Goal: Transaction & Acquisition: Purchase product/service

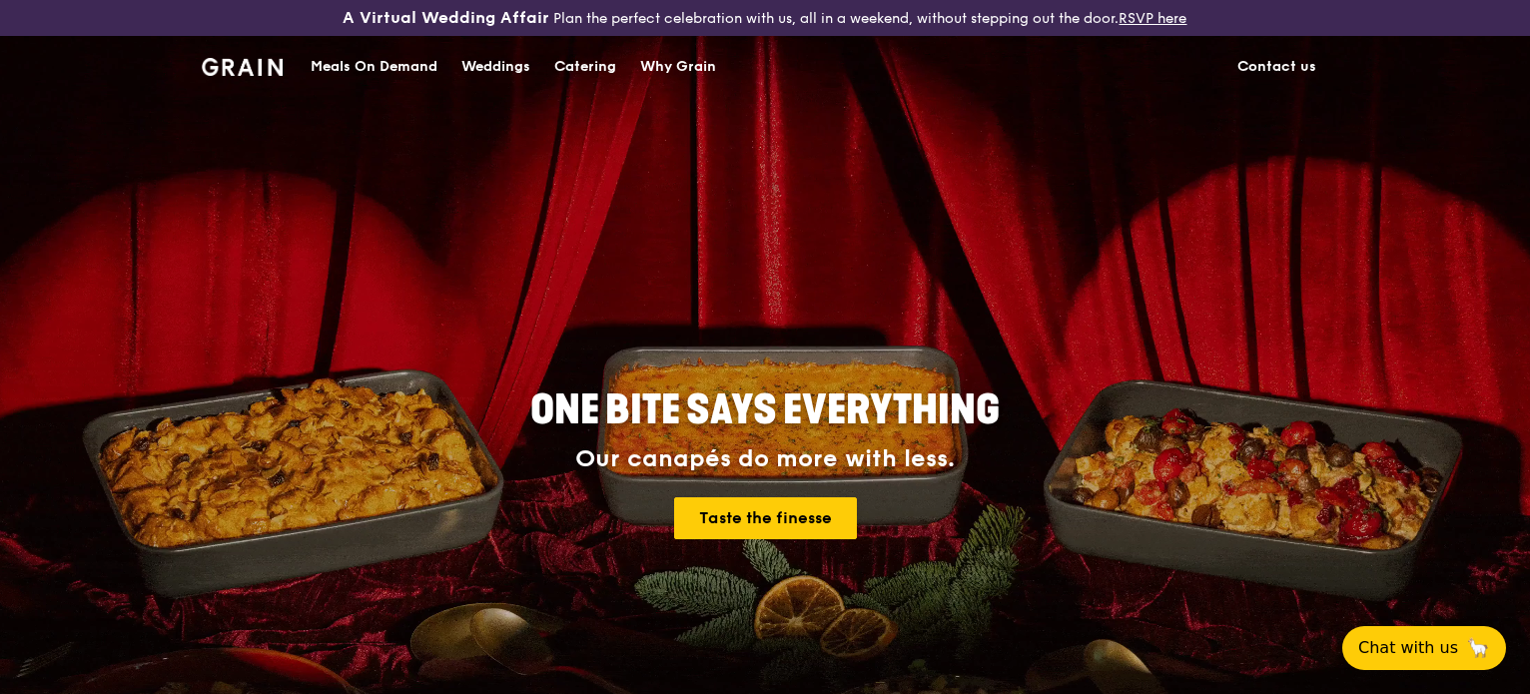
click at [587, 65] on div "Catering" at bounding box center [585, 67] width 62 height 60
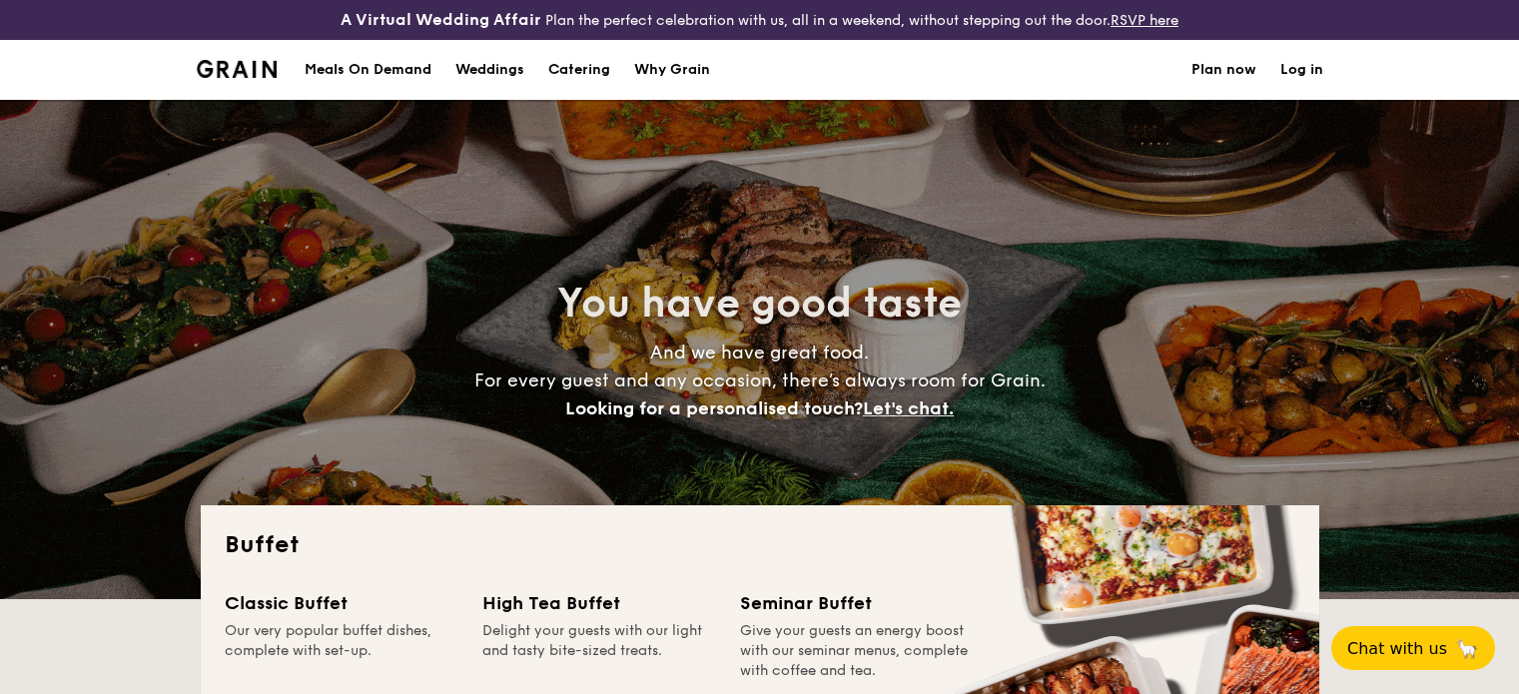
select select
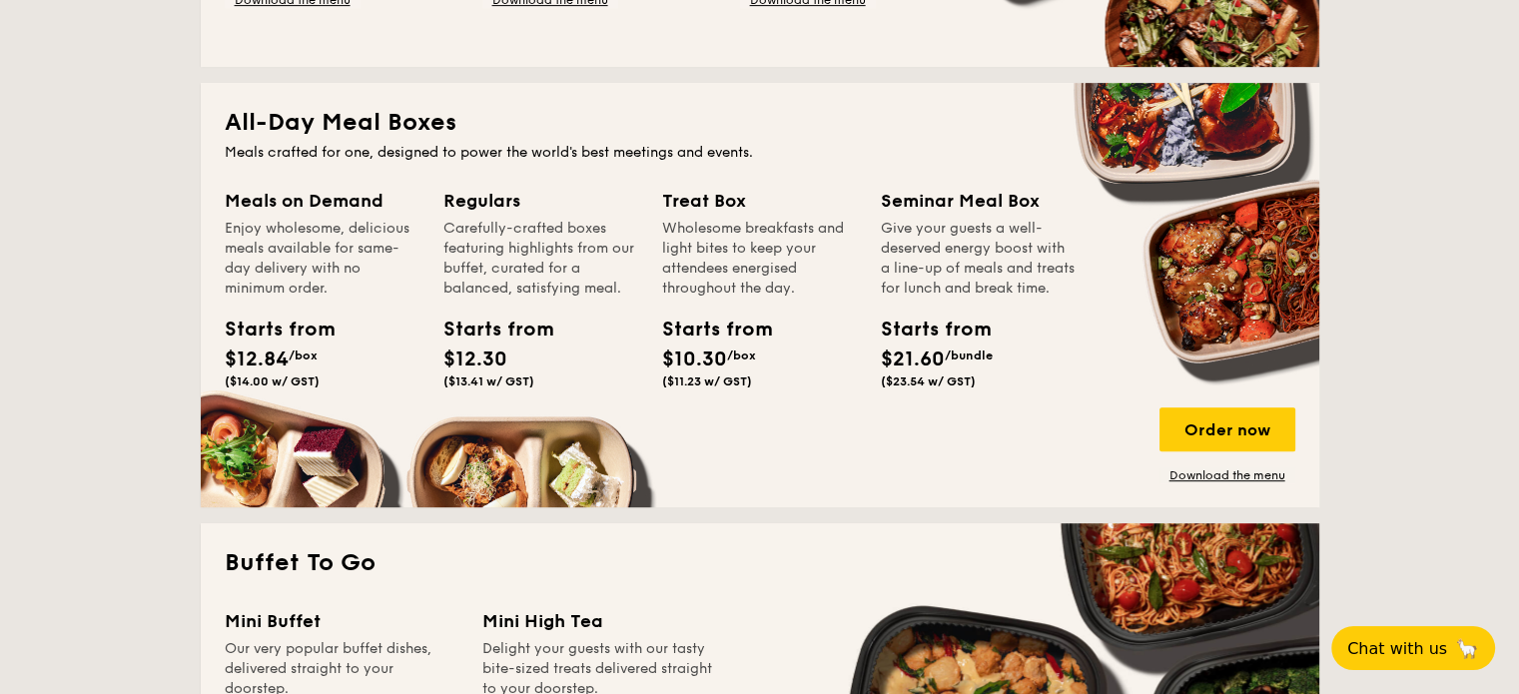
scroll to position [899, 0]
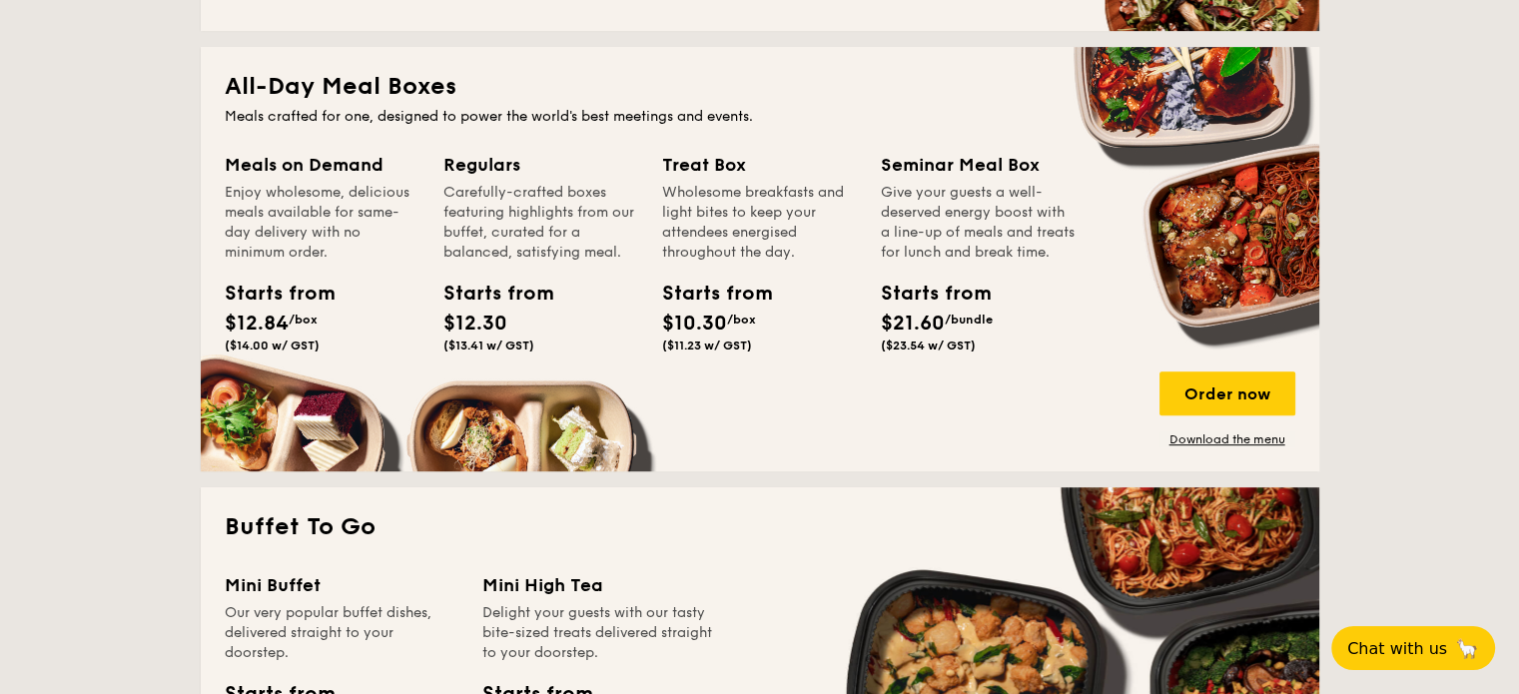
click at [328, 259] on div "Enjoy wholesome, delicious meals available for same-day delivery with no minimu…" at bounding box center [322, 223] width 195 height 80
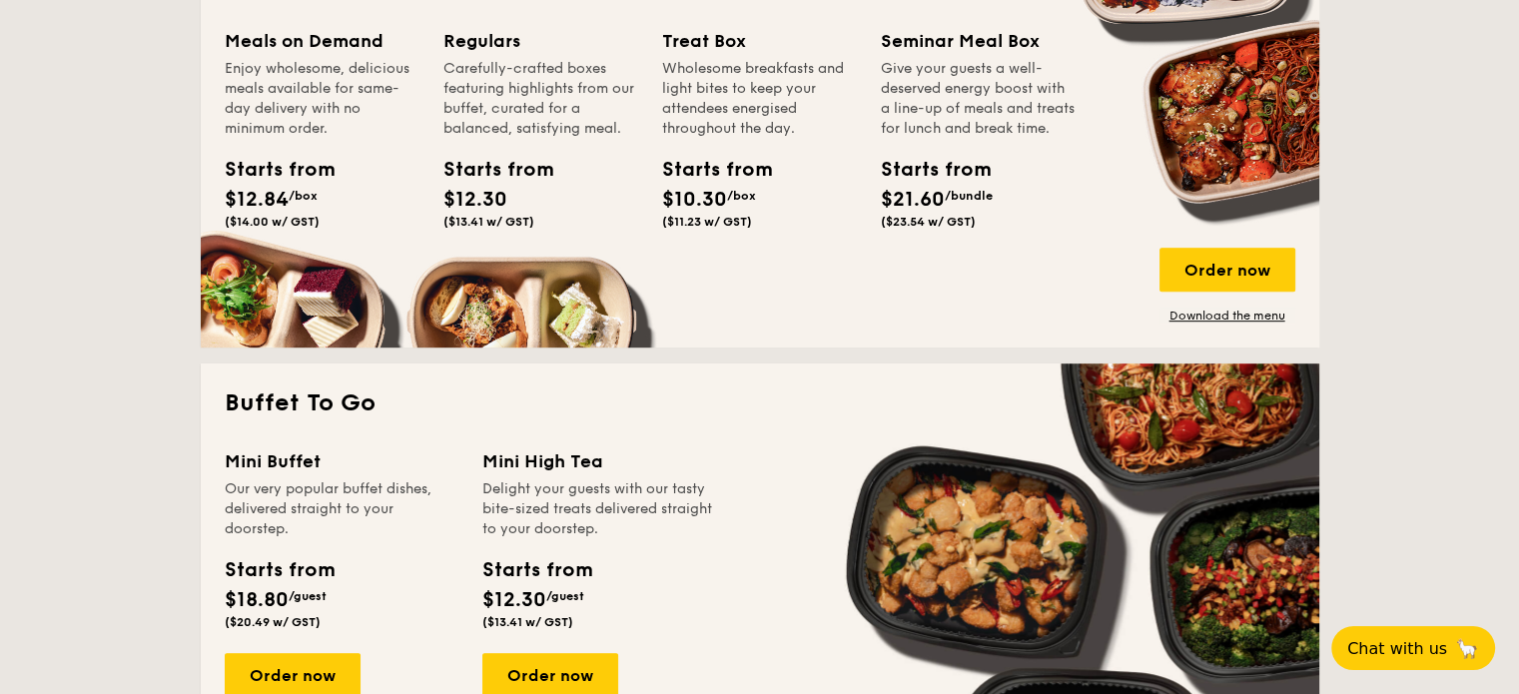
scroll to position [999, 0]
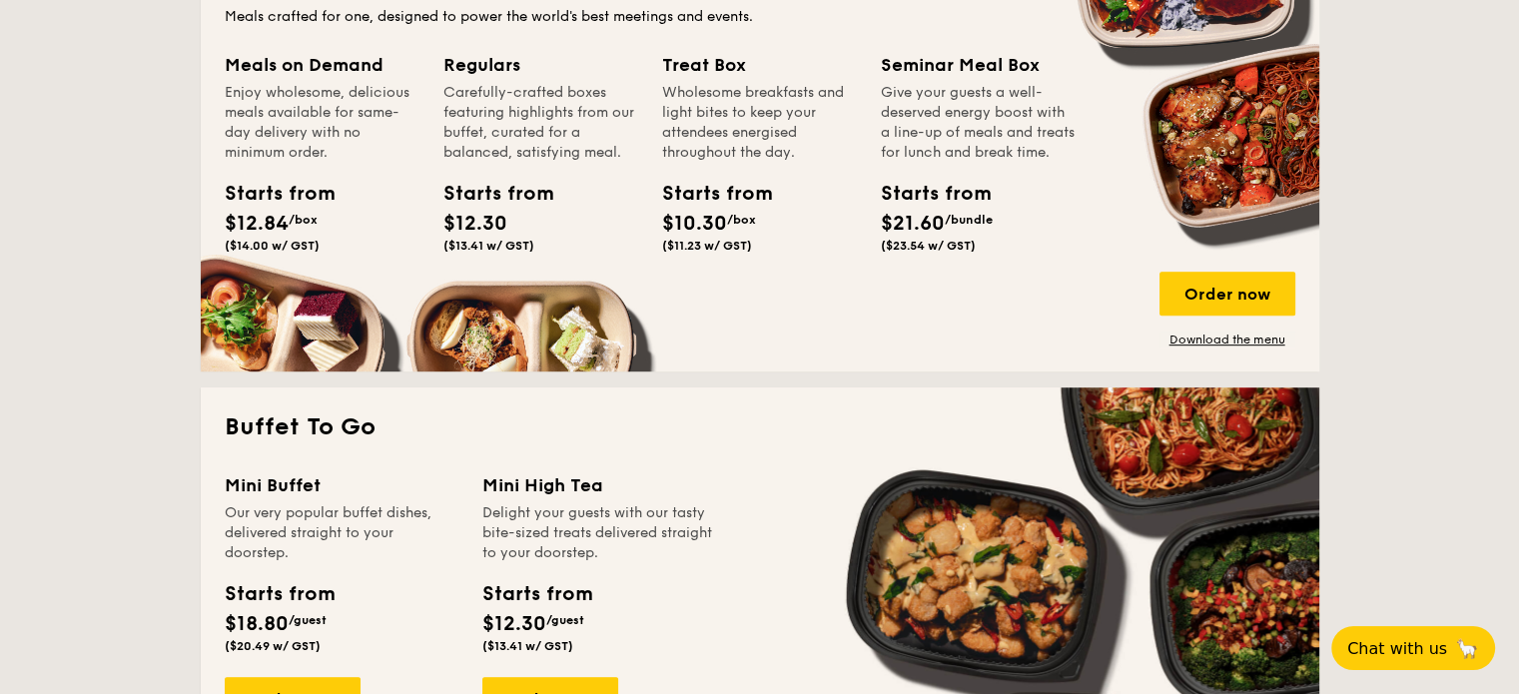
click at [332, 328] on div "Meals on Demand Enjoy wholesome, delicious meals available for same-day deliver…" at bounding box center [760, 199] width 1071 height 297
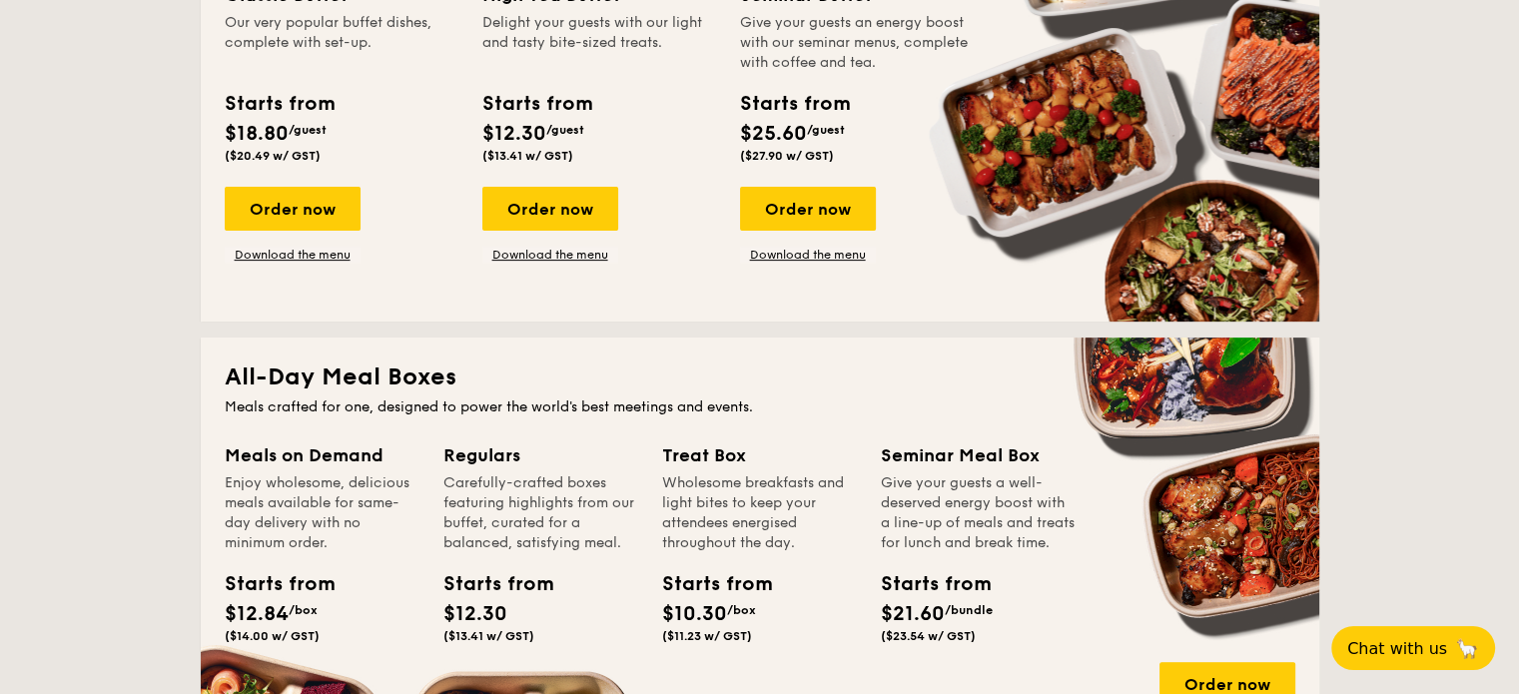
scroll to position [599, 0]
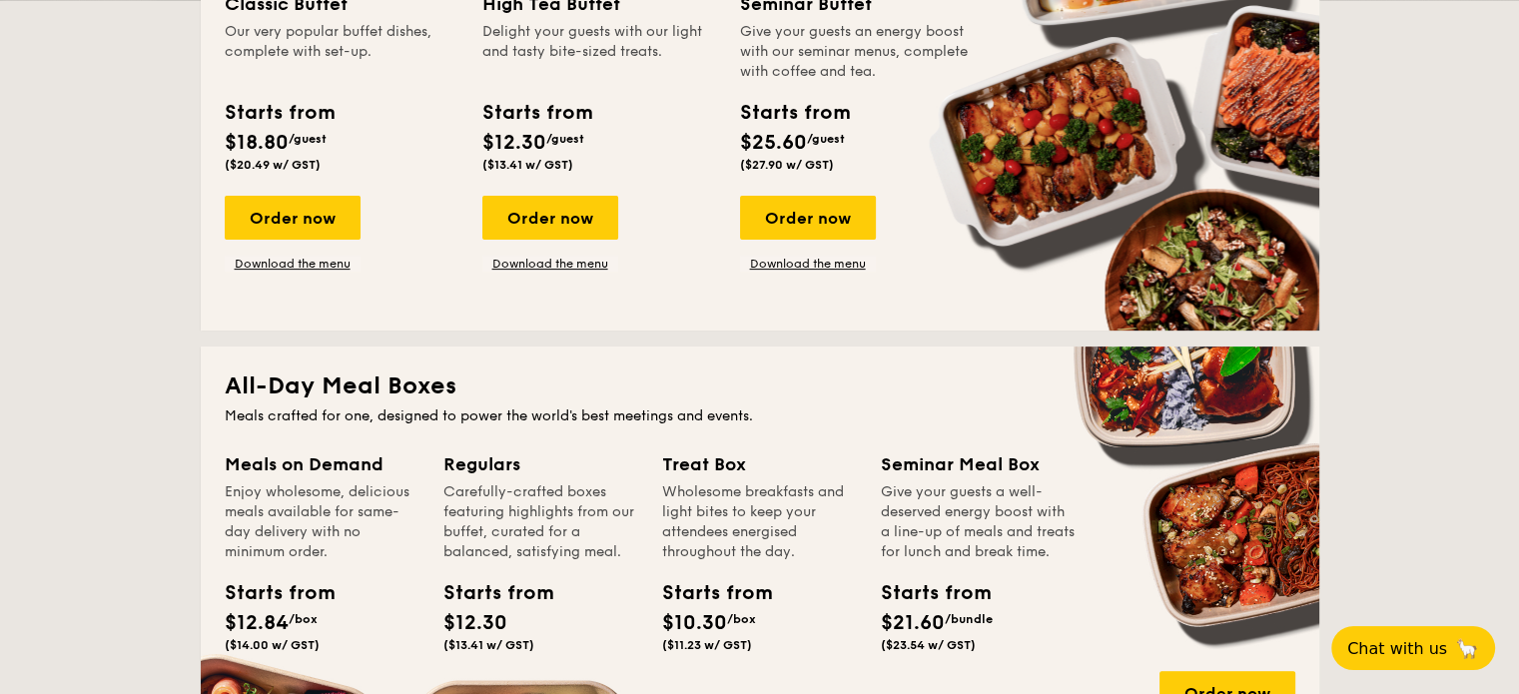
click at [460, 392] on h2 "All-Day Meal Boxes" at bounding box center [760, 387] width 1071 height 32
drag, startPoint x: 469, startPoint y: 394, endPoint x: 491, endPoint y: 376, distance: 28.4
click at [488, 377] on h2 "All-Day Meal Boxes" at bounding box center [760, 387] width 1071 height 32
drag, startPoint x: 960, startPoint y: 534, endPoint x: 918, endPoint y: 558, distance: 48.3
click at [959, 538] on div "Give your guests a well-deserved energy boost with a line-up of meals and treat…" at bounding box center [978, 522] width 195 height 80
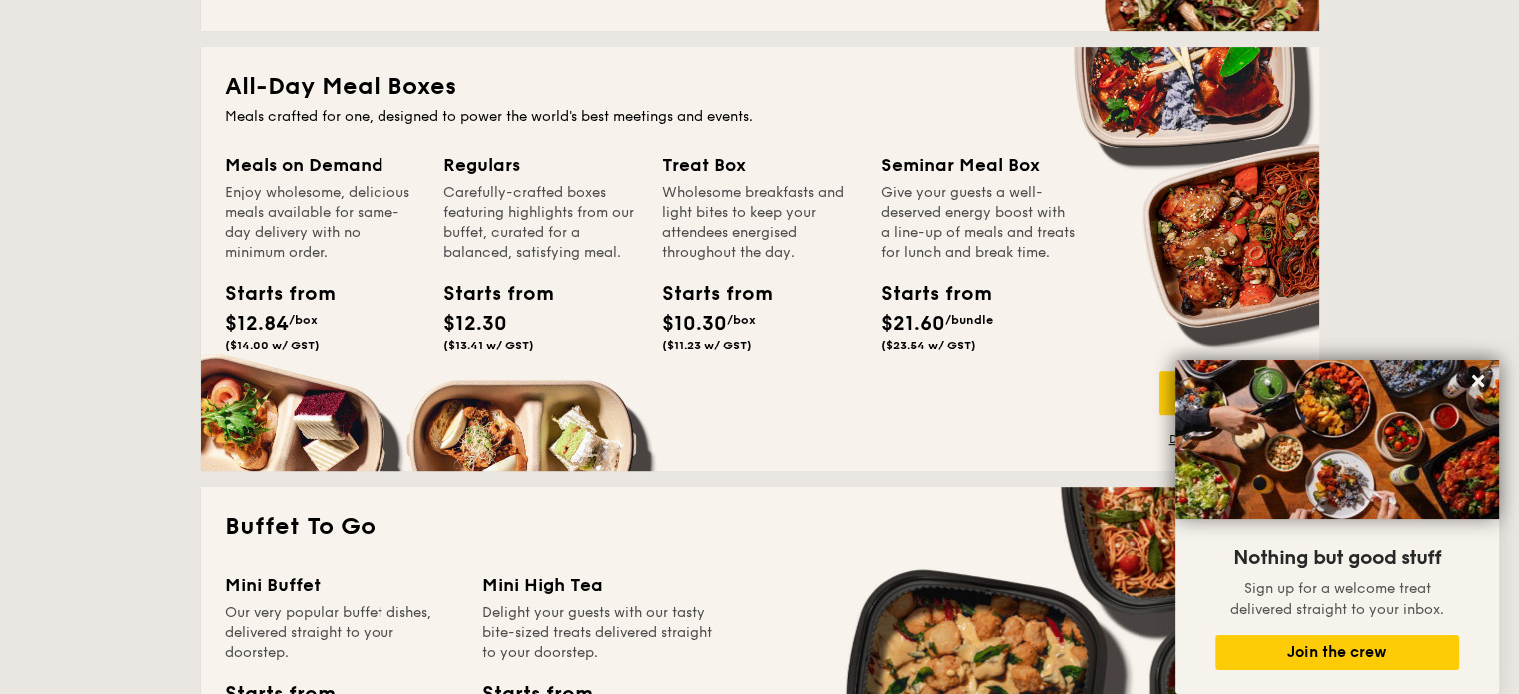
scroll to position [999, 0]
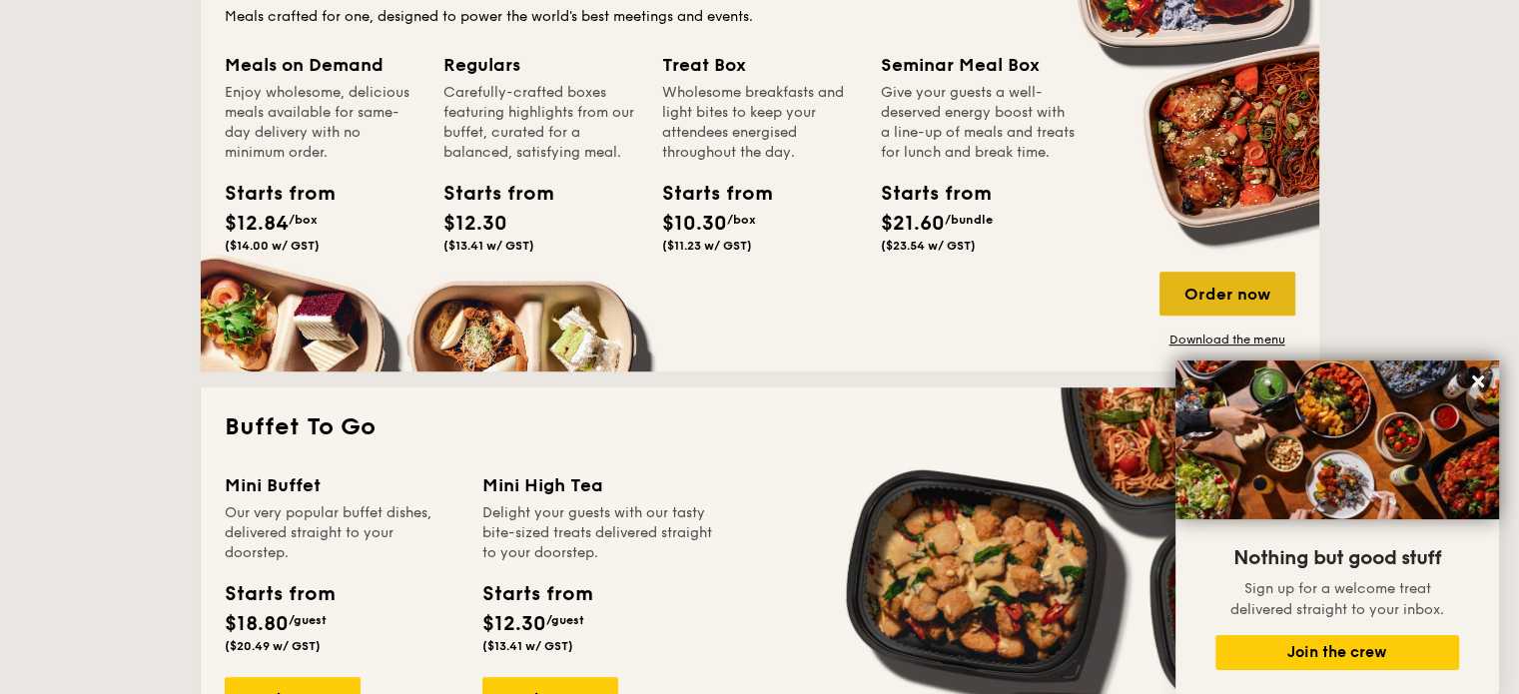
click at [1203, 293] on div "Order now" at bounding box center [1228, 294] width 136 height 44
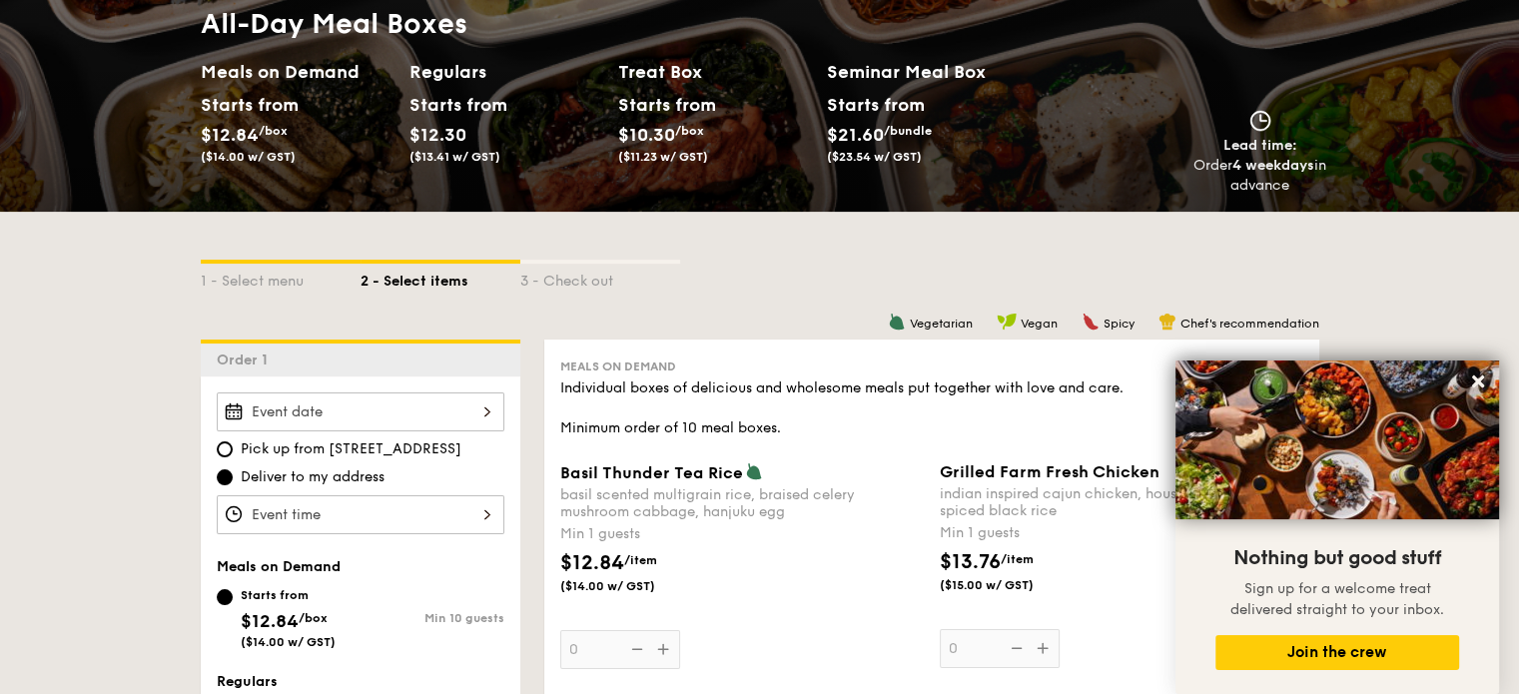
scroll to position [300, 0]
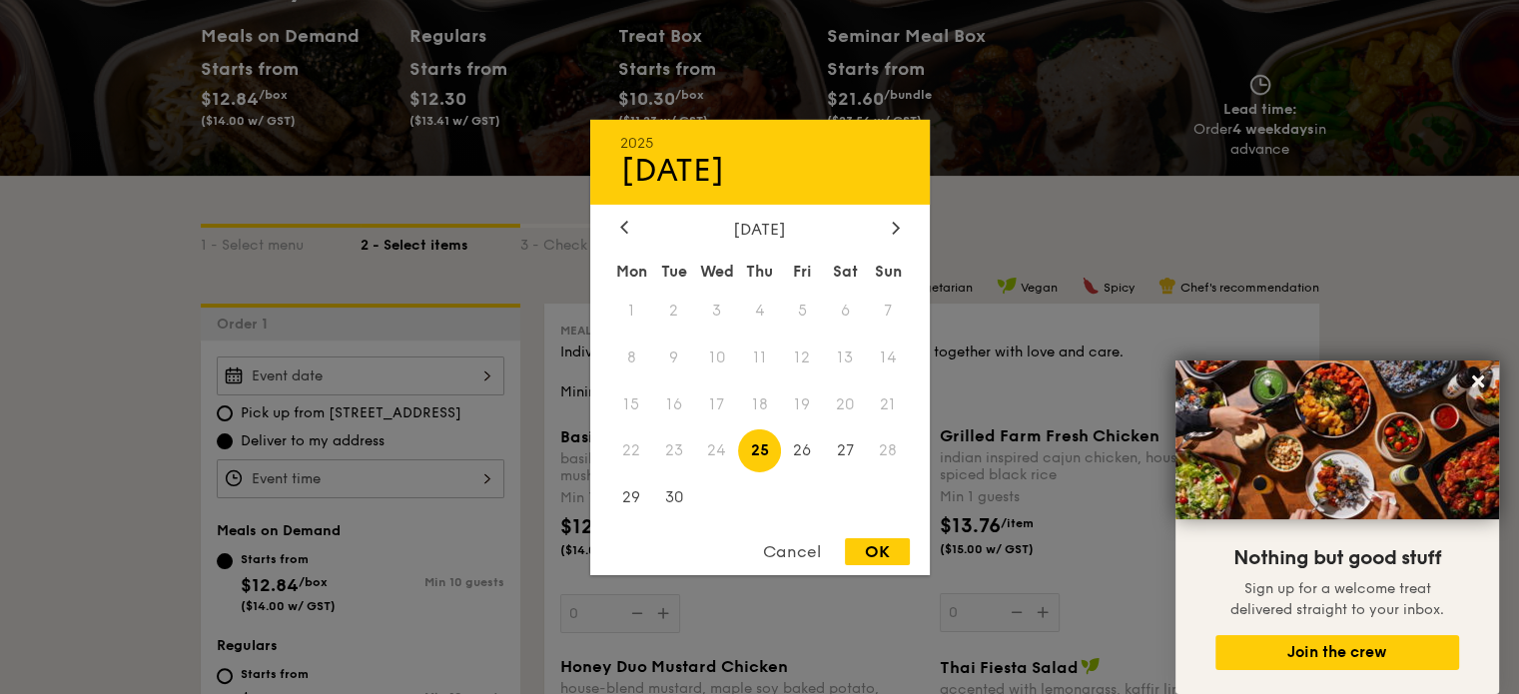
click at [459, 374] on div "2025 Sep 25 September 2025 Mon Tue Wed Thu Fri Sat Sun 1 2 3 4 5 6 7 8 9 10 11 …" at bounding box center [361, 376] width 288 height 39
click at [725, 450] on span "24" at bounding box center [716, 450] width 43 height 43
click at [723, 451] on span "24" at bounding box center [716, 450] width 43 height 43
drag, startPoint x: 813, startPoint y: 478, endPoint x: 815, endPoint y: 488, distance: 10.2
click at [815, 482] on span at bounding box center [802, 497] width 43 height 43
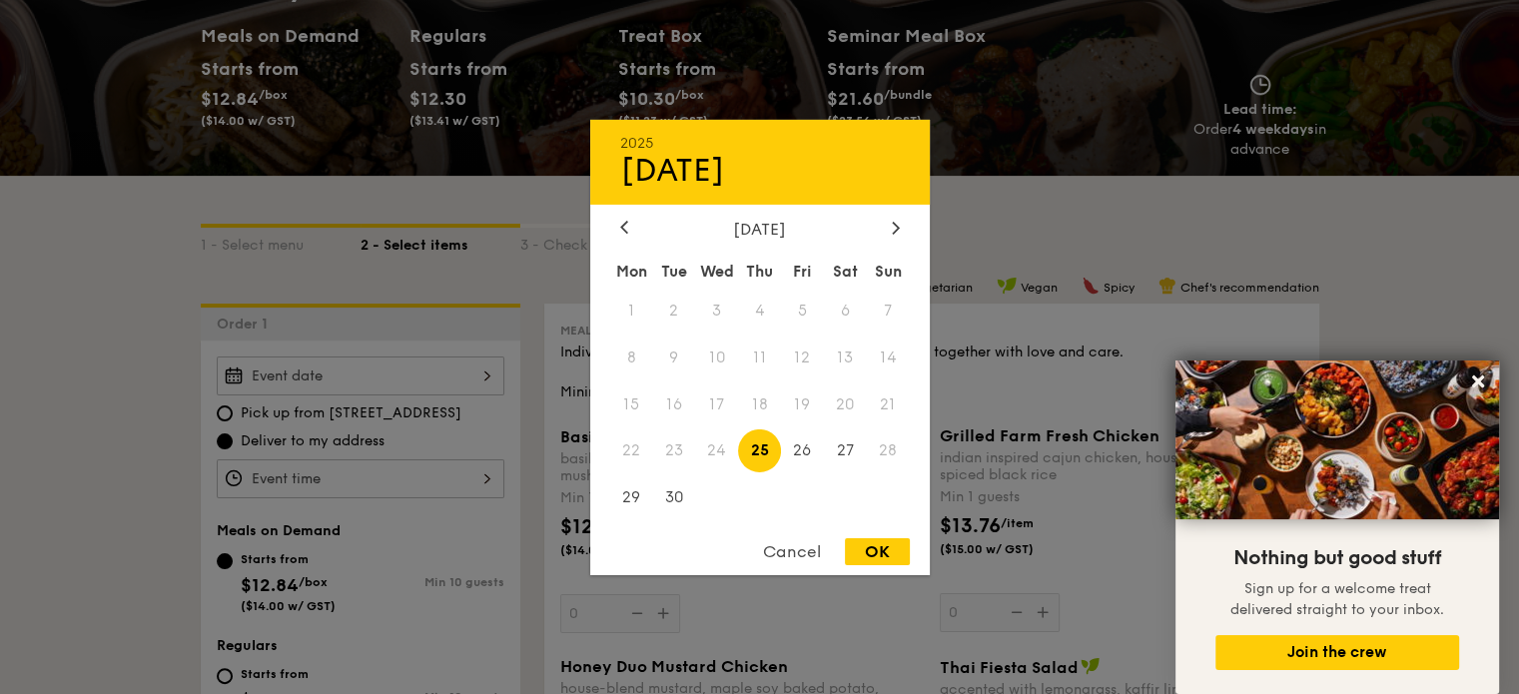
click at [881, 543] on div "OK" at bounding box center [877, 551] width 65 height 27
type input "Sep 25, 2025"
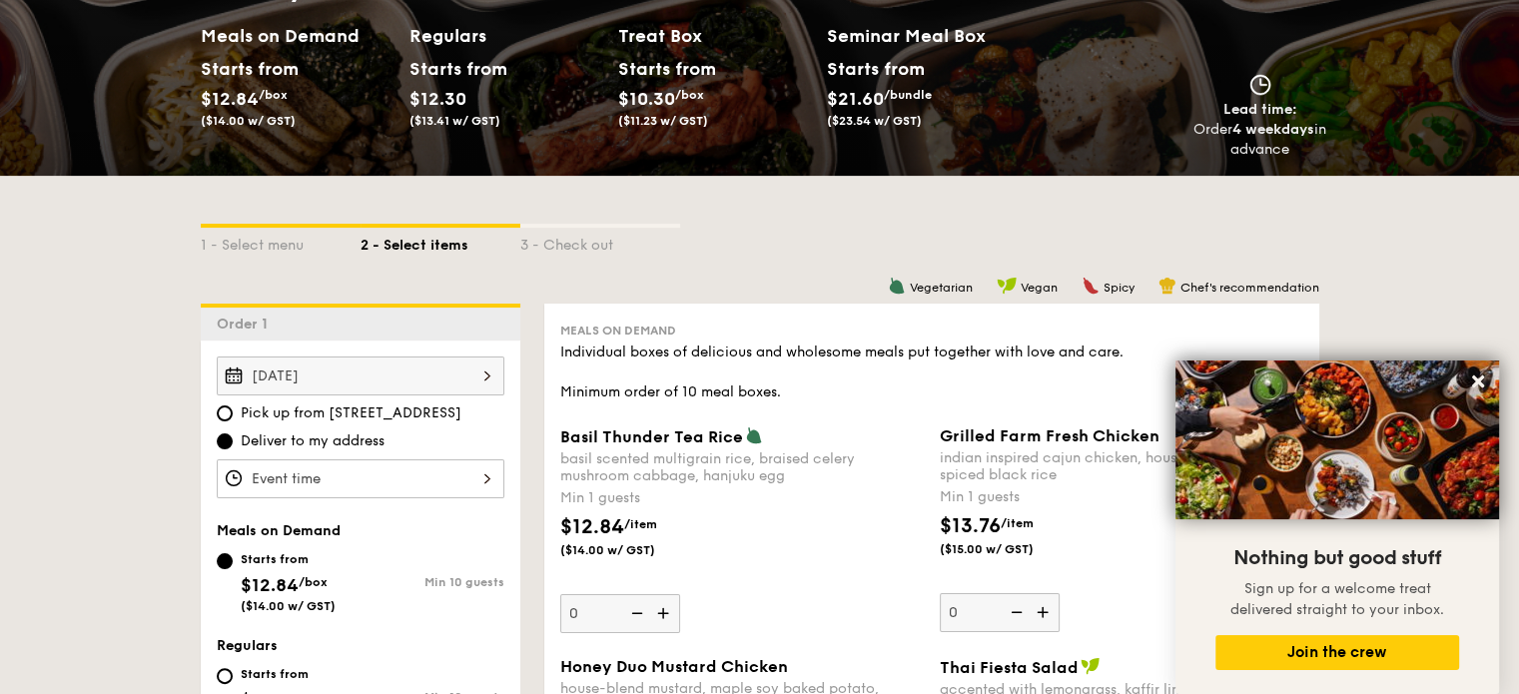
click at [346, 377] on div "Sep 25, 2025" at bounding box center [361, 376] width 288 height 39
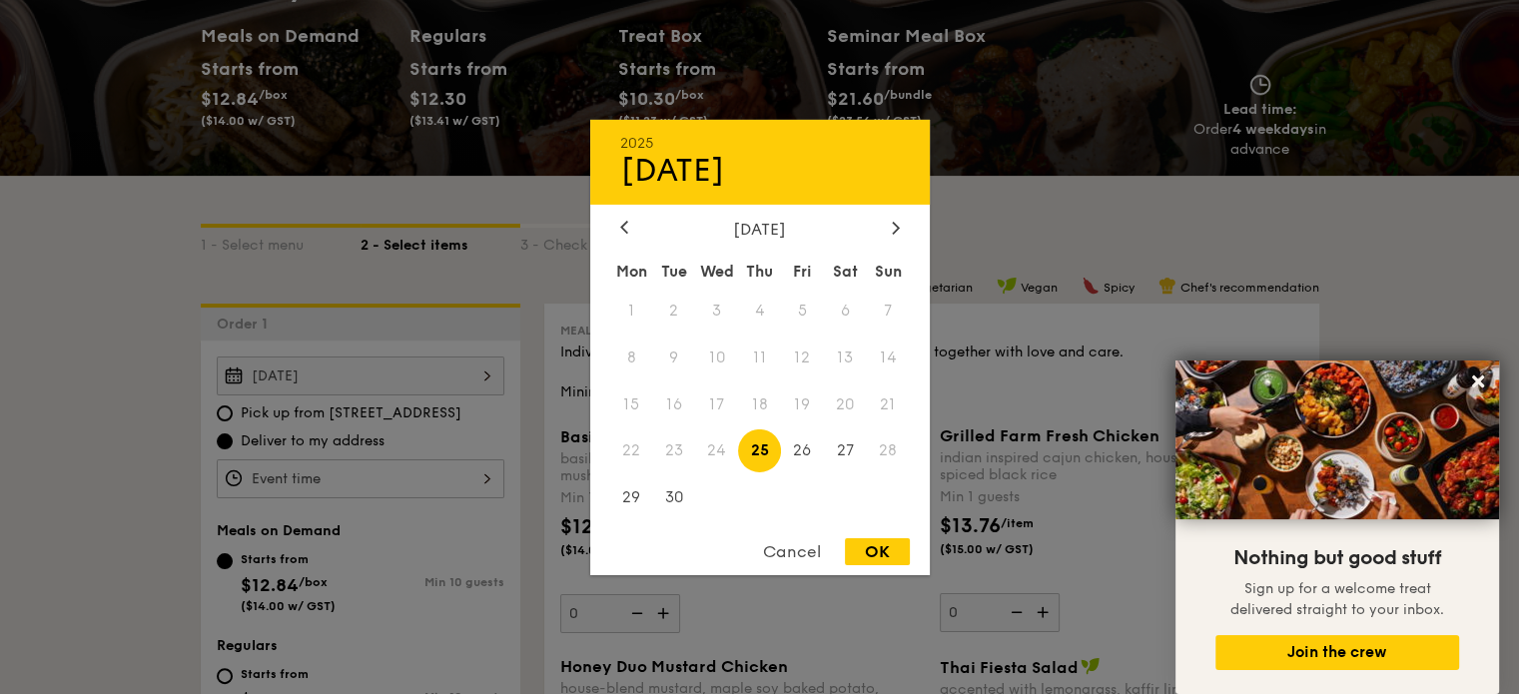
click at [692, 458] on span "23" at bounding box center [673, 450] width 43 height 43
click at [624, 221] on icon at bounding box center [624, 227] width 8 height 13
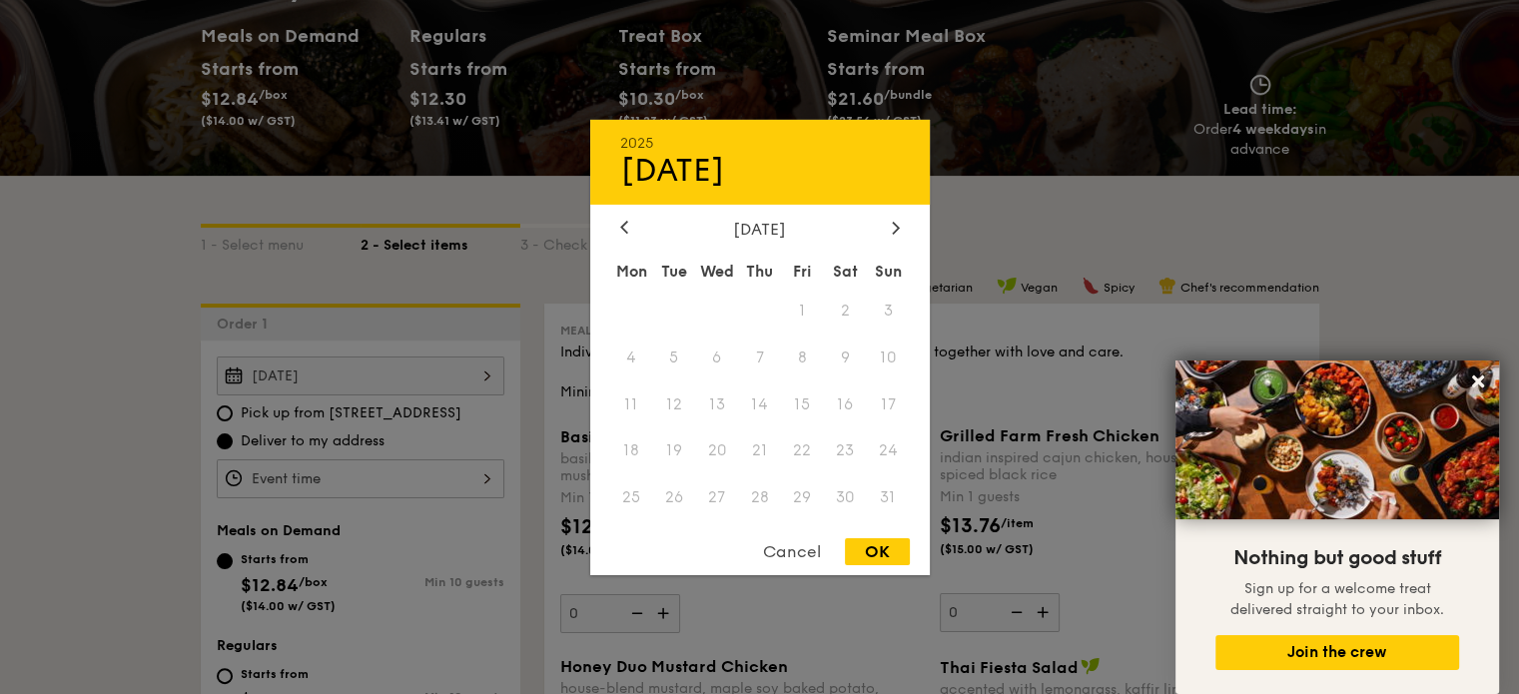
drag, startPoint x: 448, startPoint y: 239, endPoint x: 461, endPoint y: 246, distance: 14.7
click at [448, 238] on div at bounding box center [759, 347] width 1519 height 694
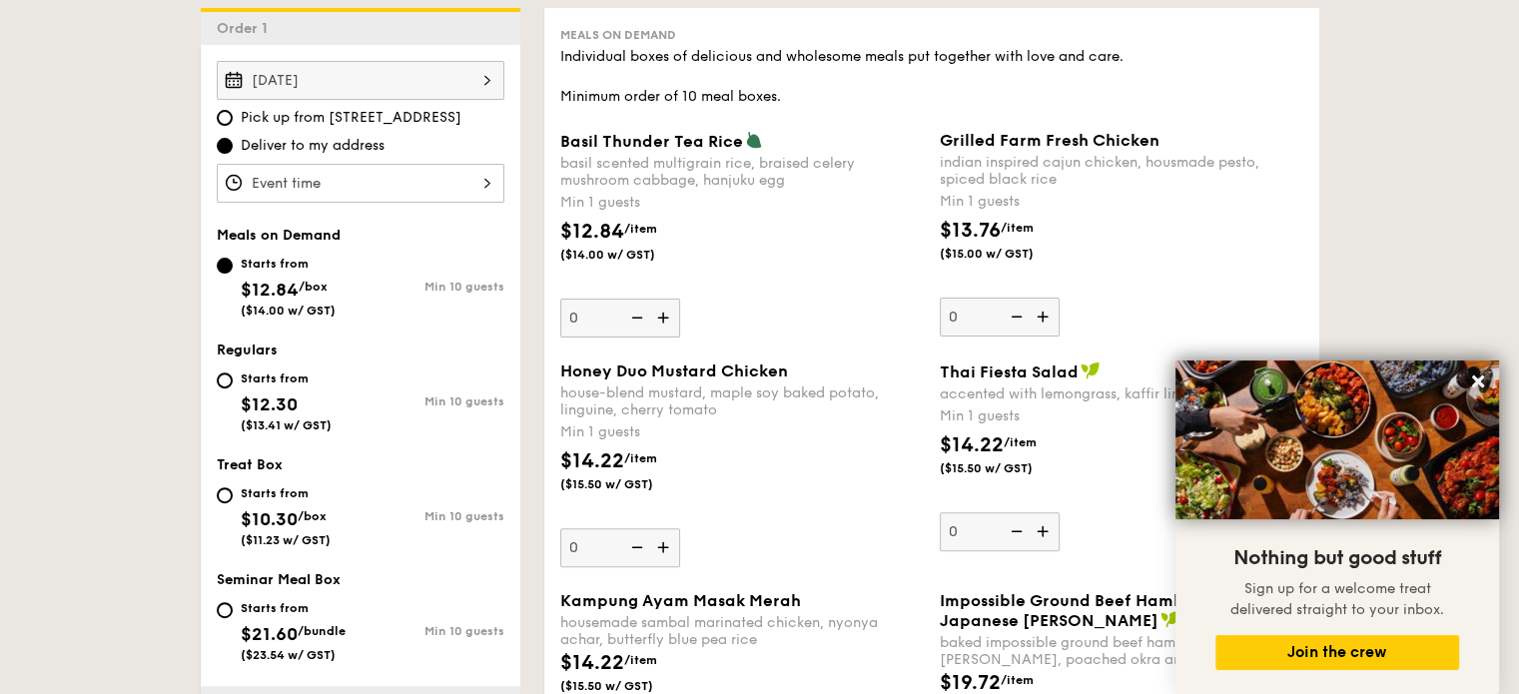
scroll to position [599, 0]
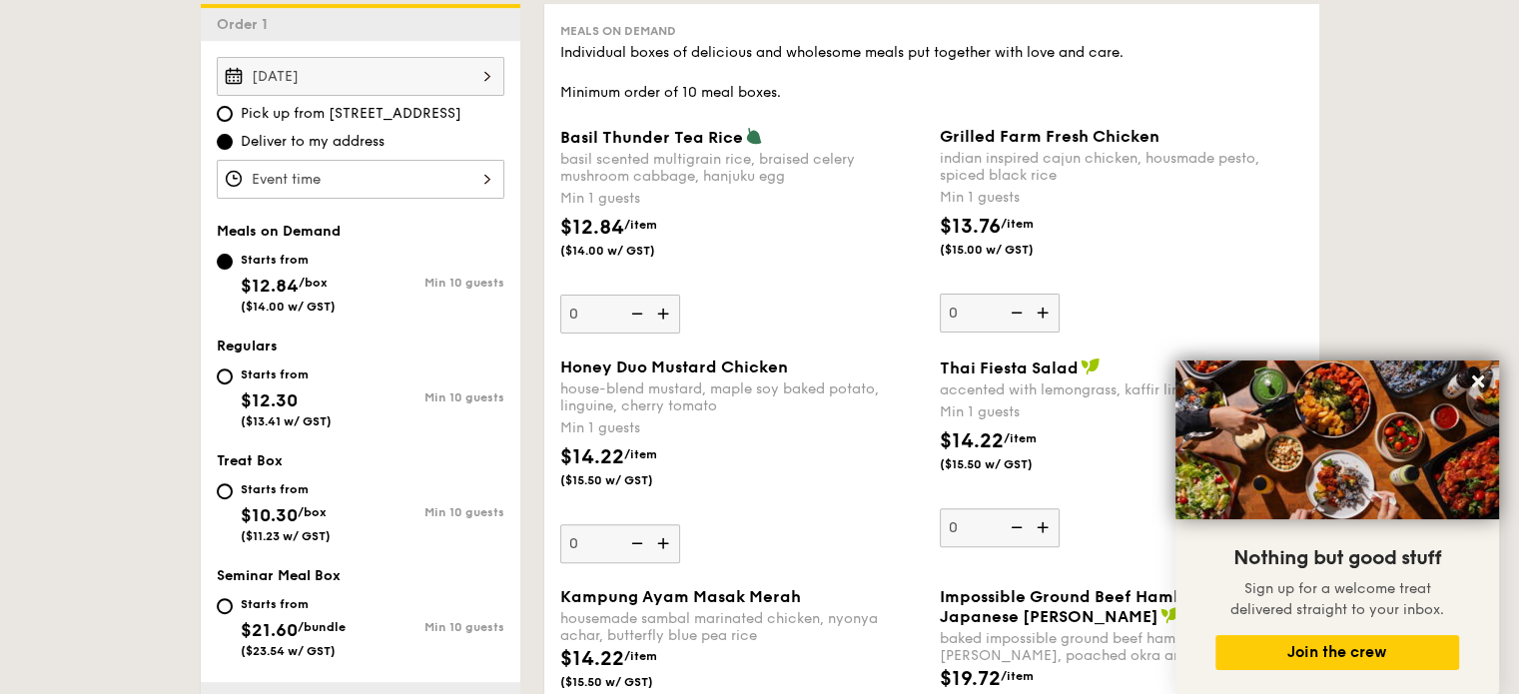
drag, startPoint x: 598, startPoint y: 465, endPoint x: 614, endPoint y: 456, distance: 18.3
click at [598, 463] on span "$14.22" at bounding box center [592, 457] width 64 height 24
click at [598, 524] on input "0" at bounding box center [620, 543] width 120 height 39
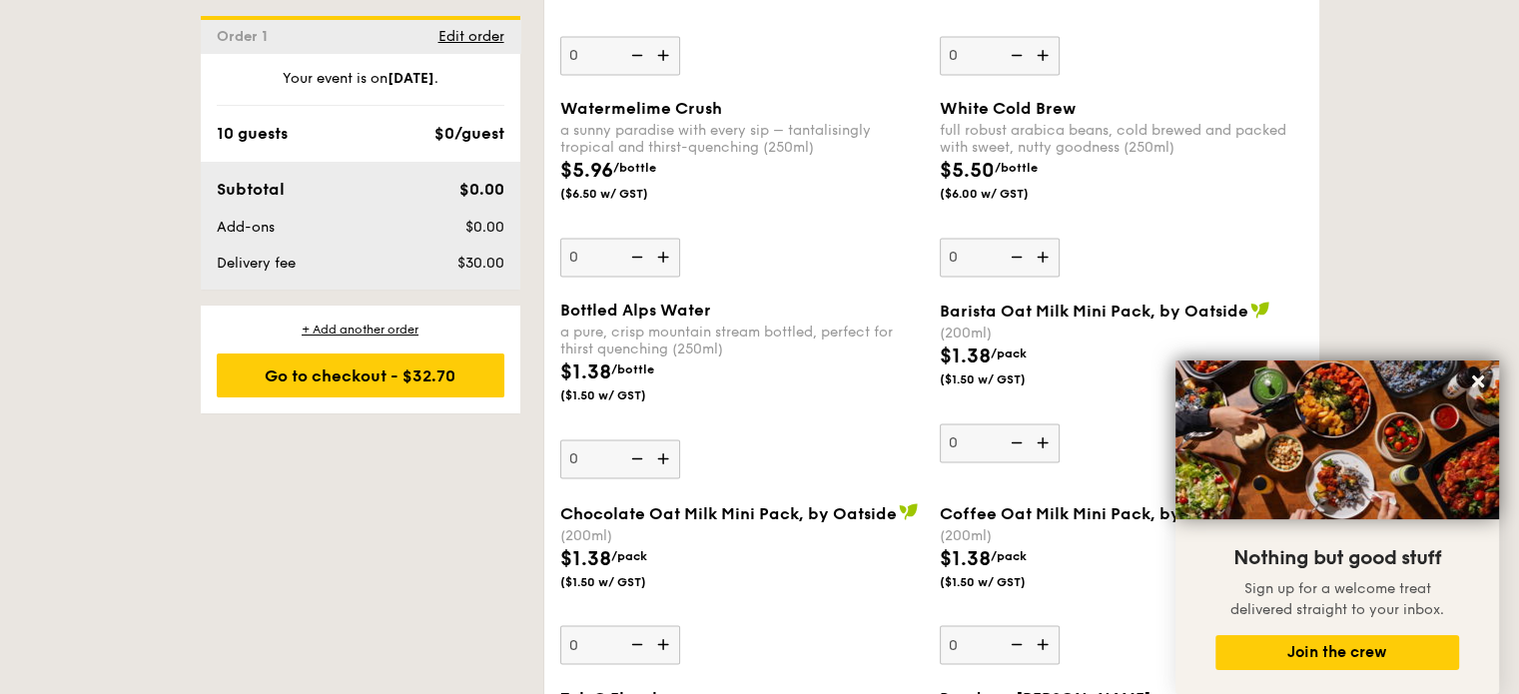
scroll to position [3496, 0]
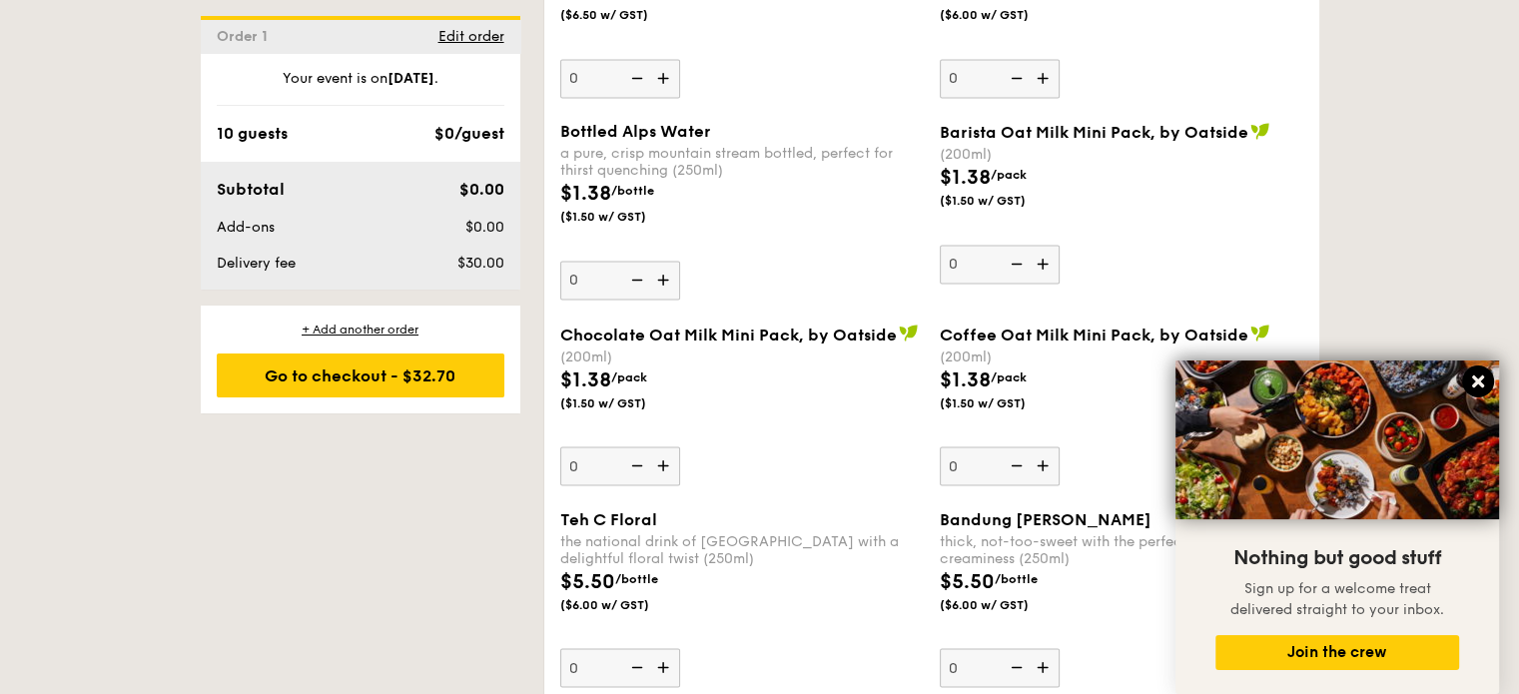
click at [1477, 389] on icon at bounding box center [1478, 382] width 18 height 18
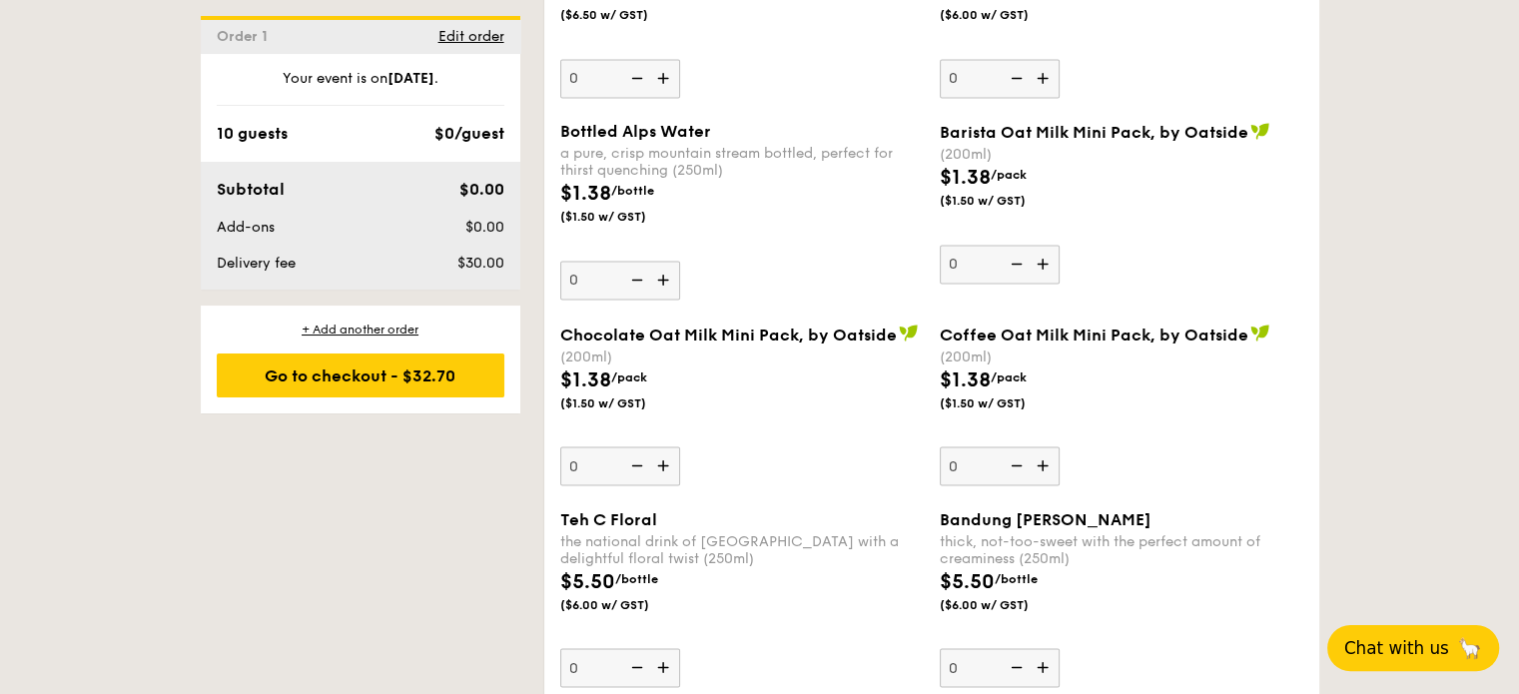
click at [1409, 634] on button "Chat with us 🦙" at bounding box center [1413, 648] width 172 height 46
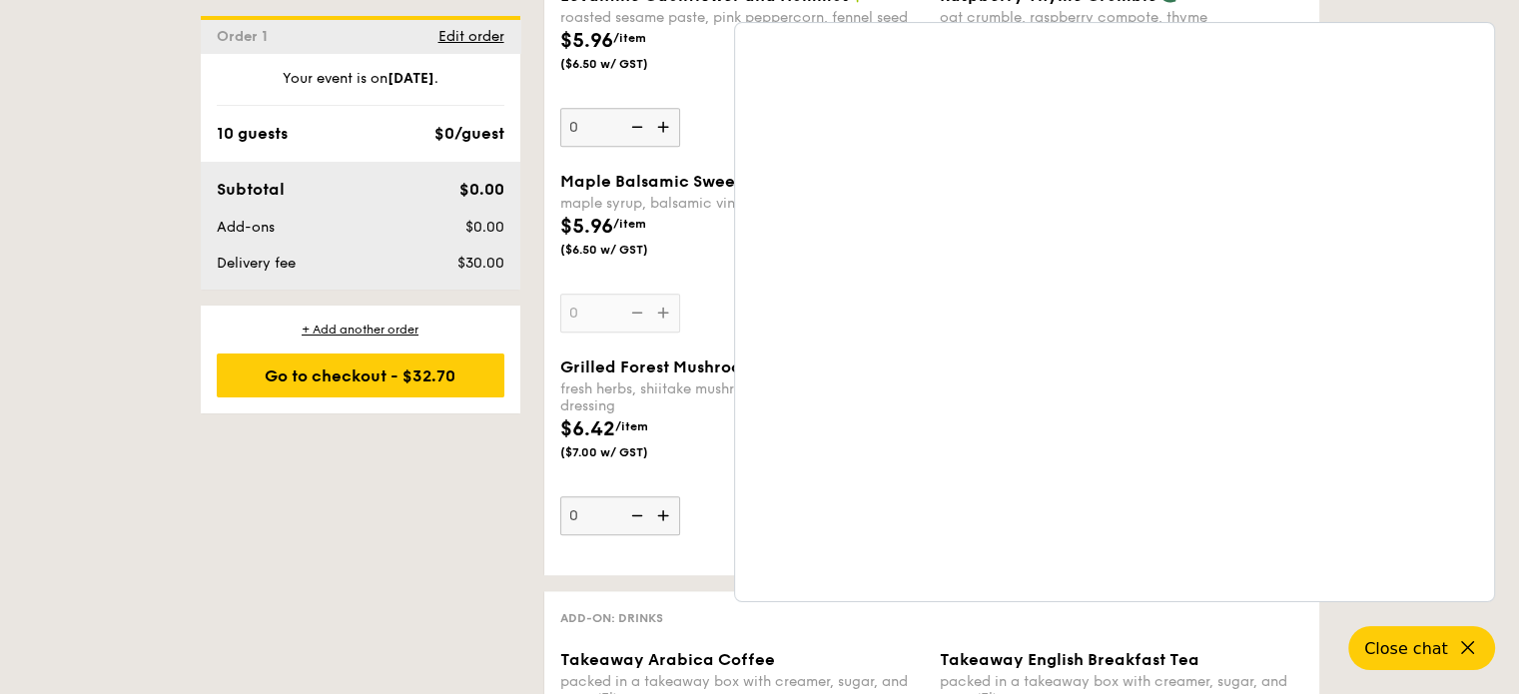
scroll to position [2097, 0]
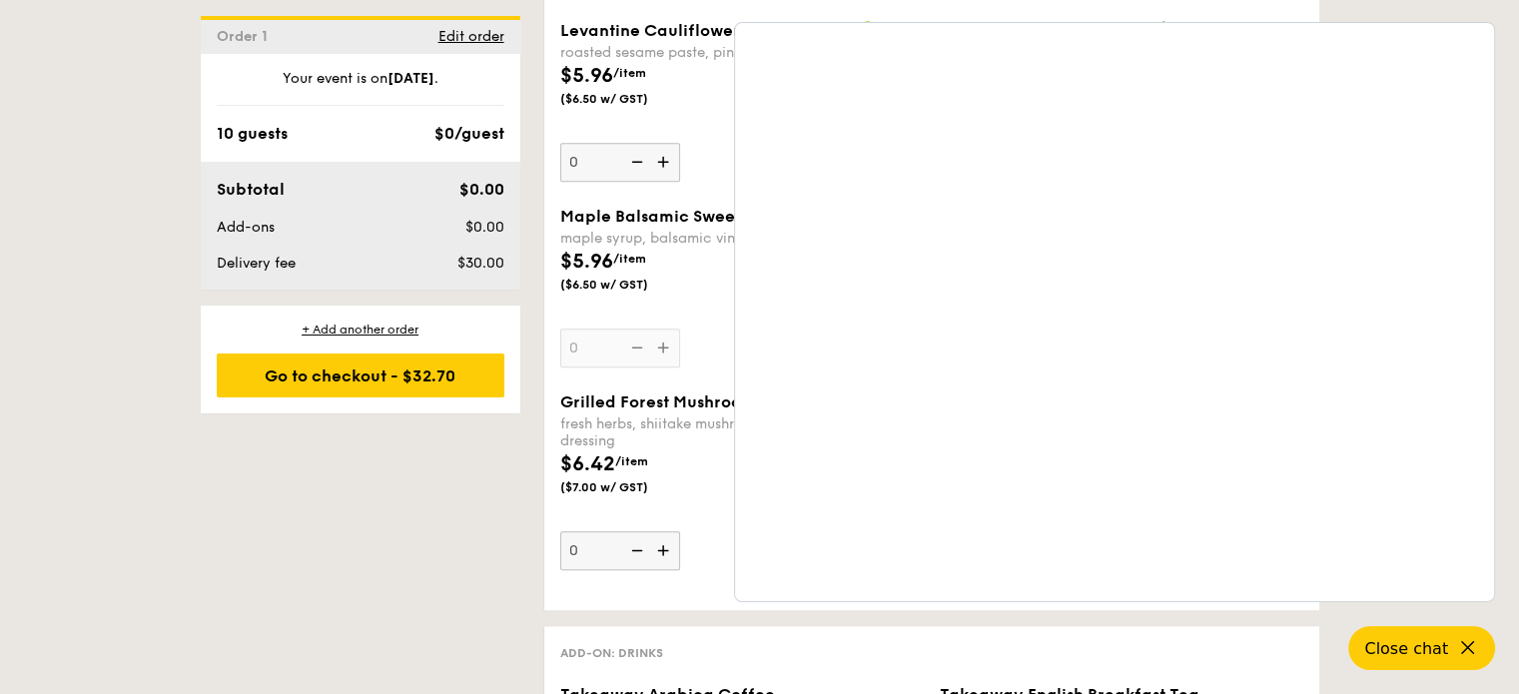
select select
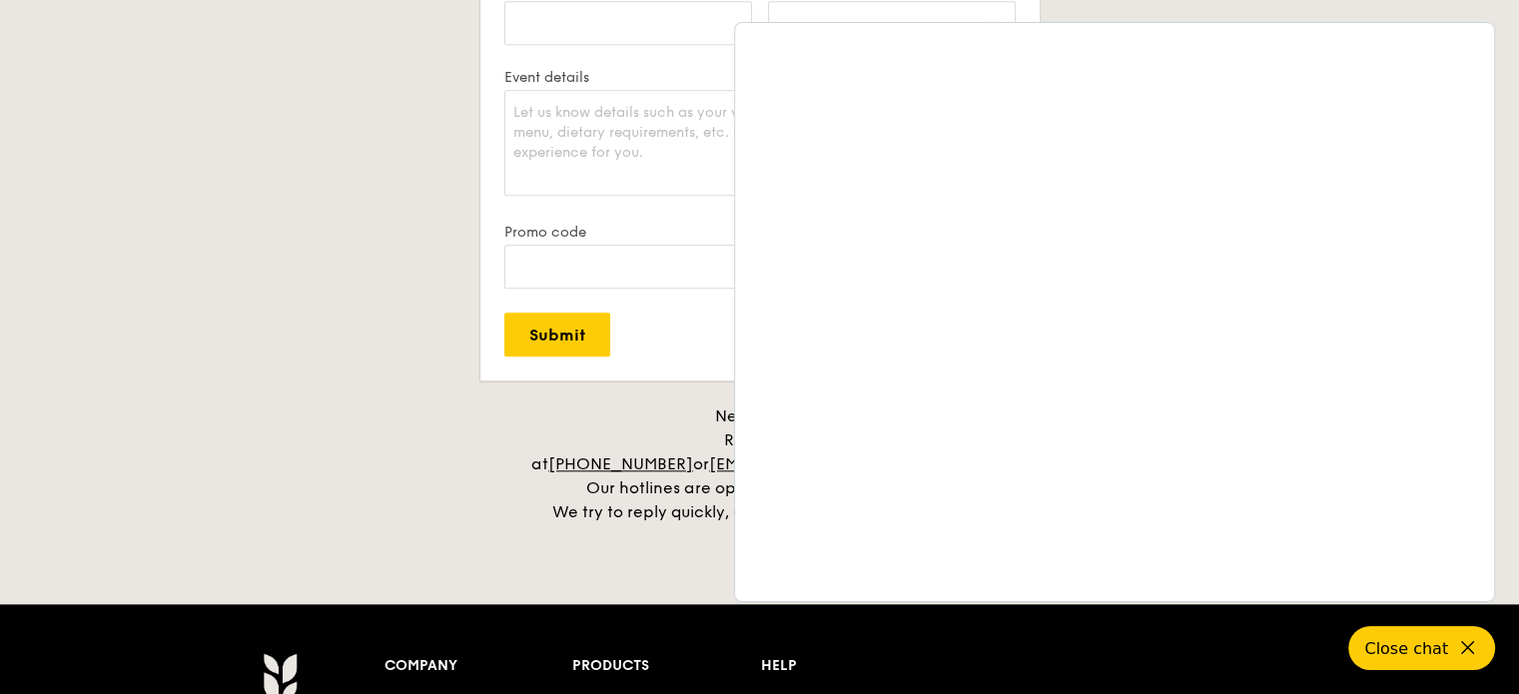
scroll to position [2781, 0]
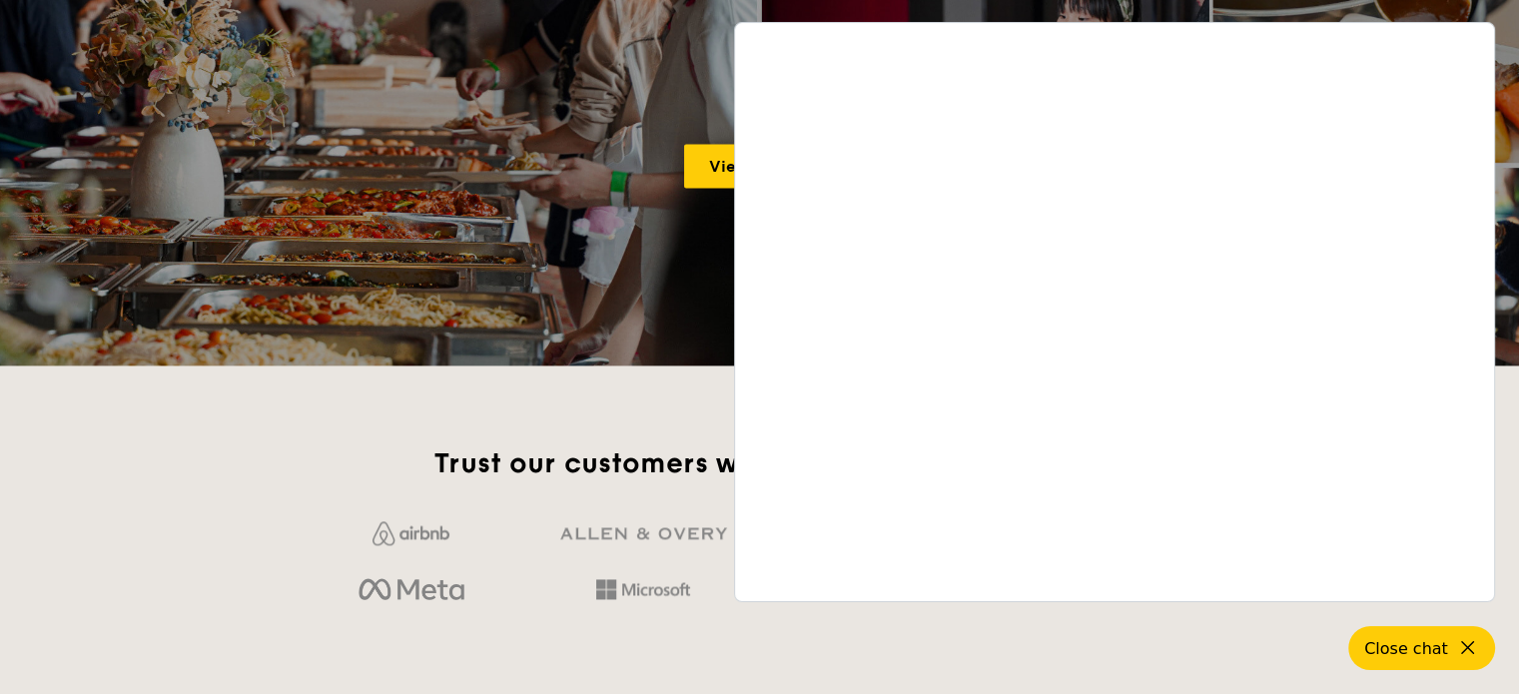
drag, startPoint x: 1458, startPoint y: 651, endPoint x: 1462, endPoint y: 623, distance: 28.2
click at [1461, 629] on button "Close chat" at bounding box center [1421, 648] width 147 height 44
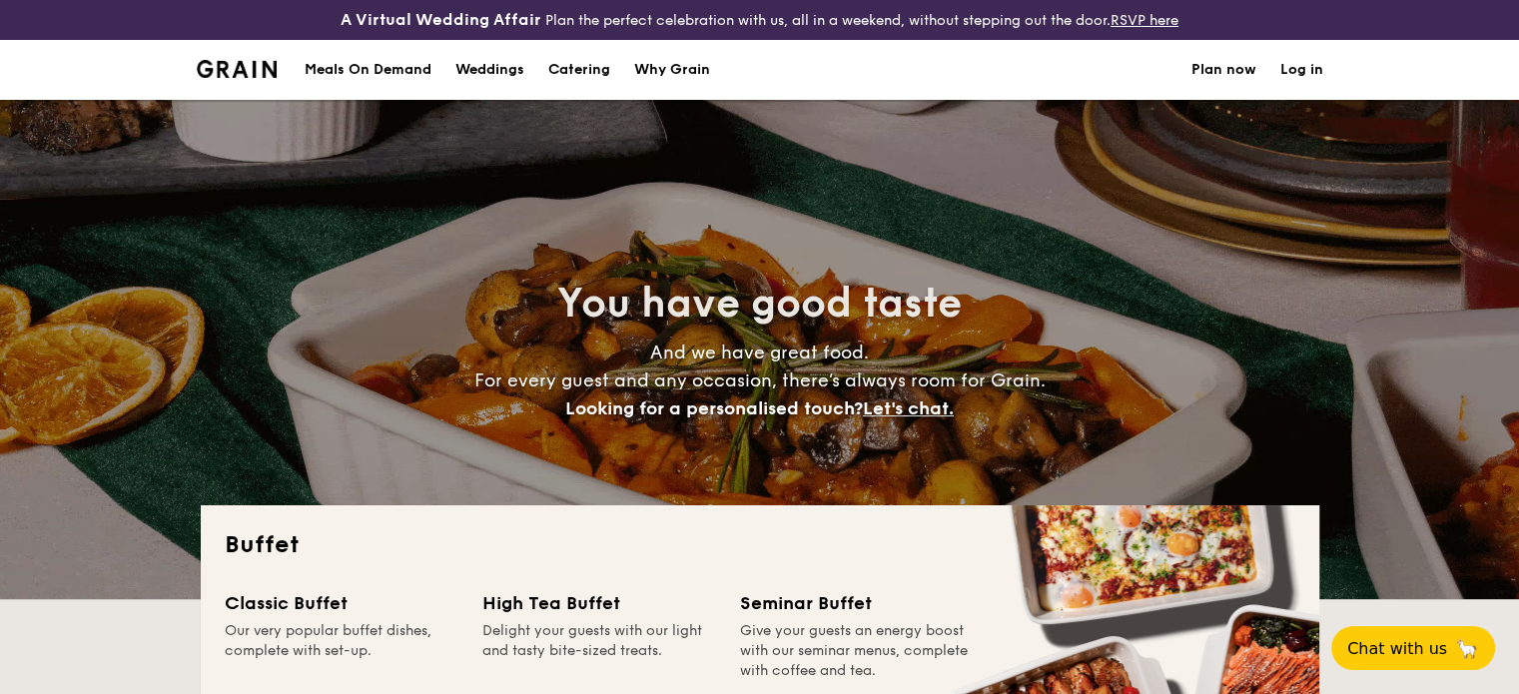
scroll to position [0, 0]
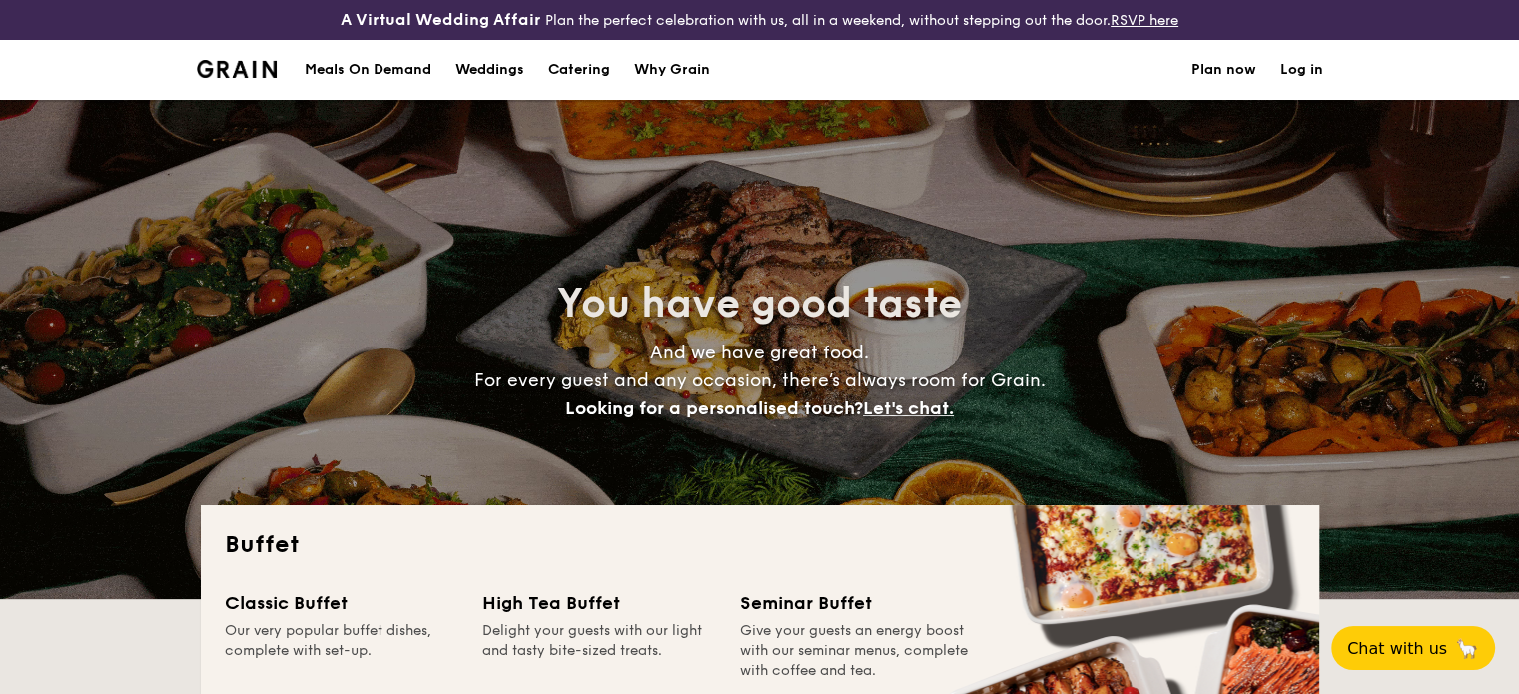
click at [362, 61] on div "Meals On Demand" at bounding box center [368, 70] width 127 height 60
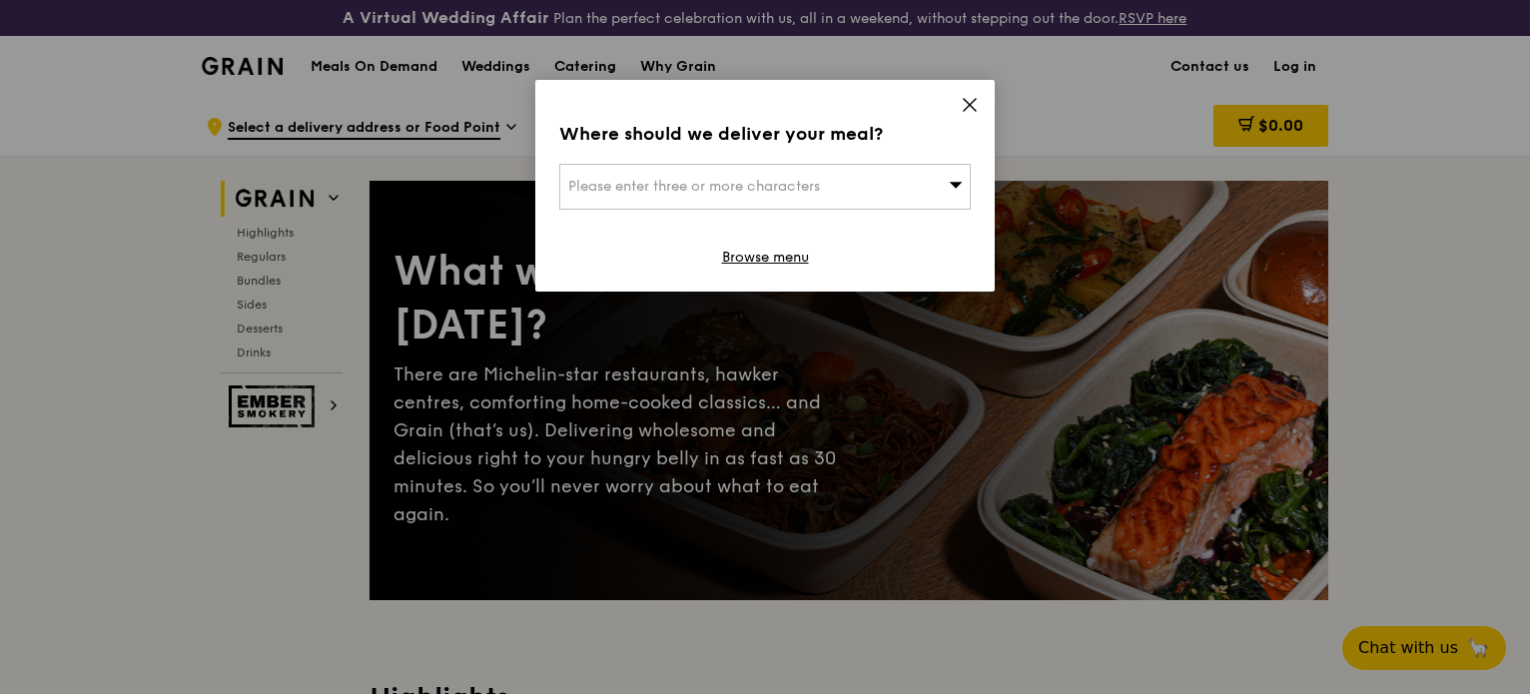
click at [915, 187] on div "Please enter three or more characters" at bounding box center [764, 187] width 411 height 46
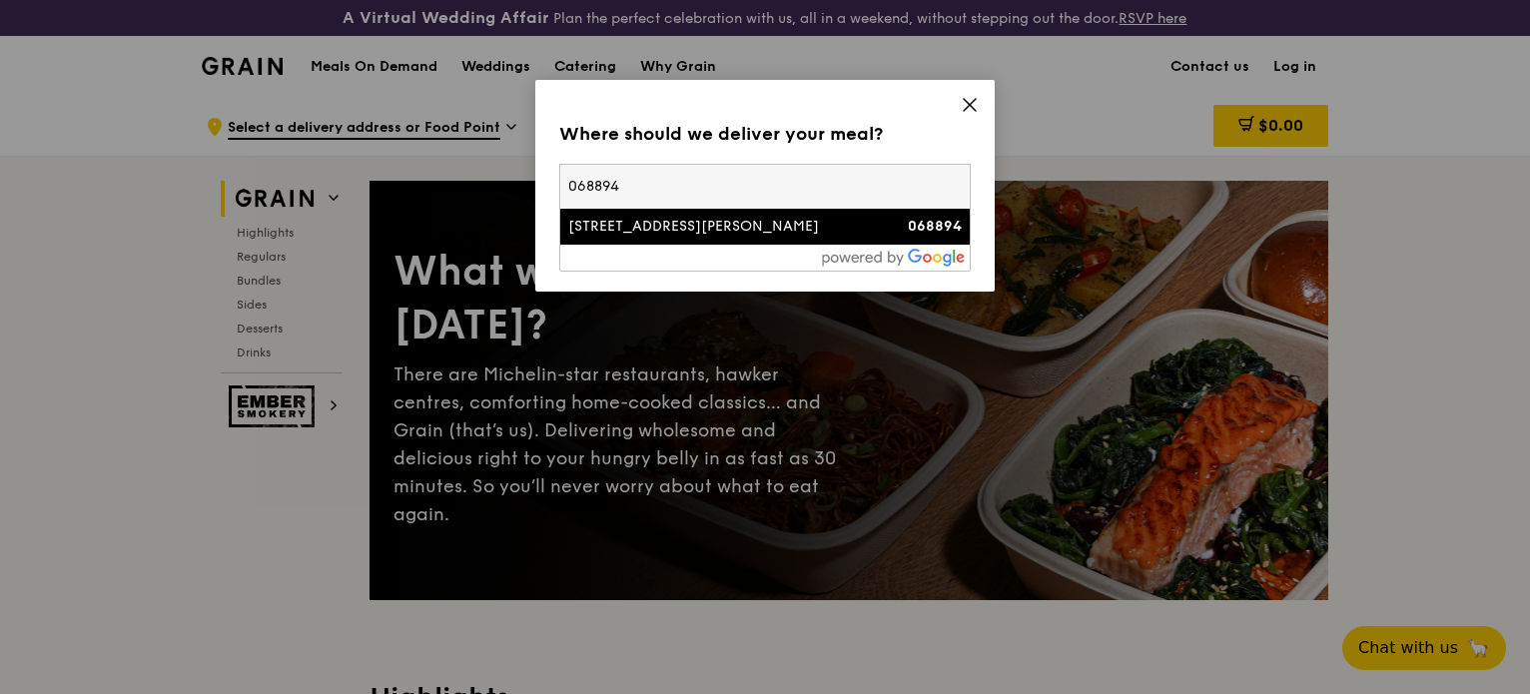
type input "068894"
click at [598, 236] on div "[STREET_ADDRESS][PERSON_NAME]" at bounding box center [716, 227] width 296 height 20
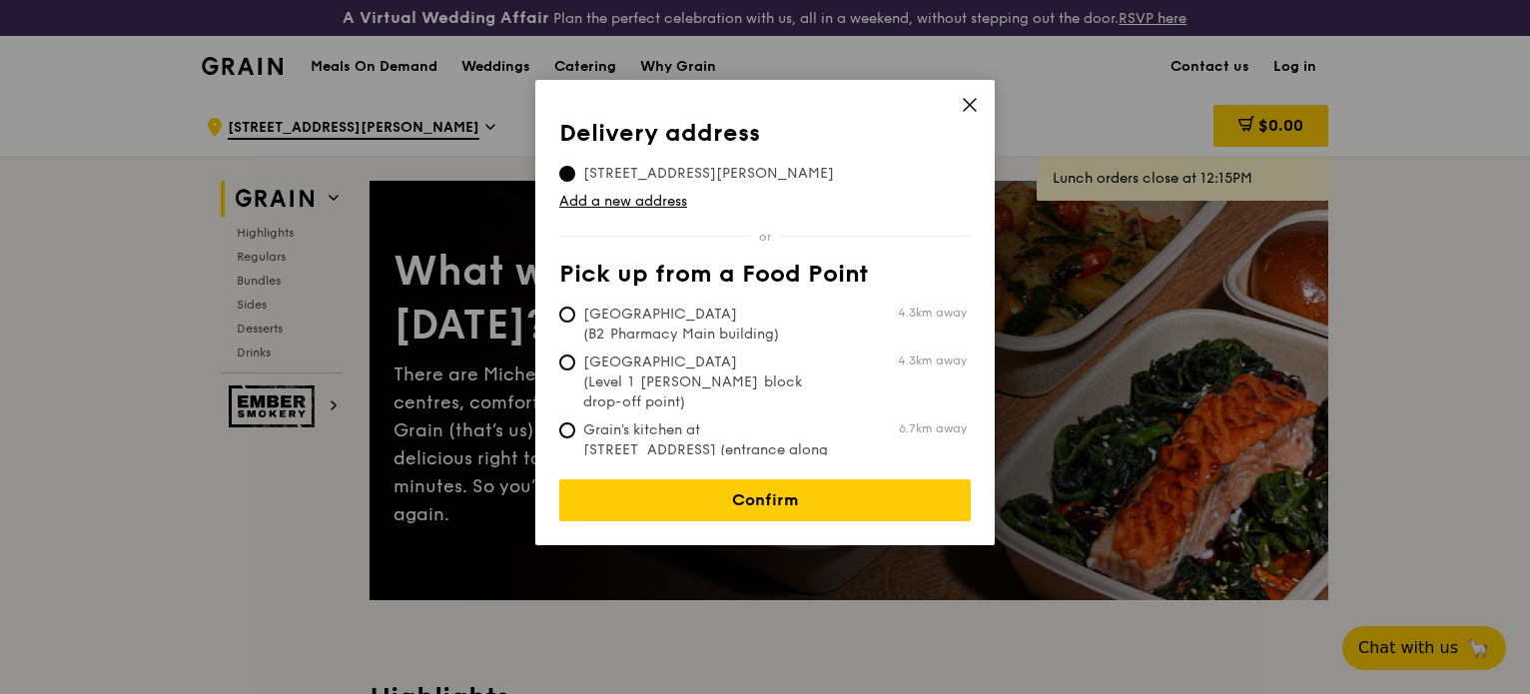
click at [967, 106] on icon at bounding box center [970, 105] width 12 height 12
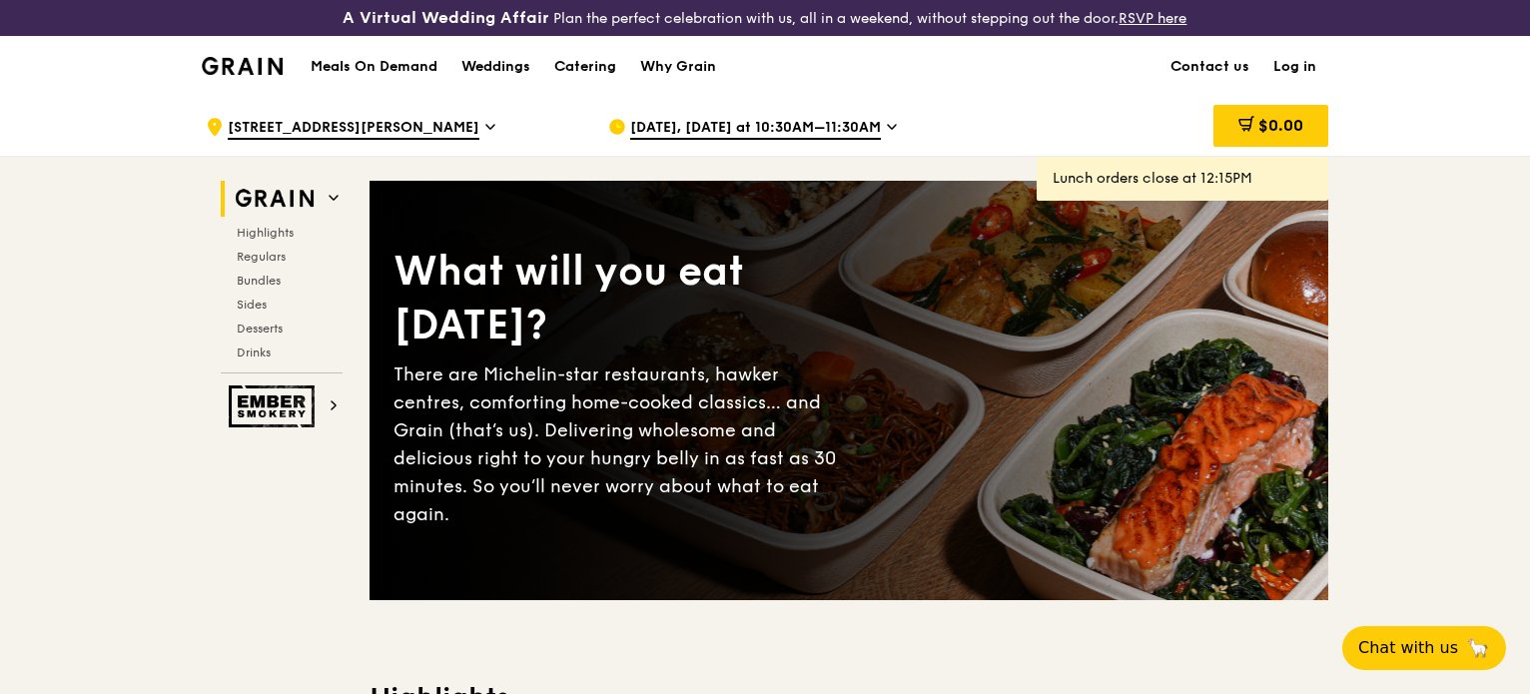
drag, startPoint x: 875, startPoint y: 123, endPoint x: 875, endPoint y: 111, distance: 12.0
click at [875, 111] on div "[DATE], [DATE] at 10:30AM–11:30AM" at bounding box center [793, 127] width 371 height 60
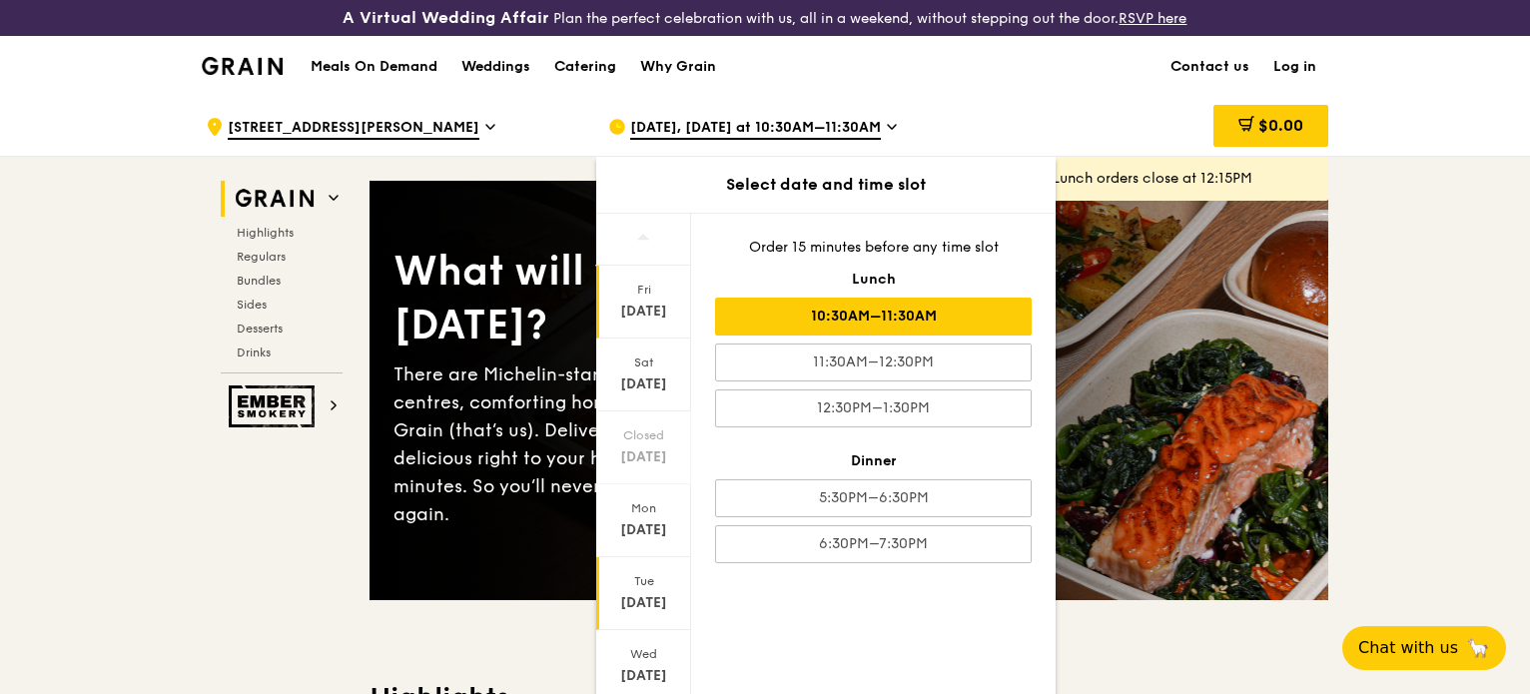
click at [646, 583] on div "Tue" at bounding box center [643, 581] width 89 height 16
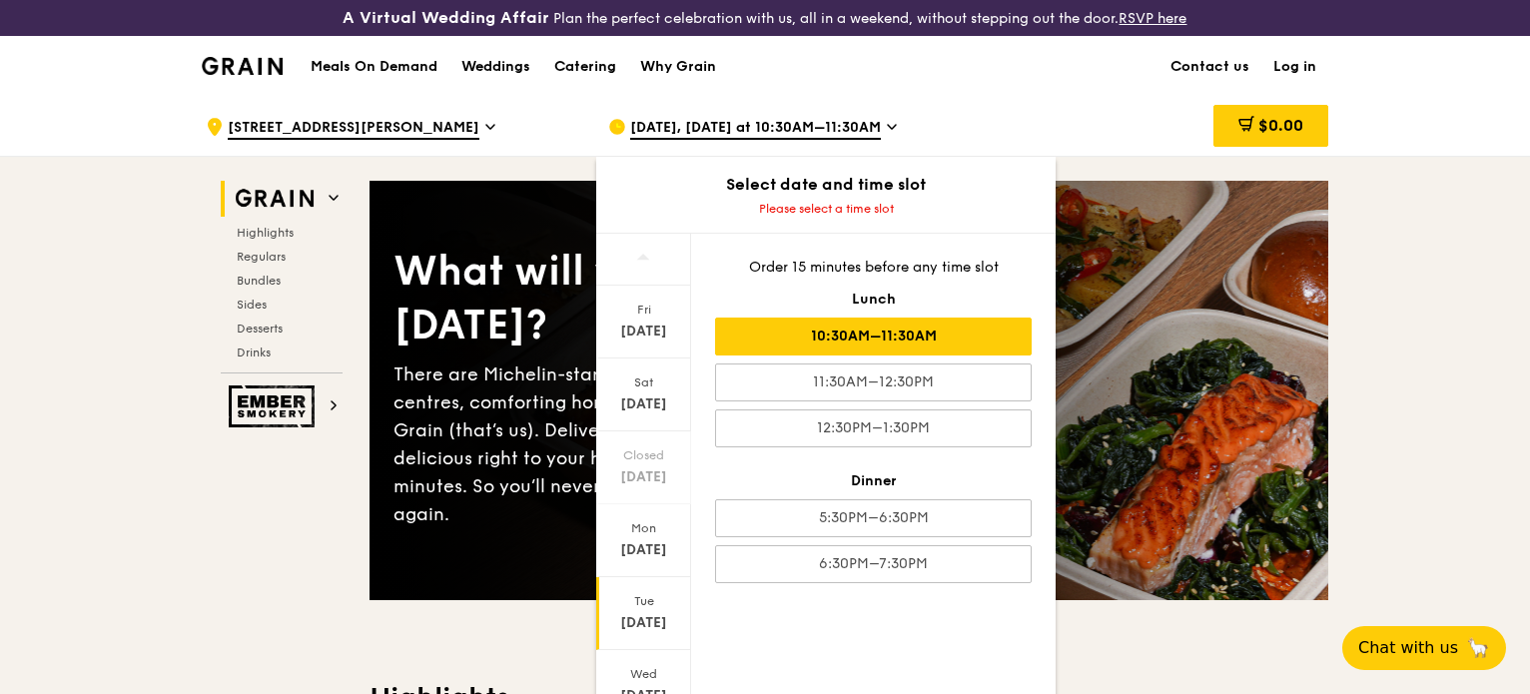
click at [927, 339] on div "10:30AM–11:30AM" at bounding box center [873, 337] width 317 height 38
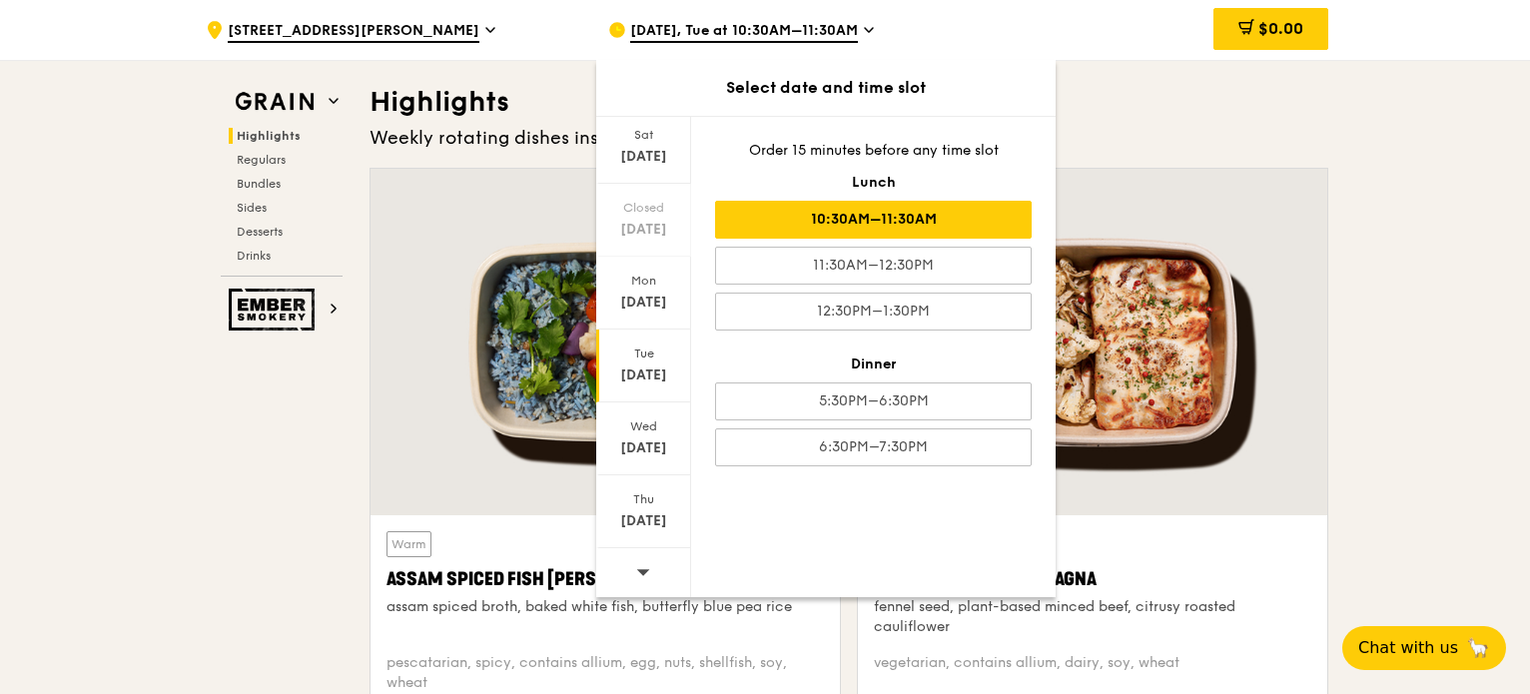
scroll to position [599, 0]
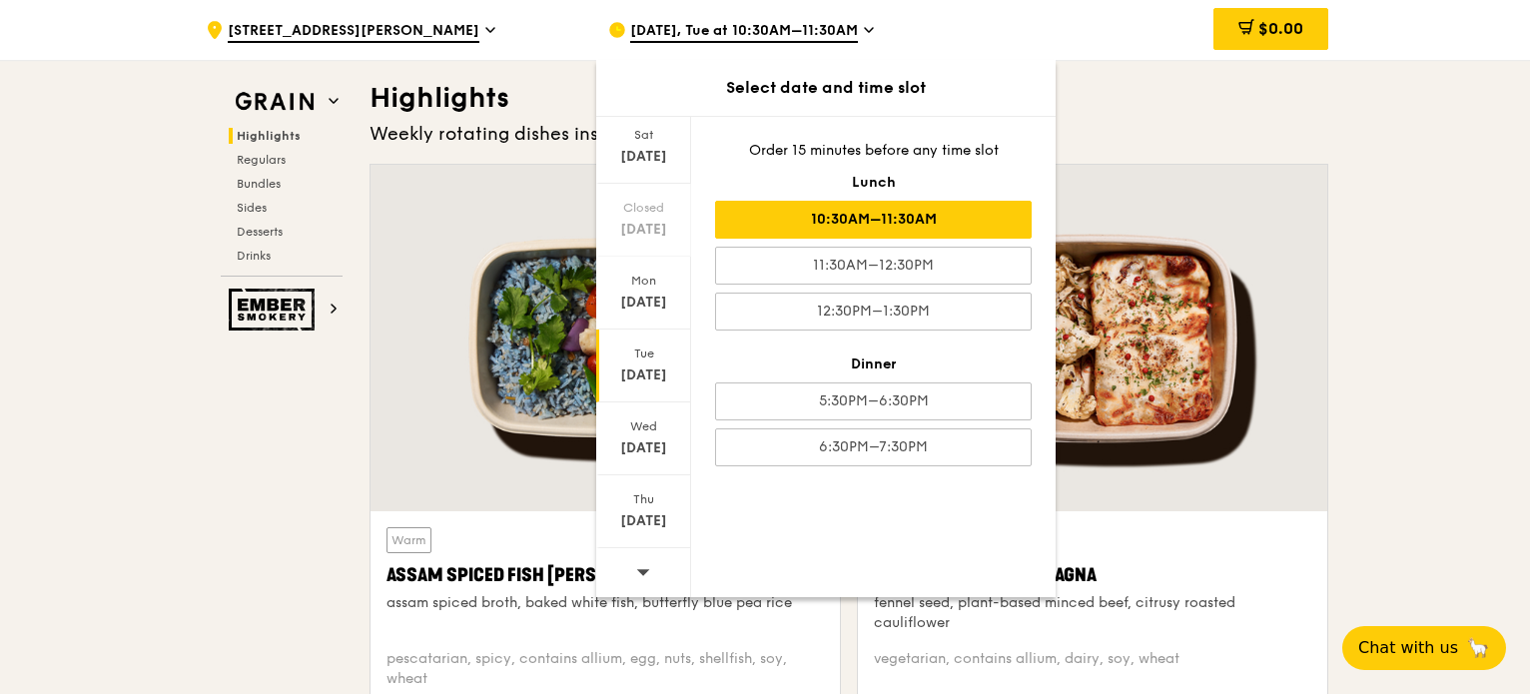
click at [1107, 161] on div "Highlights Weekly rotating dishes inspired by flavours from around the world. W…" at bounding box center [849, 425] width 959 height 690
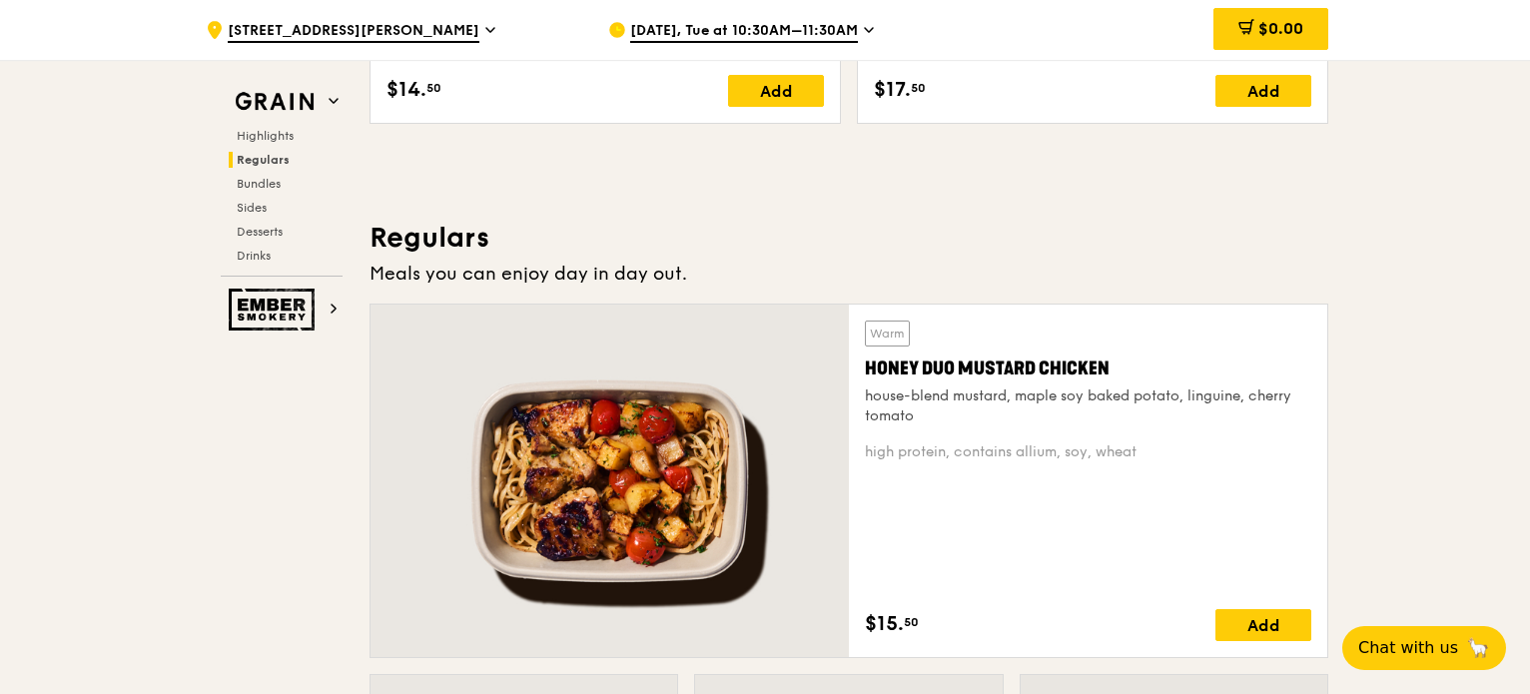
scroll to position [1398, 0]
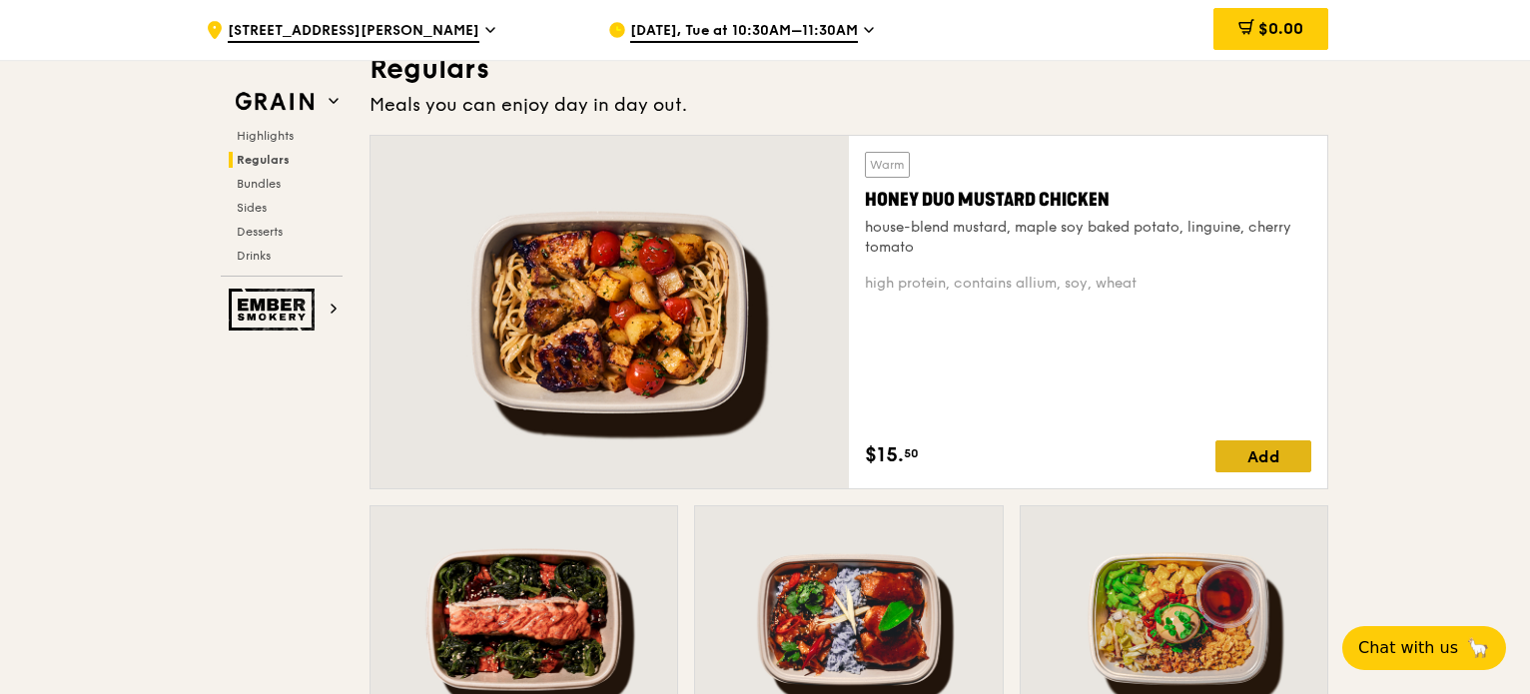
click at [1296, 453] on div "Add" at bounding box center [1263, 456] width 96 height 32
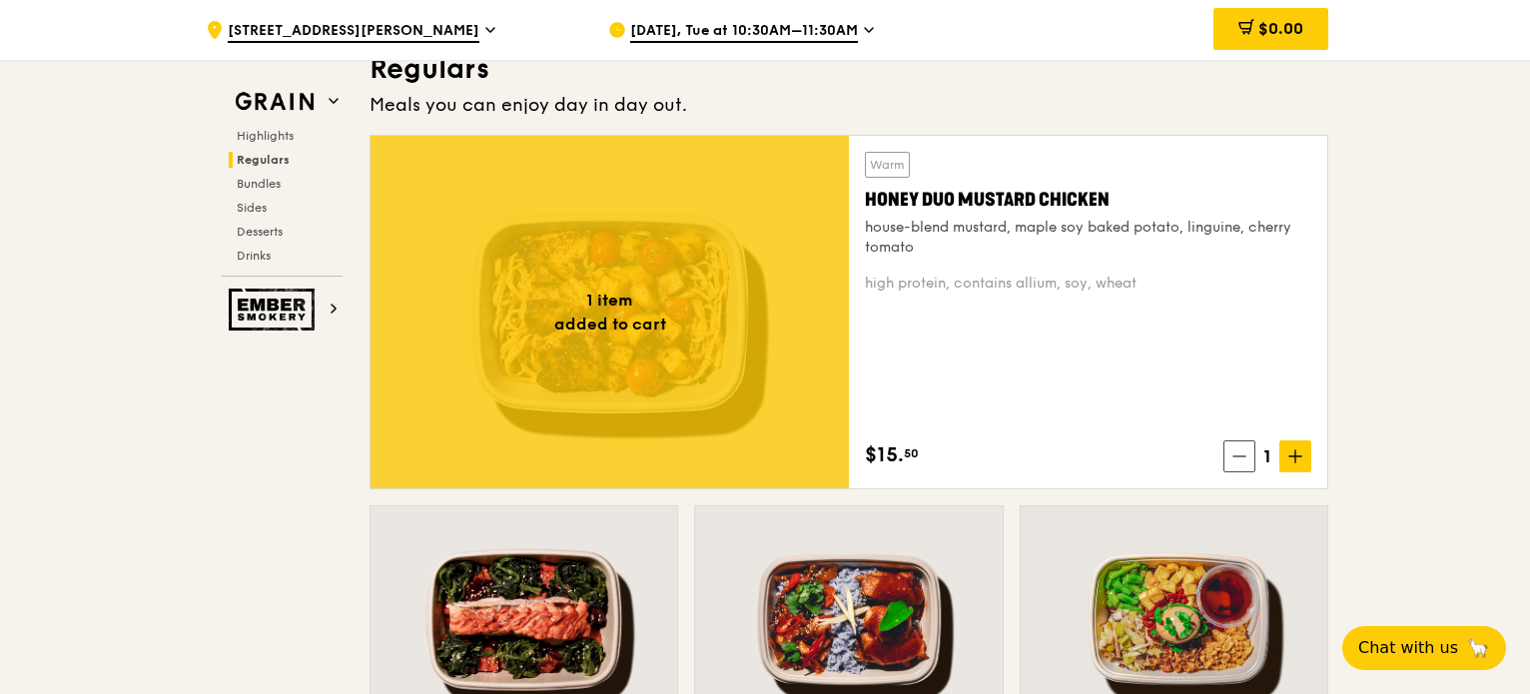
click at [1296, 453] on icon at bounding box center [1295, 456] width 14 height 14
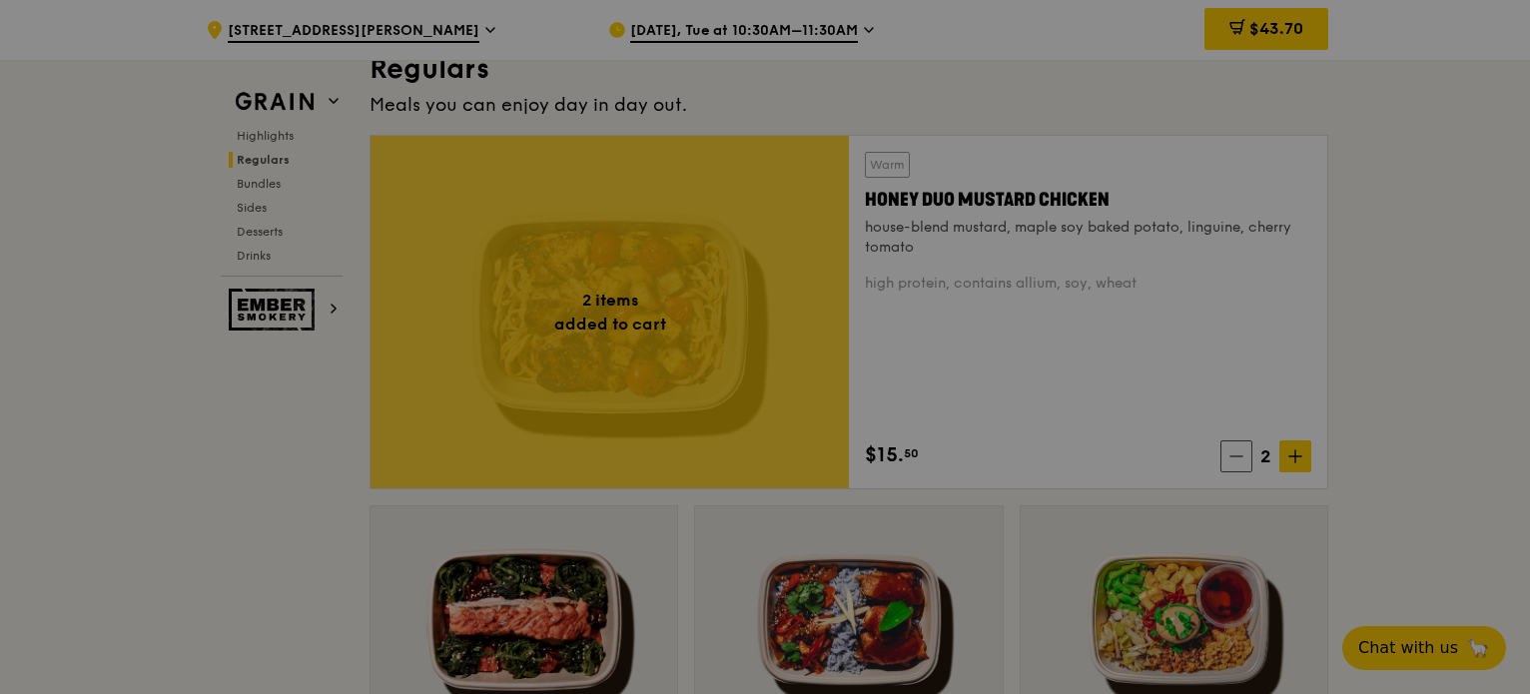
click at [1296, 453] on div at bounding box center [765, 347] width 1530 height 694
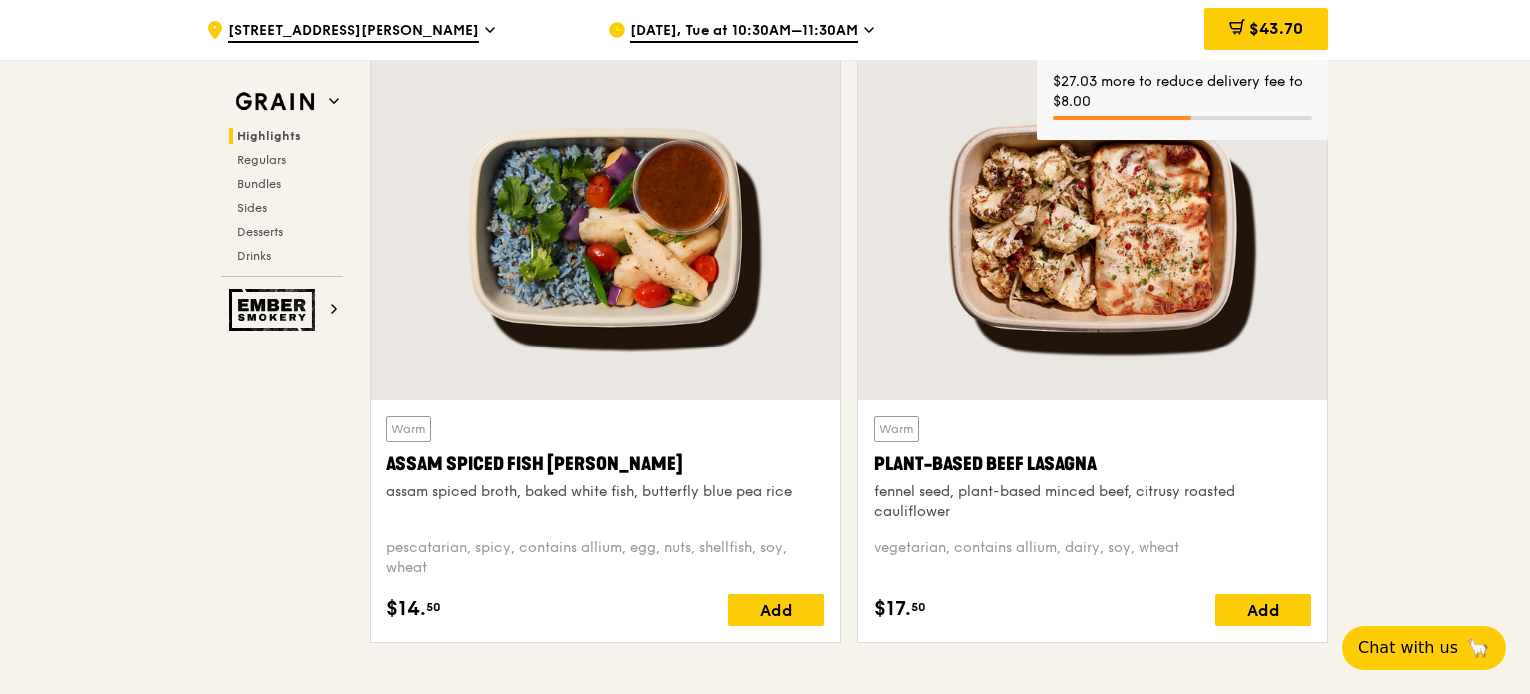
scroll to position [699, 0]
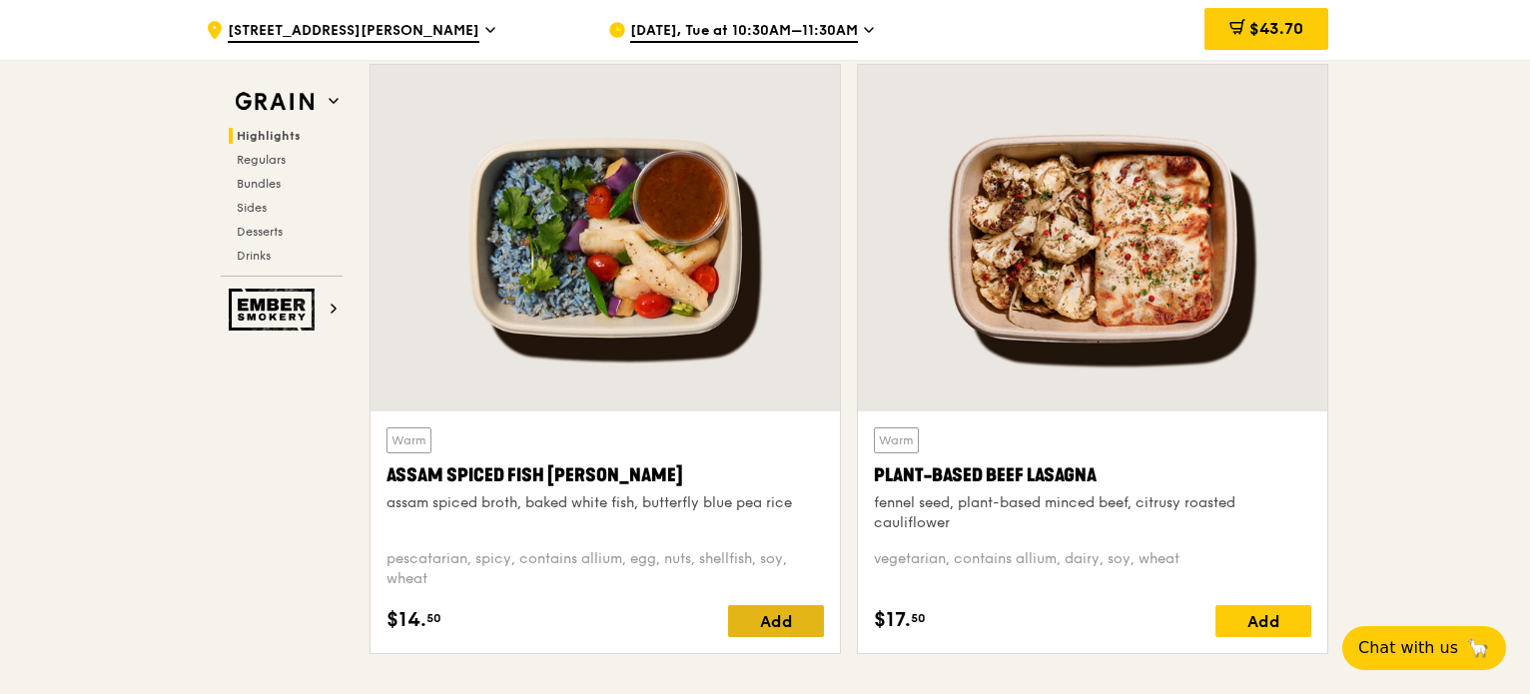
click at [787, 620] on div "Add" at bounding box center [776, 621] width 96 height 32
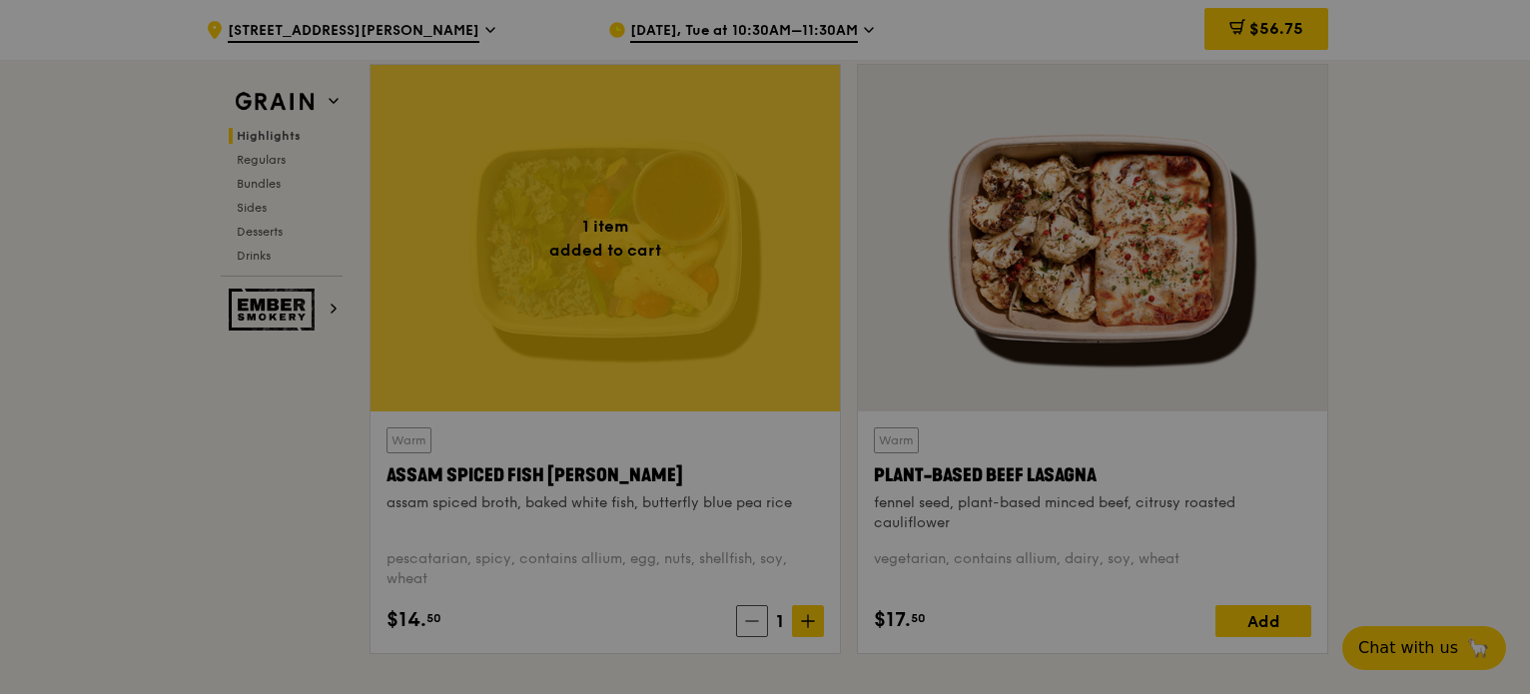
click at [812, 611] on div at bounding box center [765, 347] width 1530 height 694
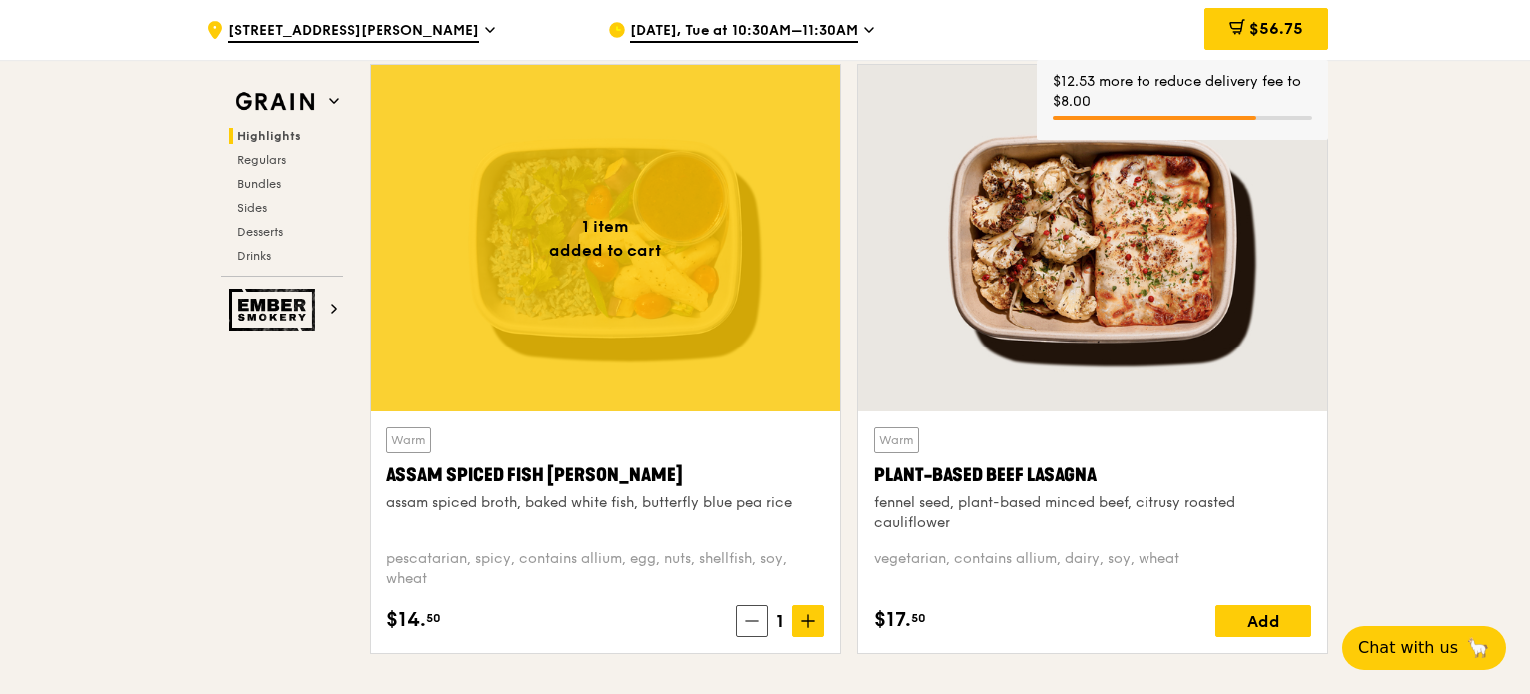
click at [812, 611] on span at bounding box center [808, 621] width 32 height 32
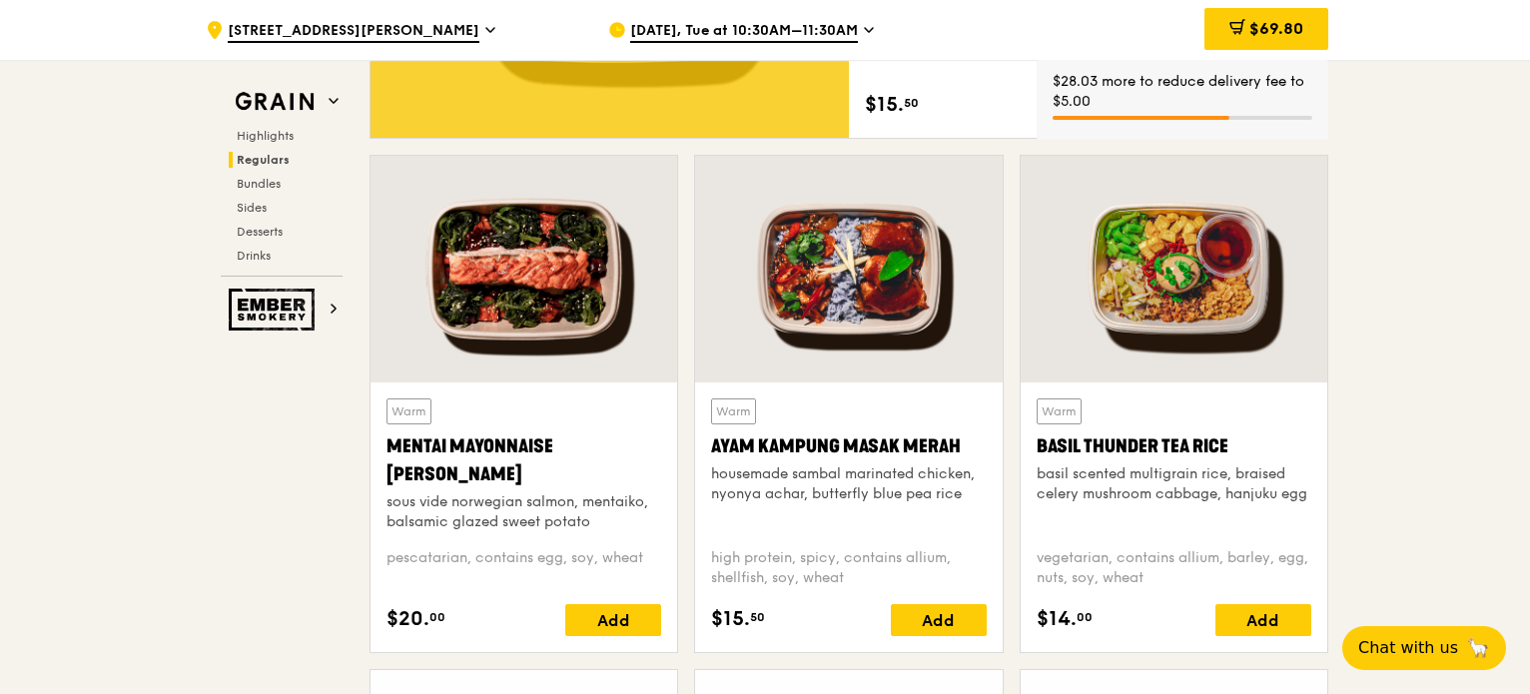
scroll to position [1798, 0]
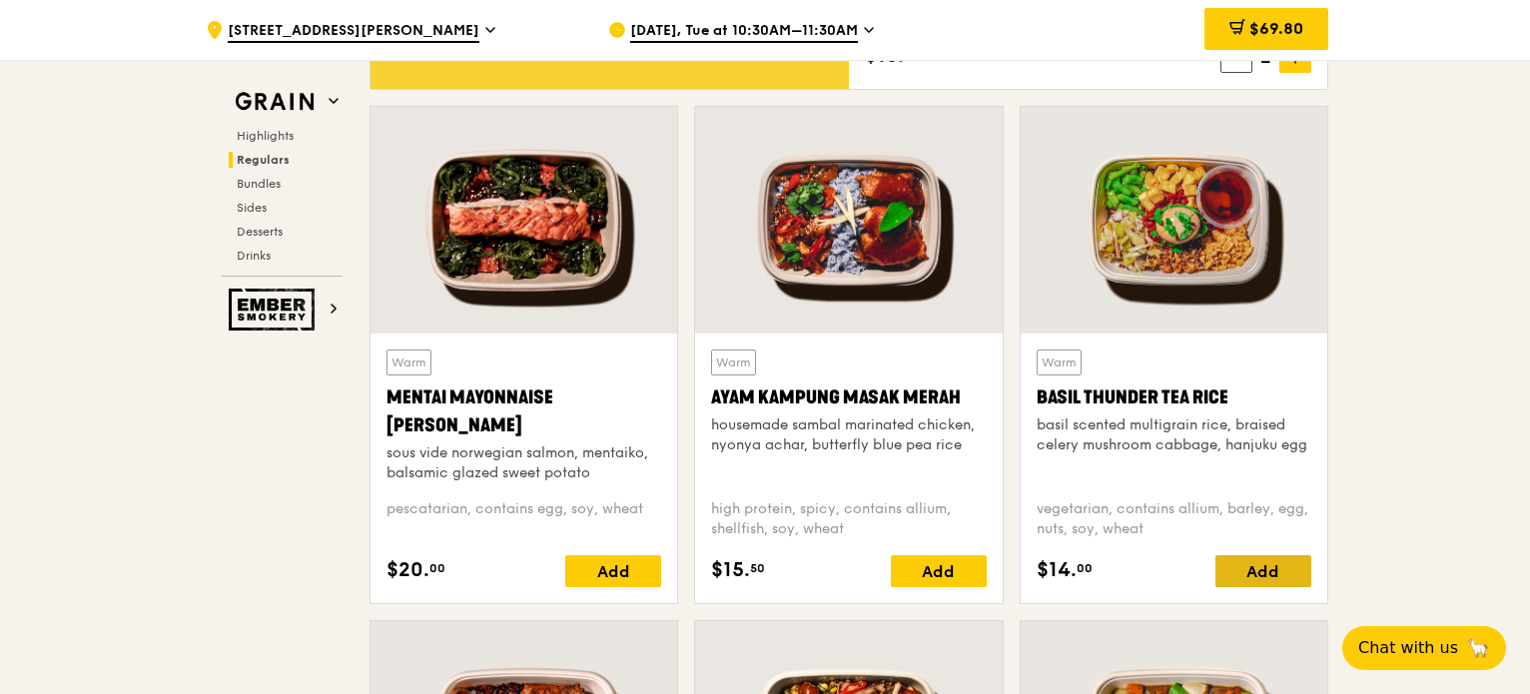
click at [1230, 562] on div "Add" at bounding box center [1263, 571] width 96 height 32
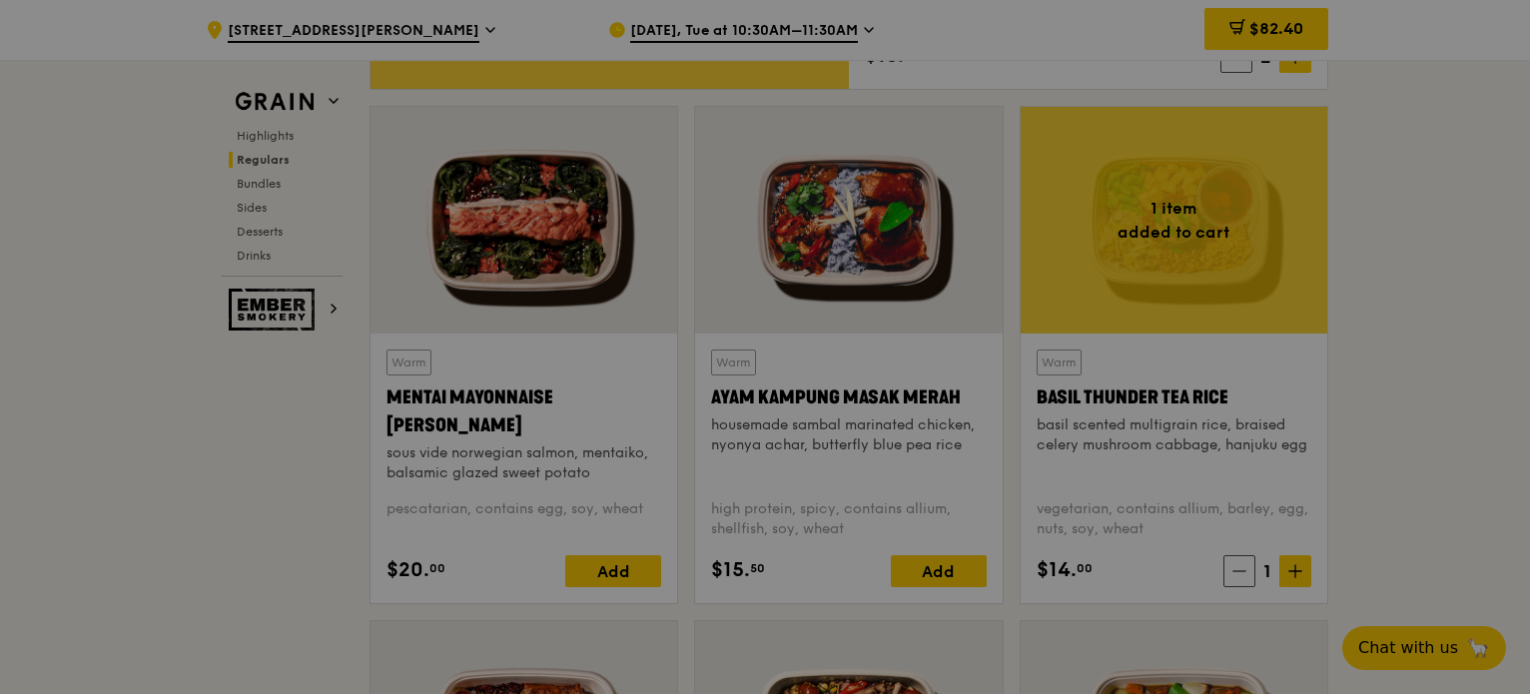
click at [1282, 574] on div at bounding box center [765, 347] width 1530 height 694
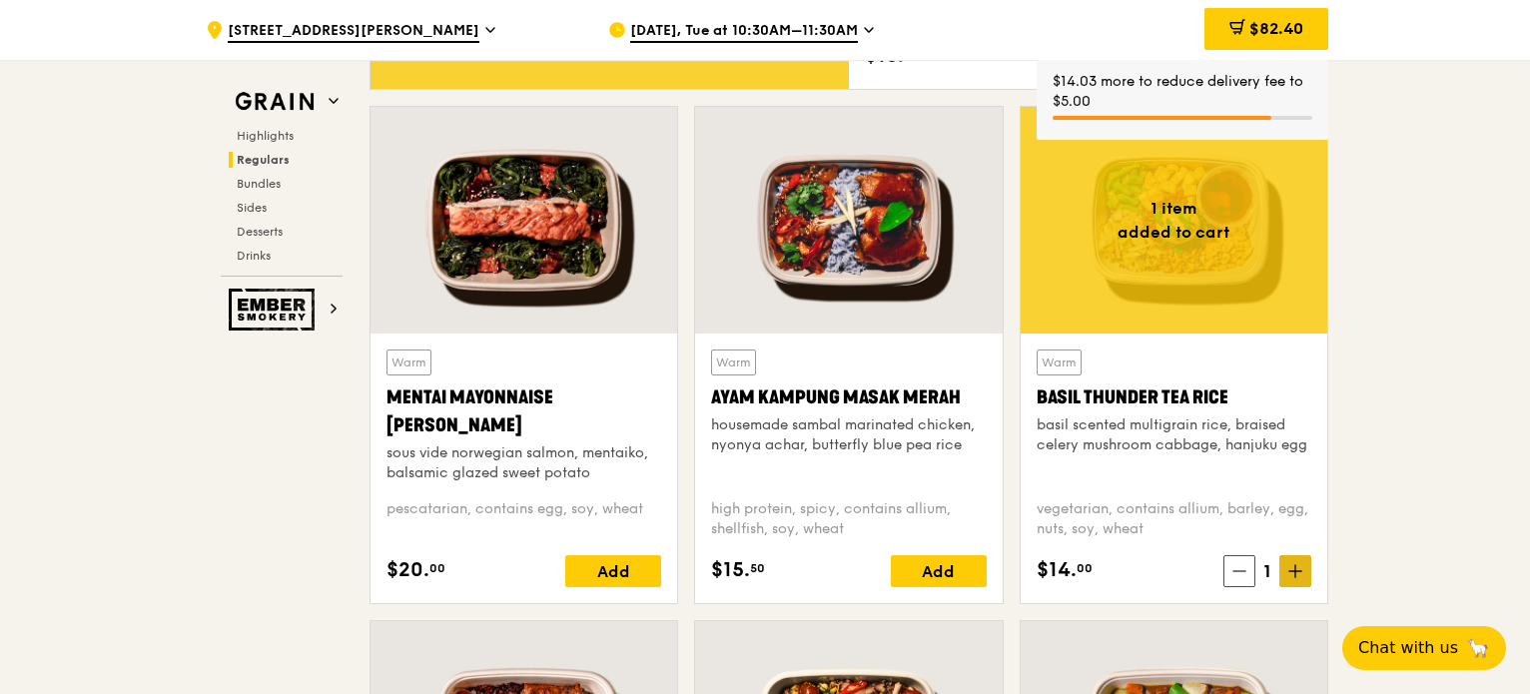
click at [1290, 574] on icon at bounding box center [1295, 571] width 14 height 14
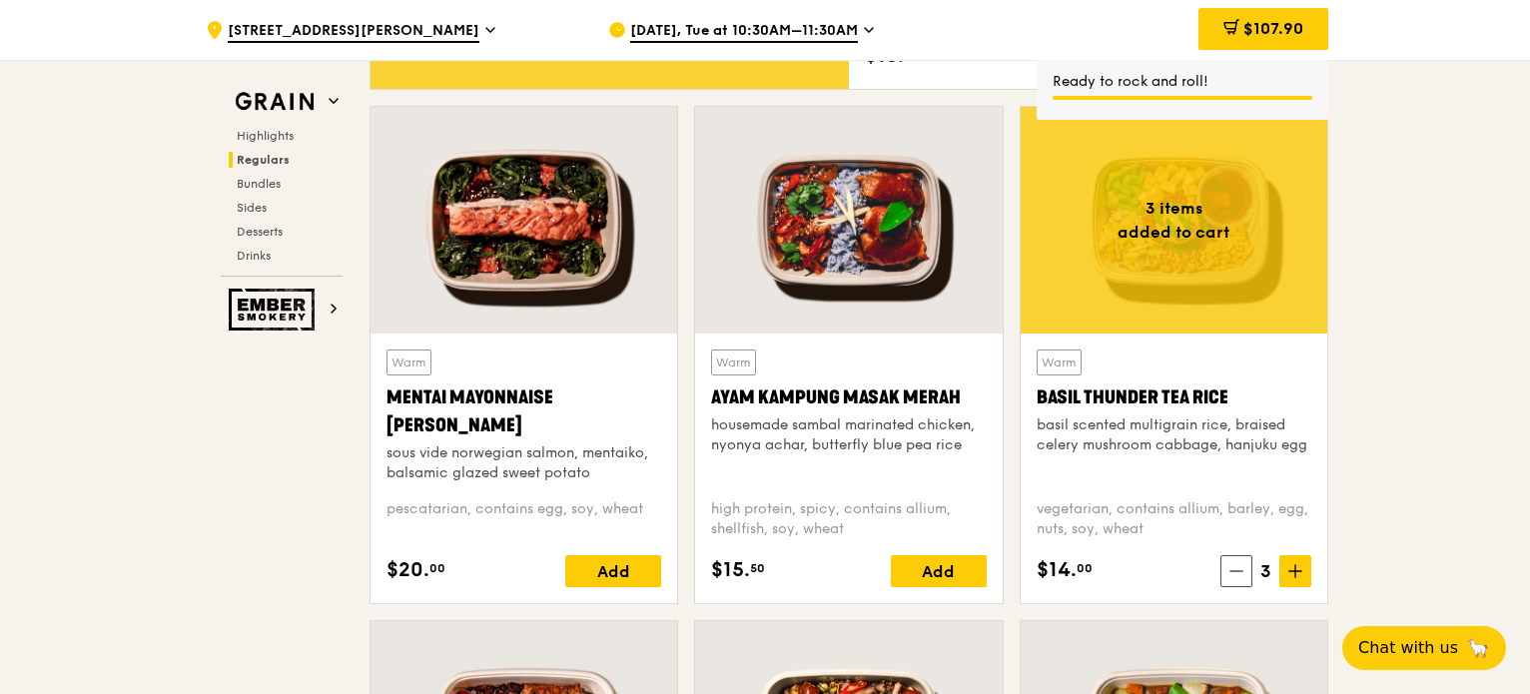
click at [1242, 565] on icon at bounding box center [1236, 571] width 14 height 14
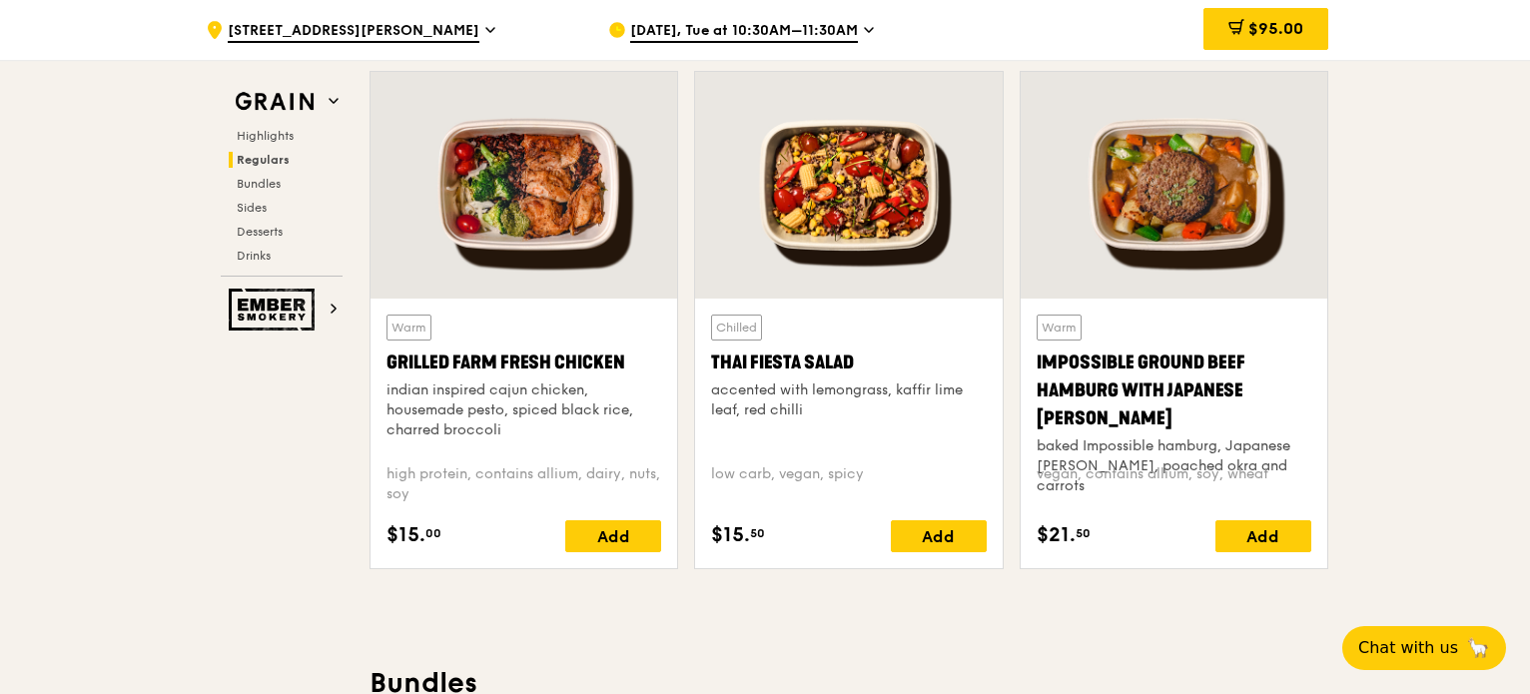
scroll to position [2397, 0]
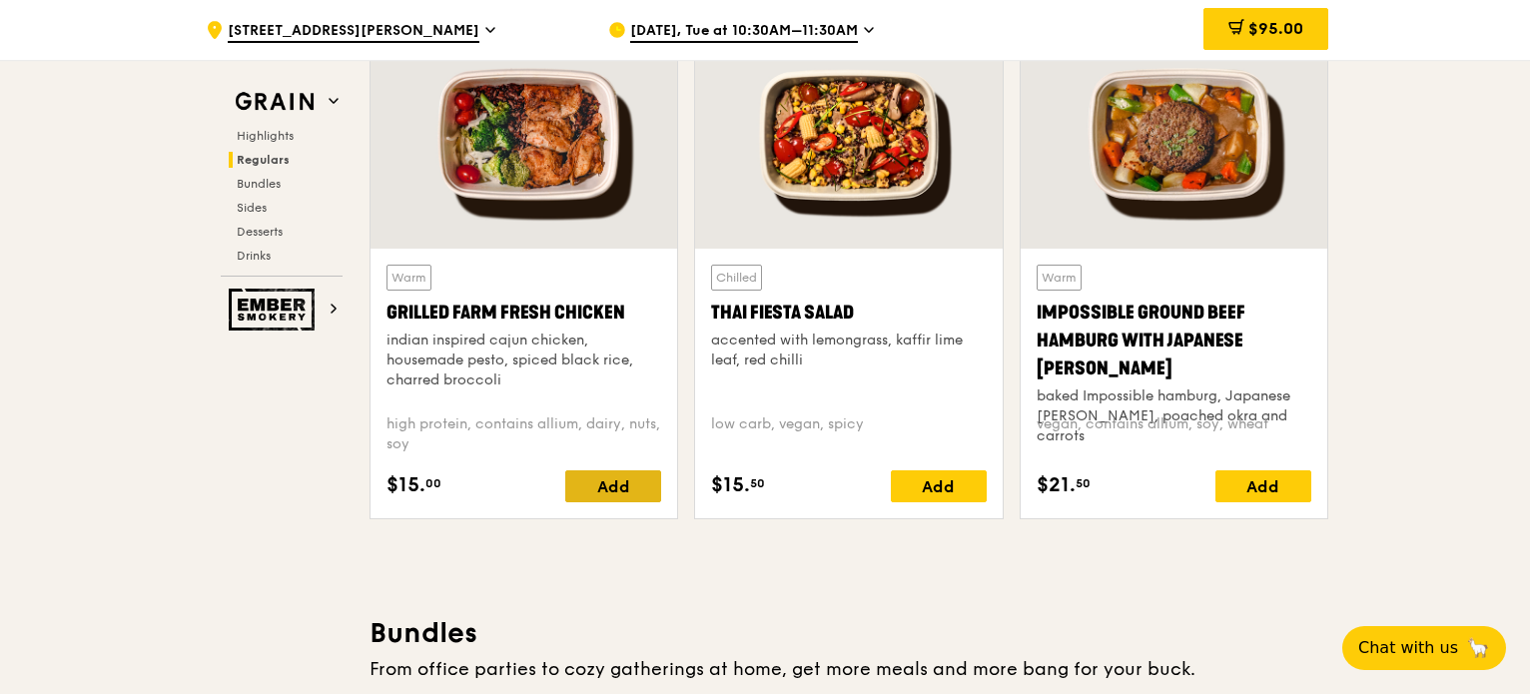
click at [595, 488] on div "Add" at bounding box center [613, 486] width 96 height 32
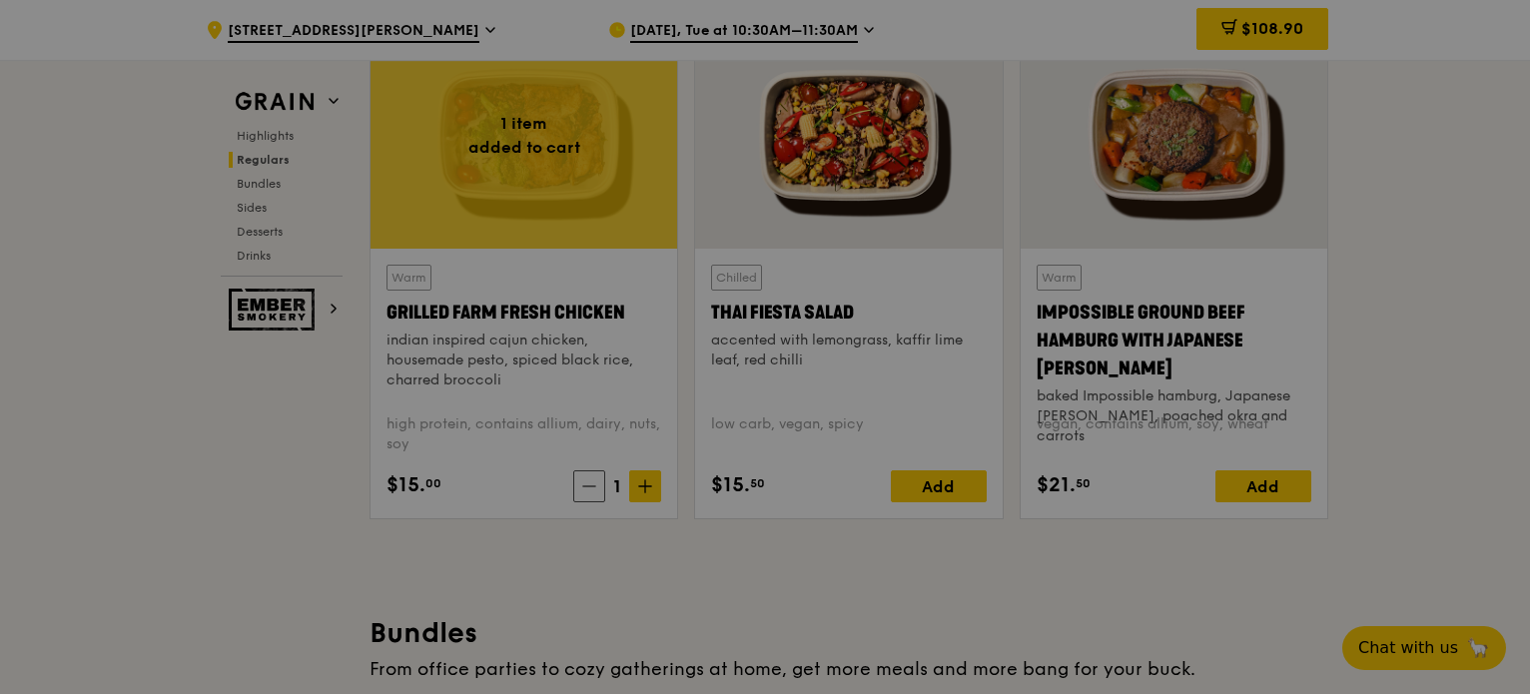
click at [647, 490] on div at bounding box center [765, 347] width 1530 height 694
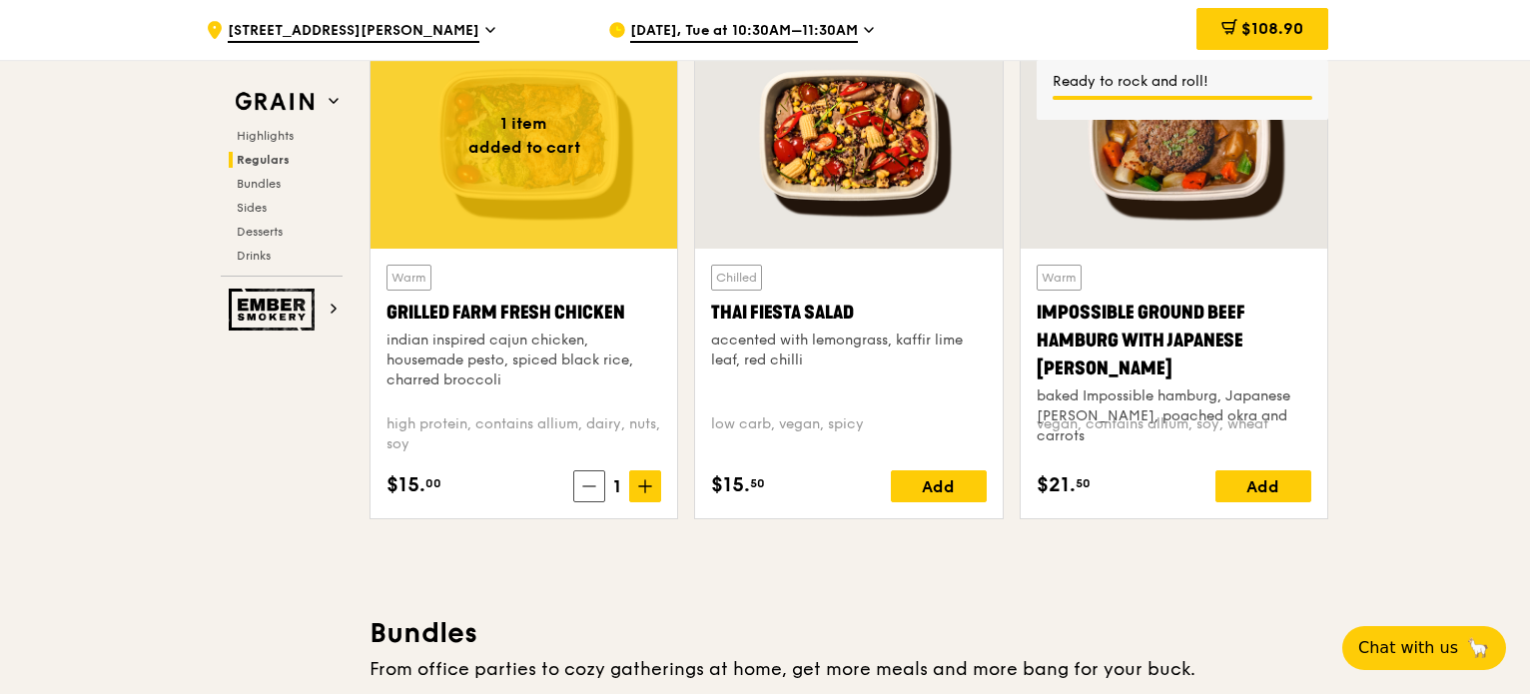
click at [647, 490] on icon at bounding box center [645, 486] width 14 height 14
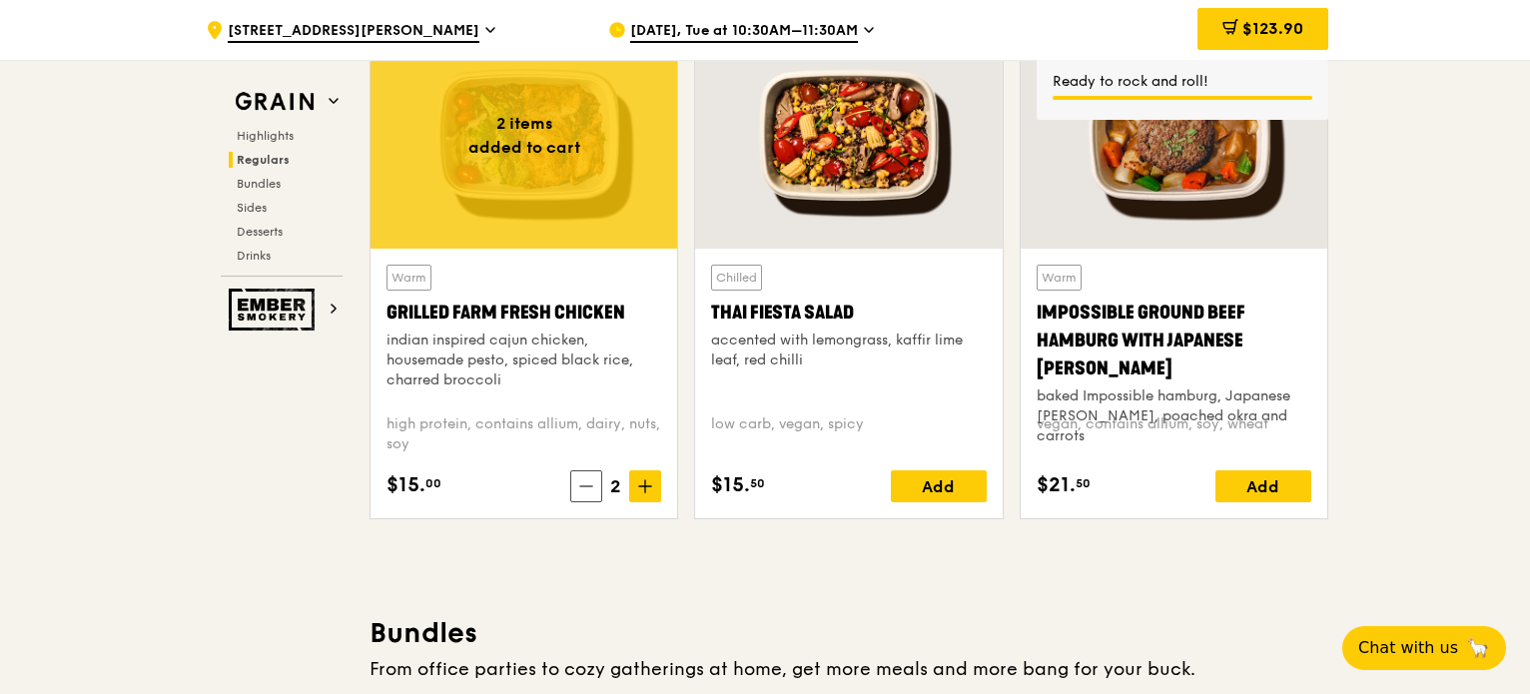
click at [651, 490] on icon at bounding box center [645, 486] width 14 height 14
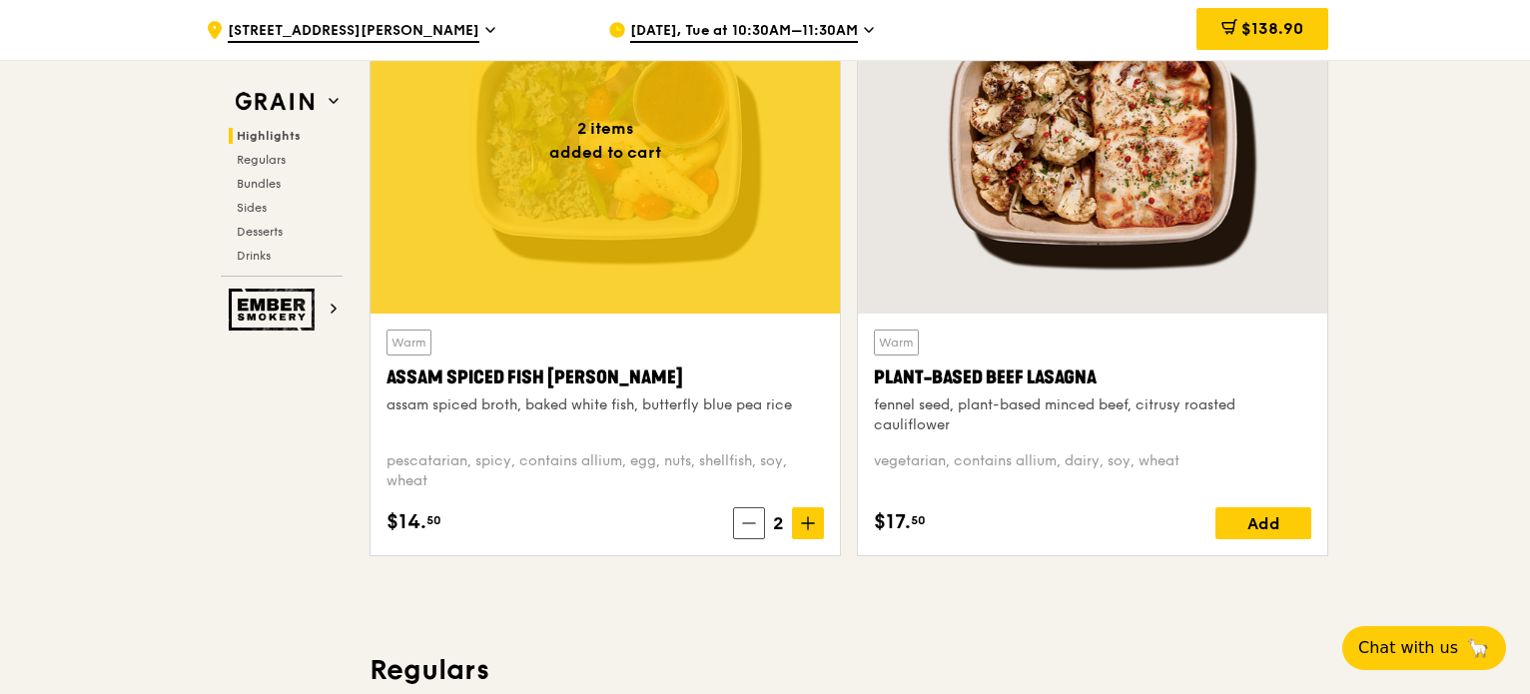
scroll to position [799, 0]
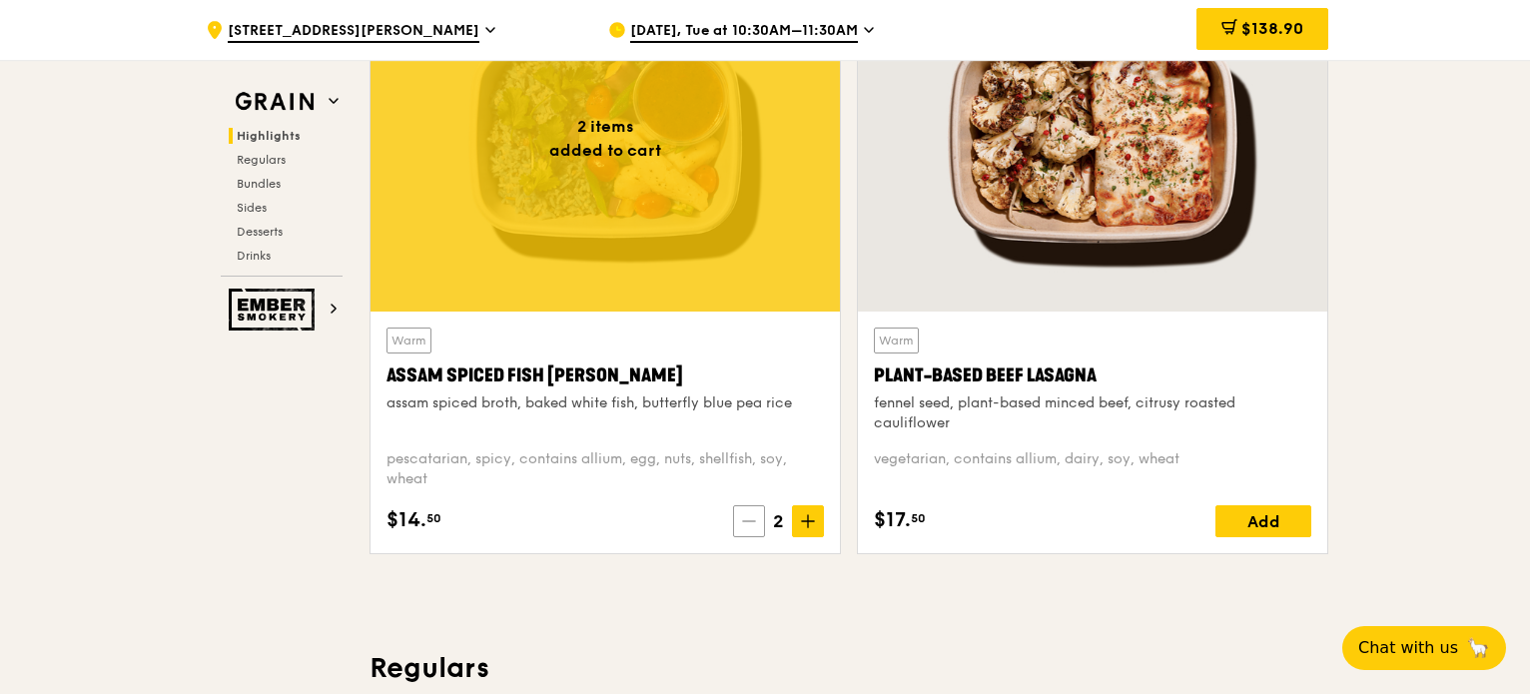
click at [747, 522] on icon at bounding box center [749, 521] width 14 height 14
click at [747, 522] on icon at bounding box center [752, 521] width 14 height 14
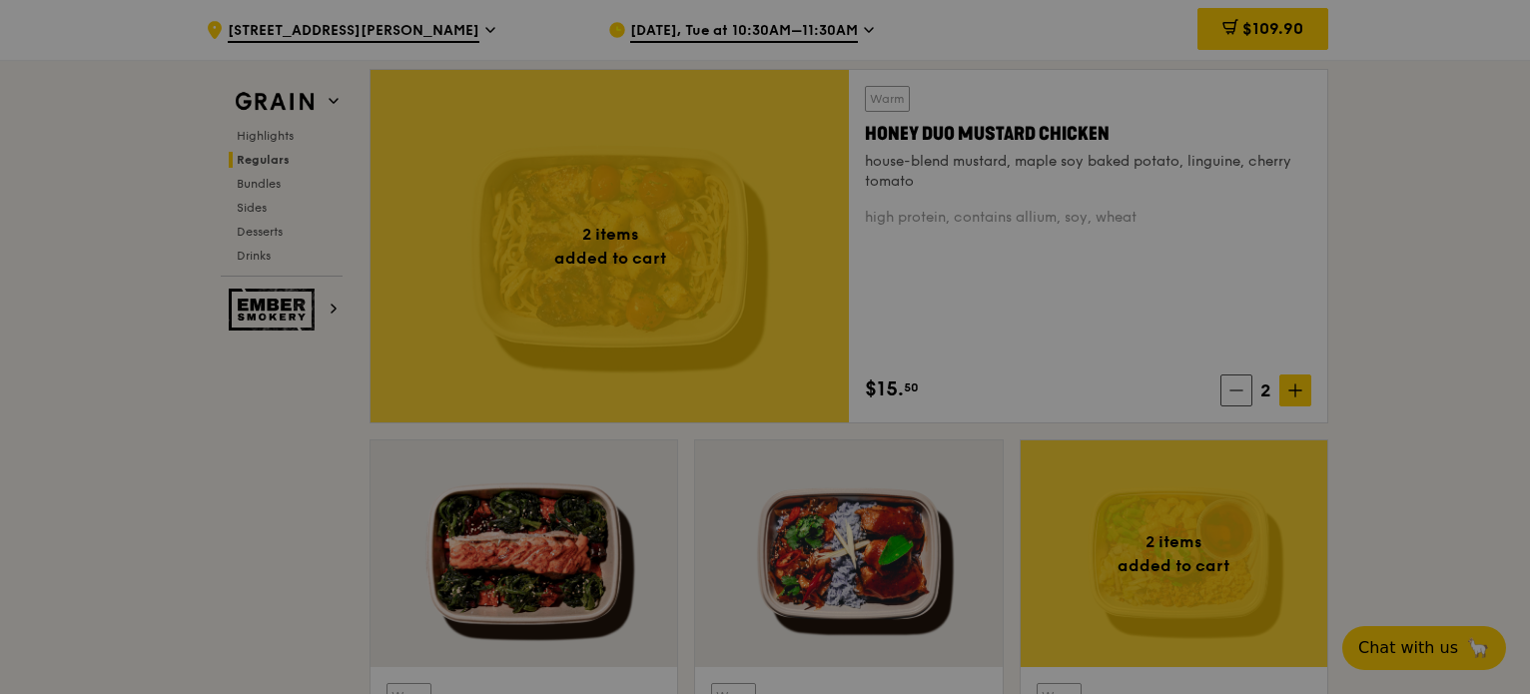
scroll to position [1498, 0]
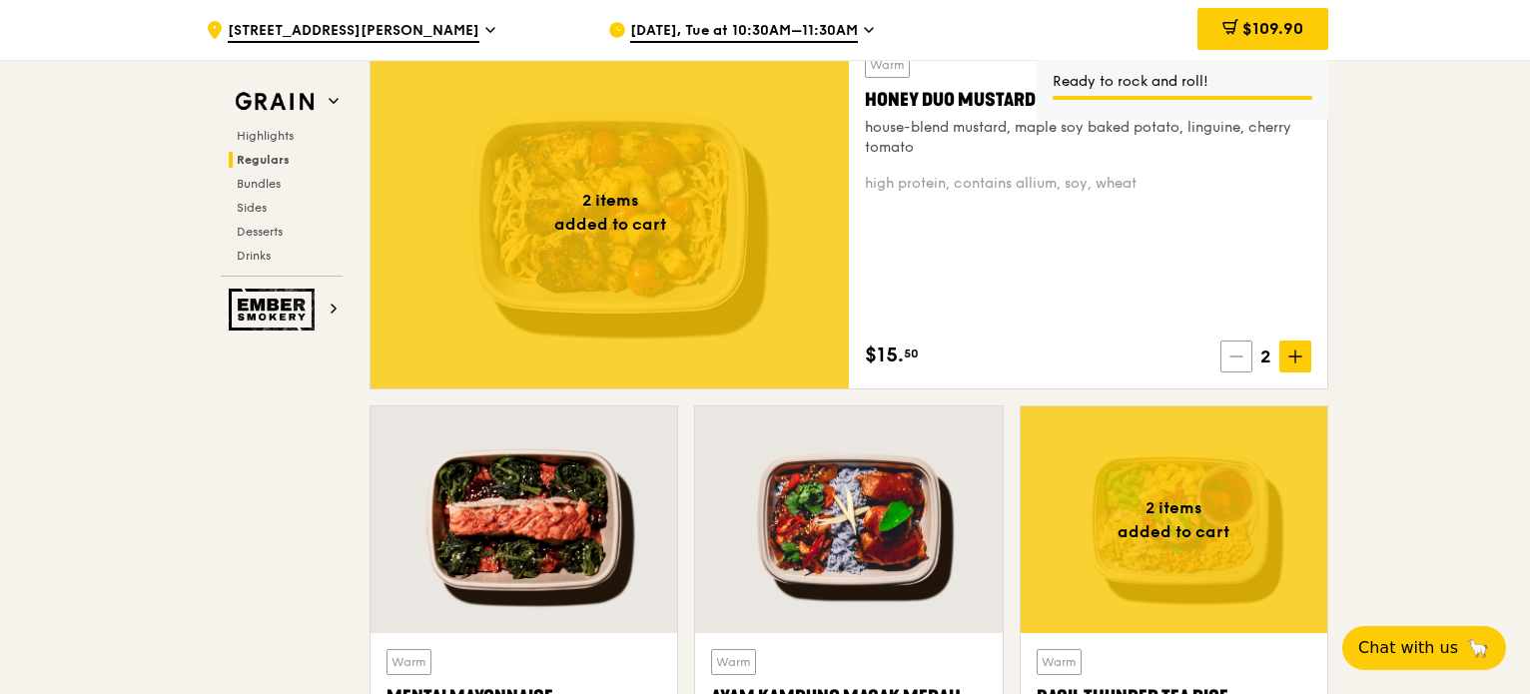
click at [1236, 355] on icon at bounding box center [1236, 357] width 14 height 14
click at [1236, 355] on icon at bounding box center [1239, 357] width 14 height 14
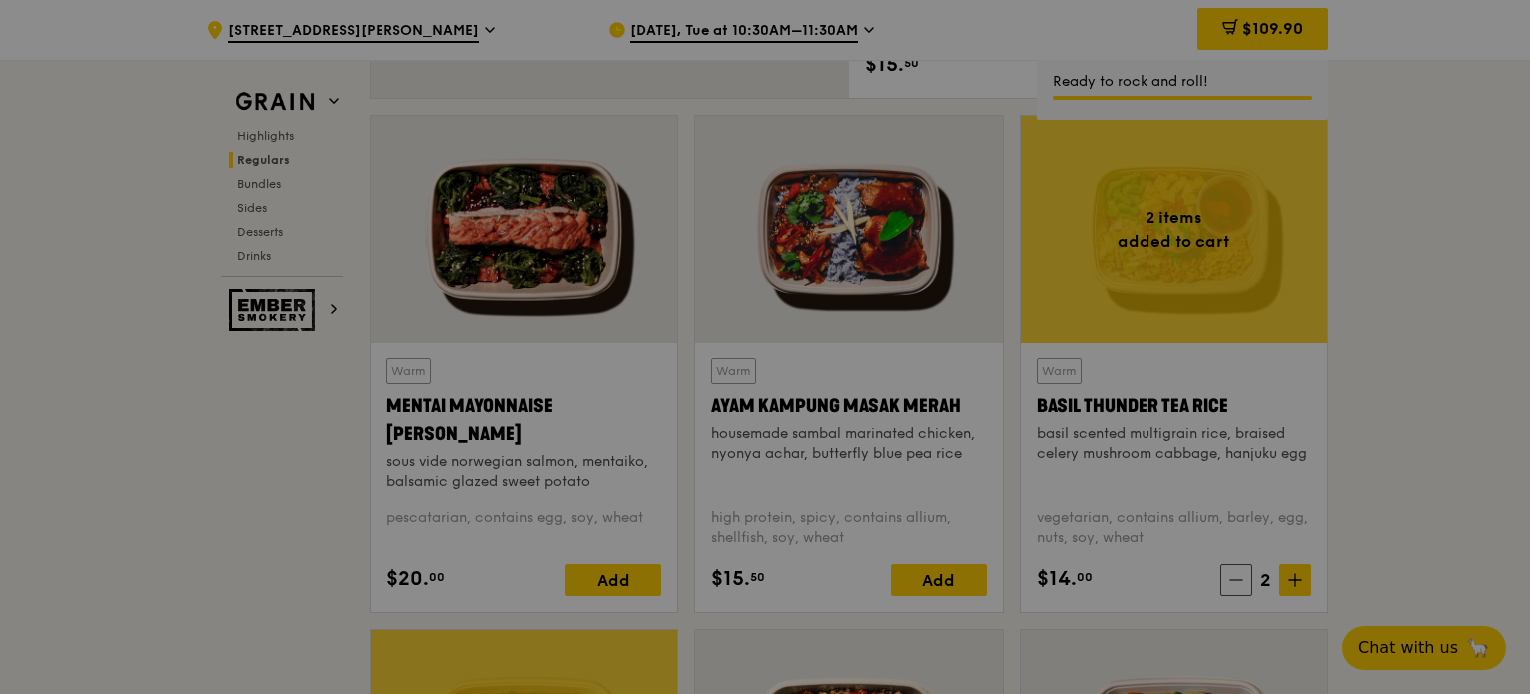
scroll to position [2097, 0]
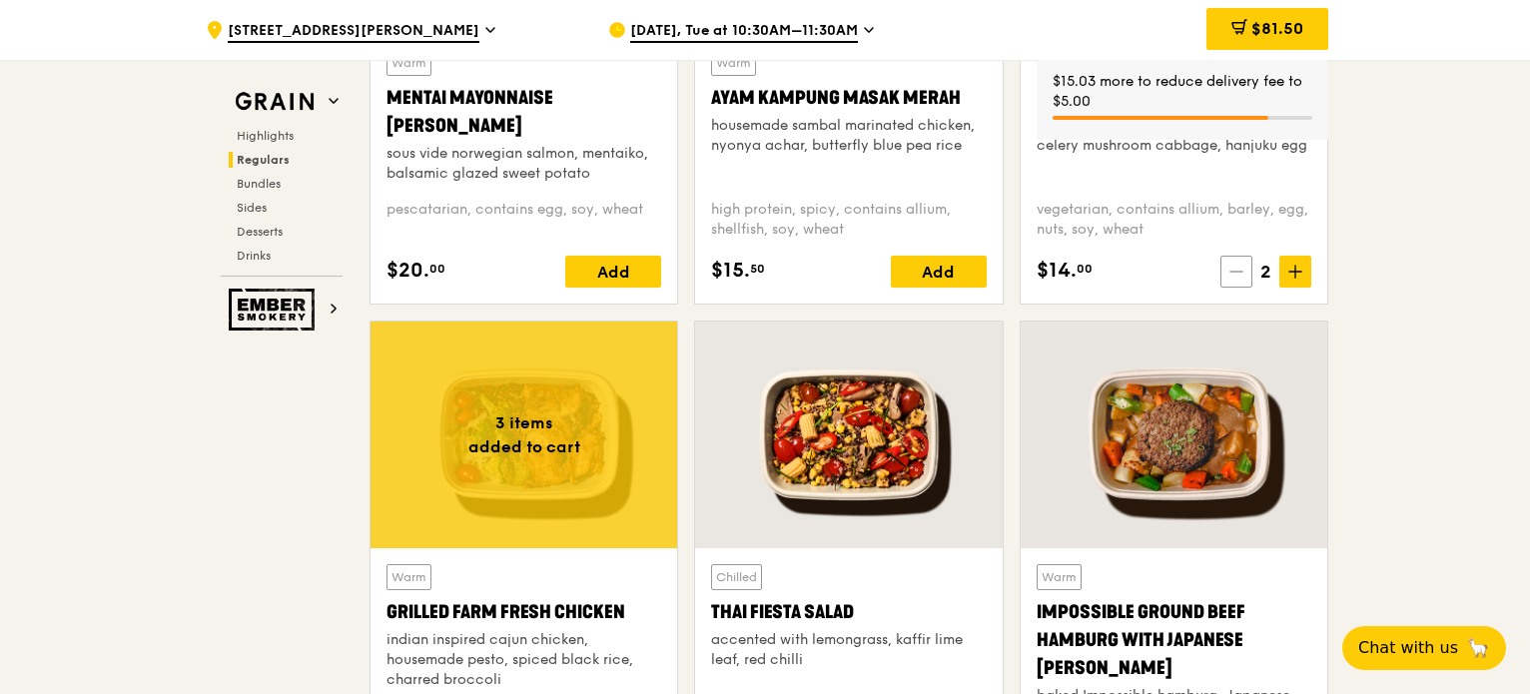
click at [1233, 278] on icon at bounding box center [1236, 272] width 14 height 14
click at [1234, 278] on icon at bounding box center [1239, 272] width 14 height 14
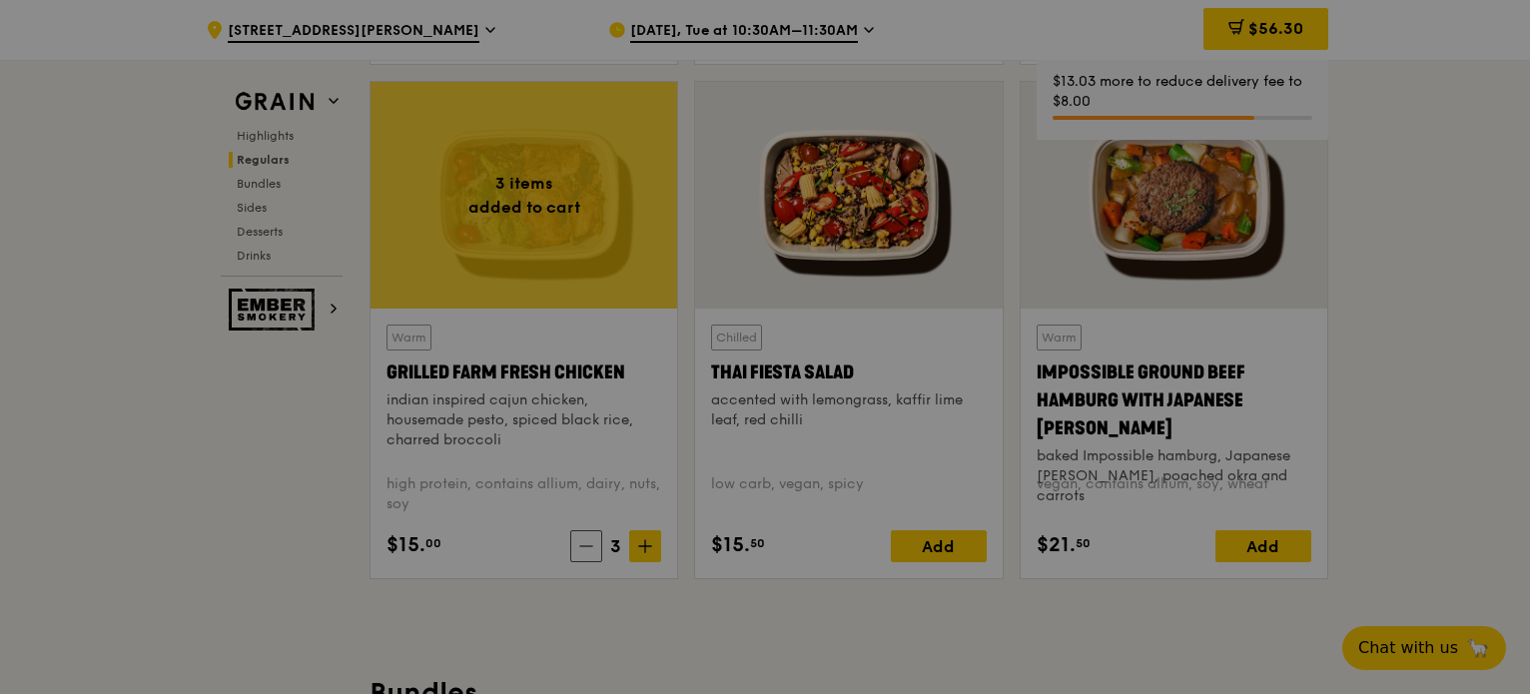
scroll to position [2397, 0]
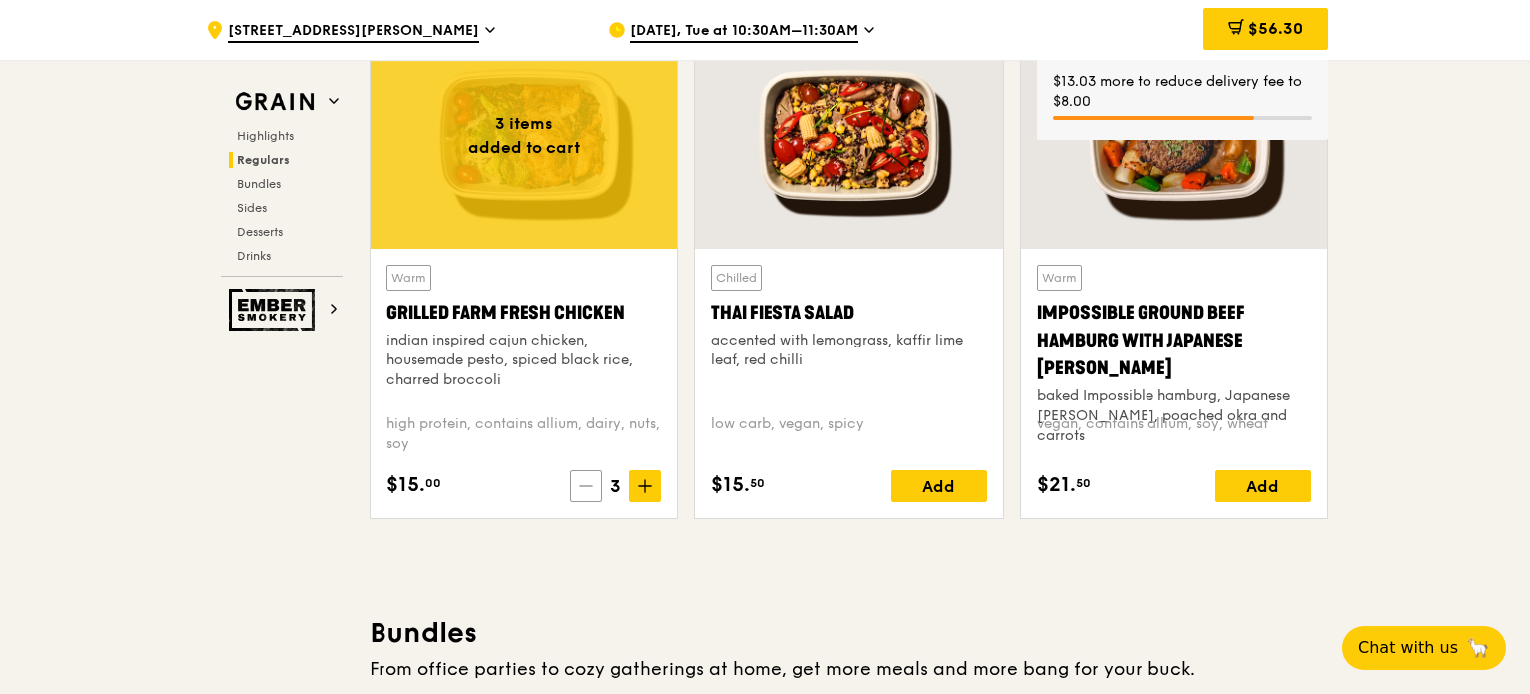
click at [593, 494] on span at bounding box center [586, 486] width 32 height 32
click at [593, 494] on span at bounding box center [589, 486] width 32 height 32
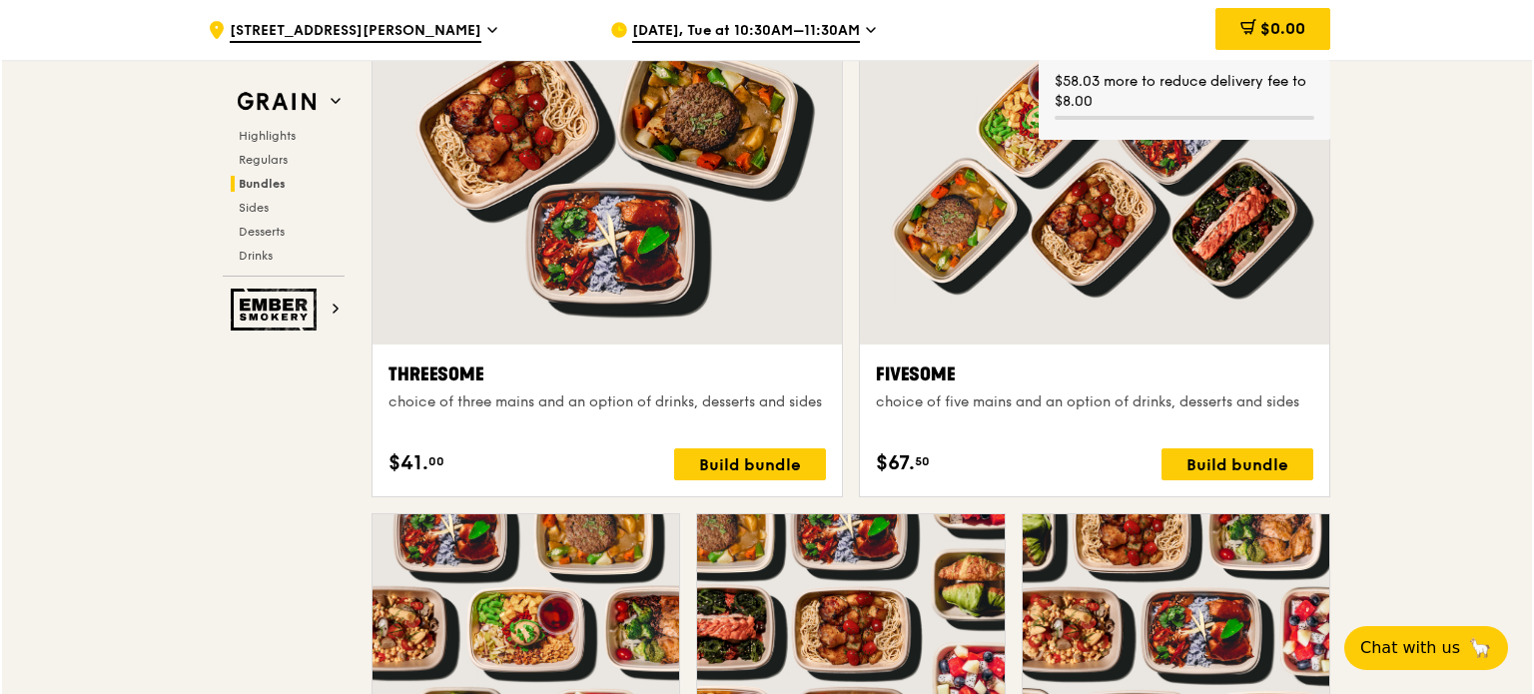
scroll to position [3895, 0]
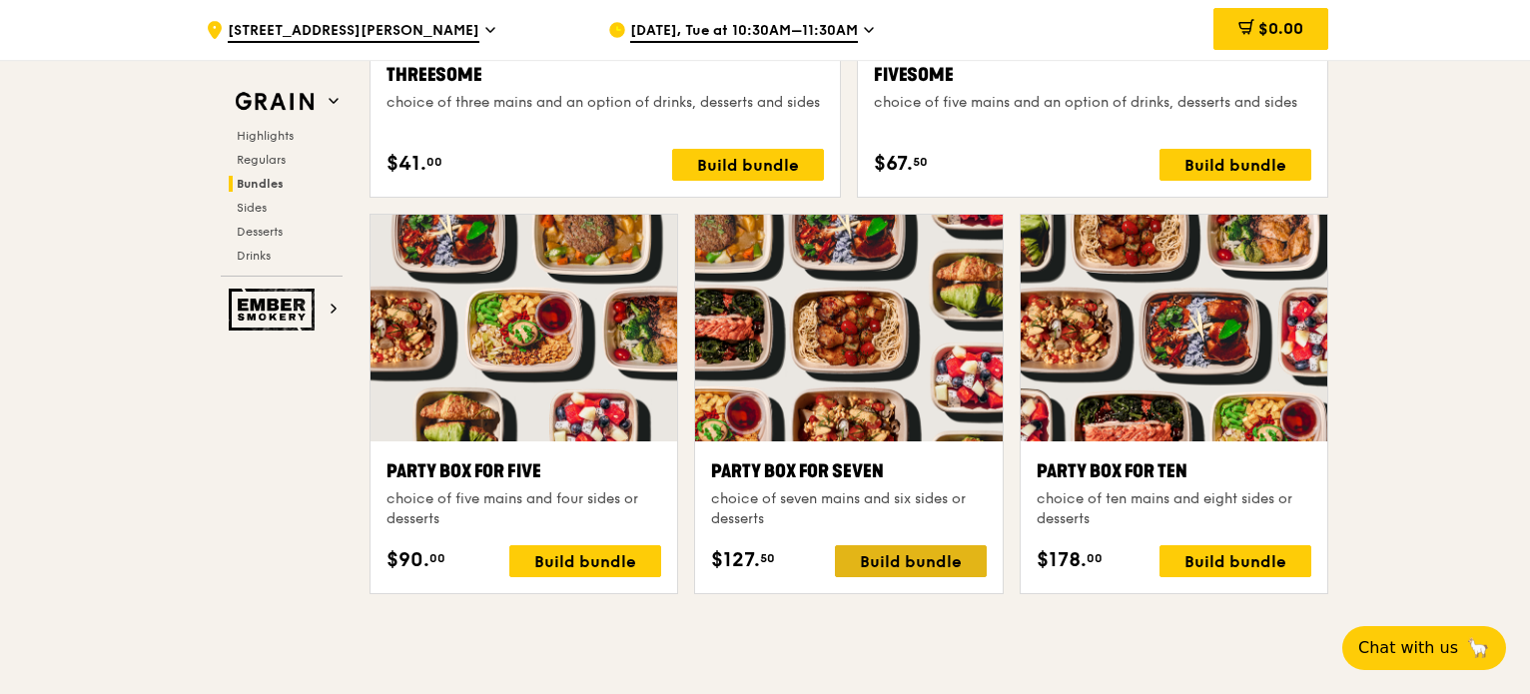
click at [898, 556] on div "Build bundle" at bounding box center [911, 561] width 152 height 32
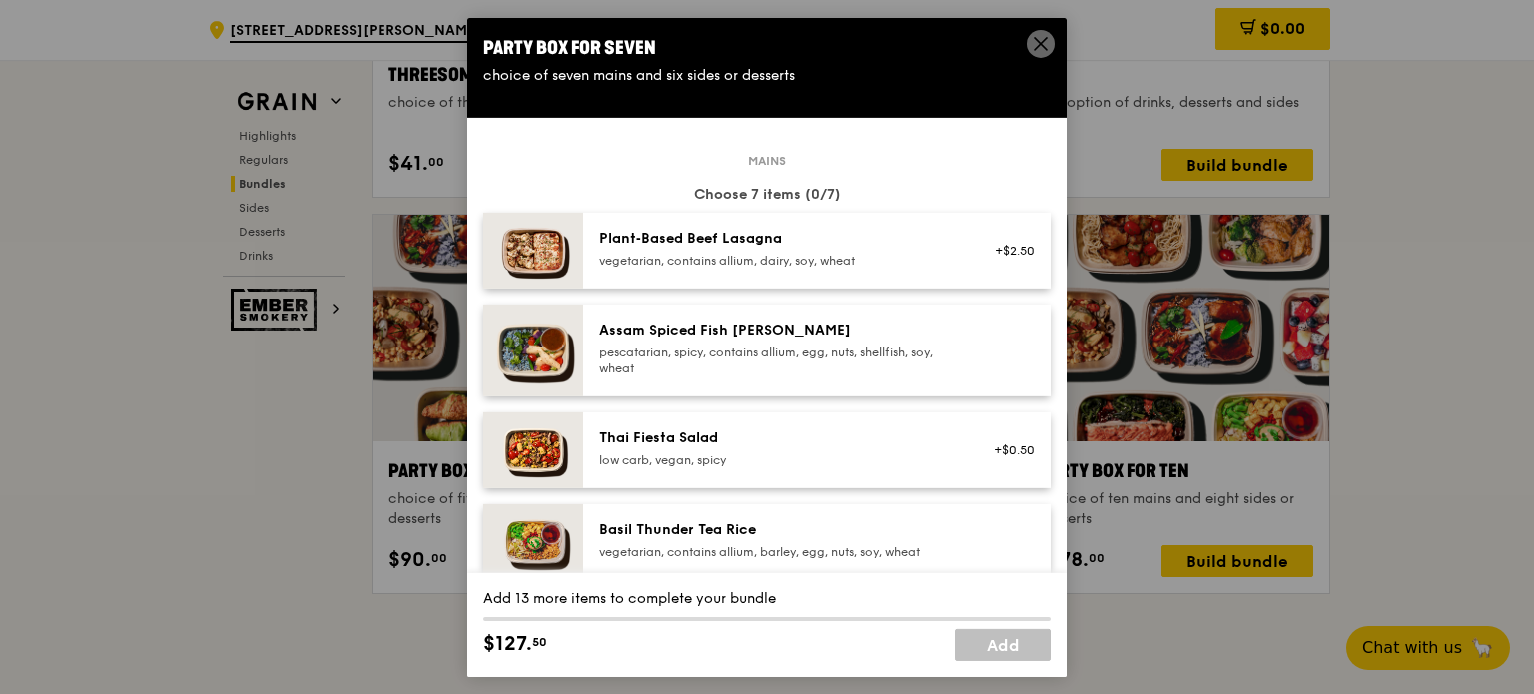
click at [829, 356] on div "pescatarian, spicy, contains allium, egg, nuts, shellfish, soy, wheat" at bounding box center [778, 360] width 359 height 32
click at [839, 361] on div "pescatarian, spicy, contains allium, egg, nuts, shellfish, soy, wheat" at bounding box center [778, 360] width 359 height 32
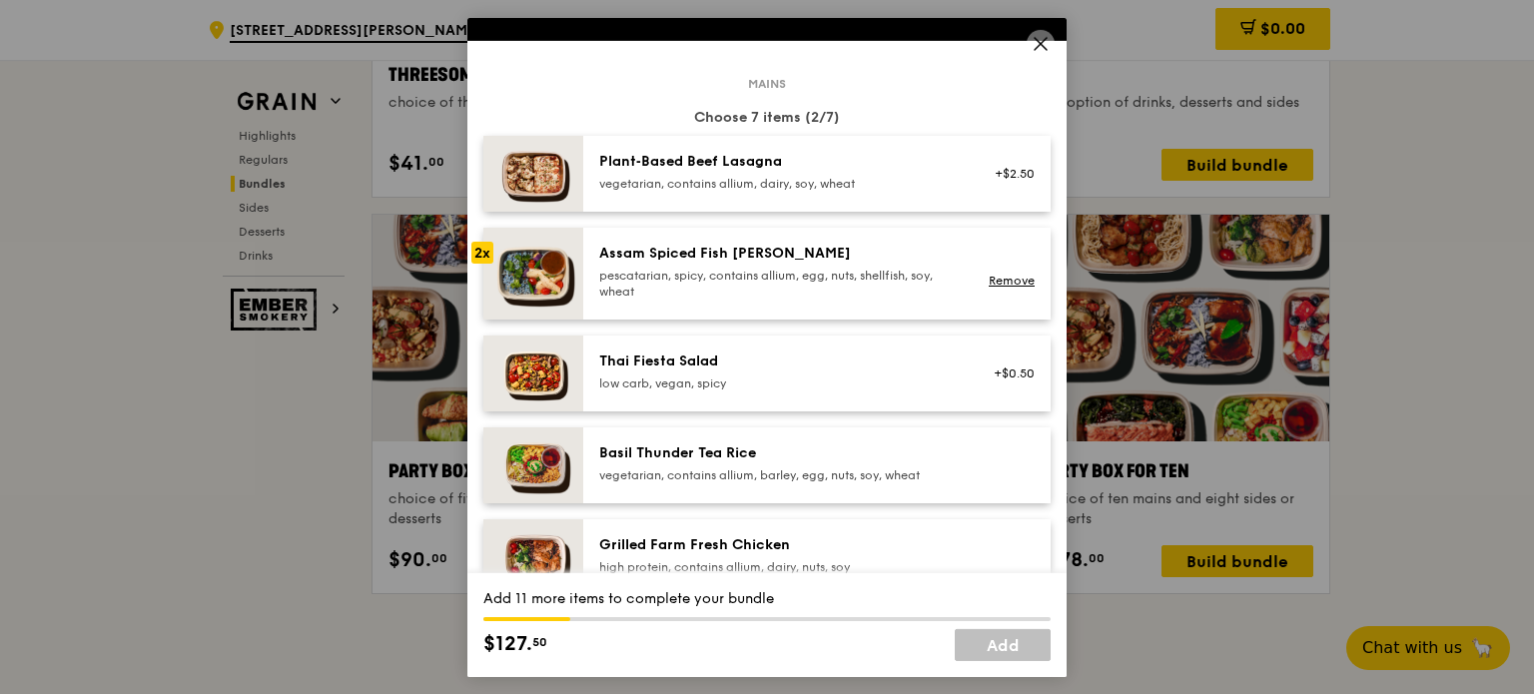
scroll to position [200, 0]
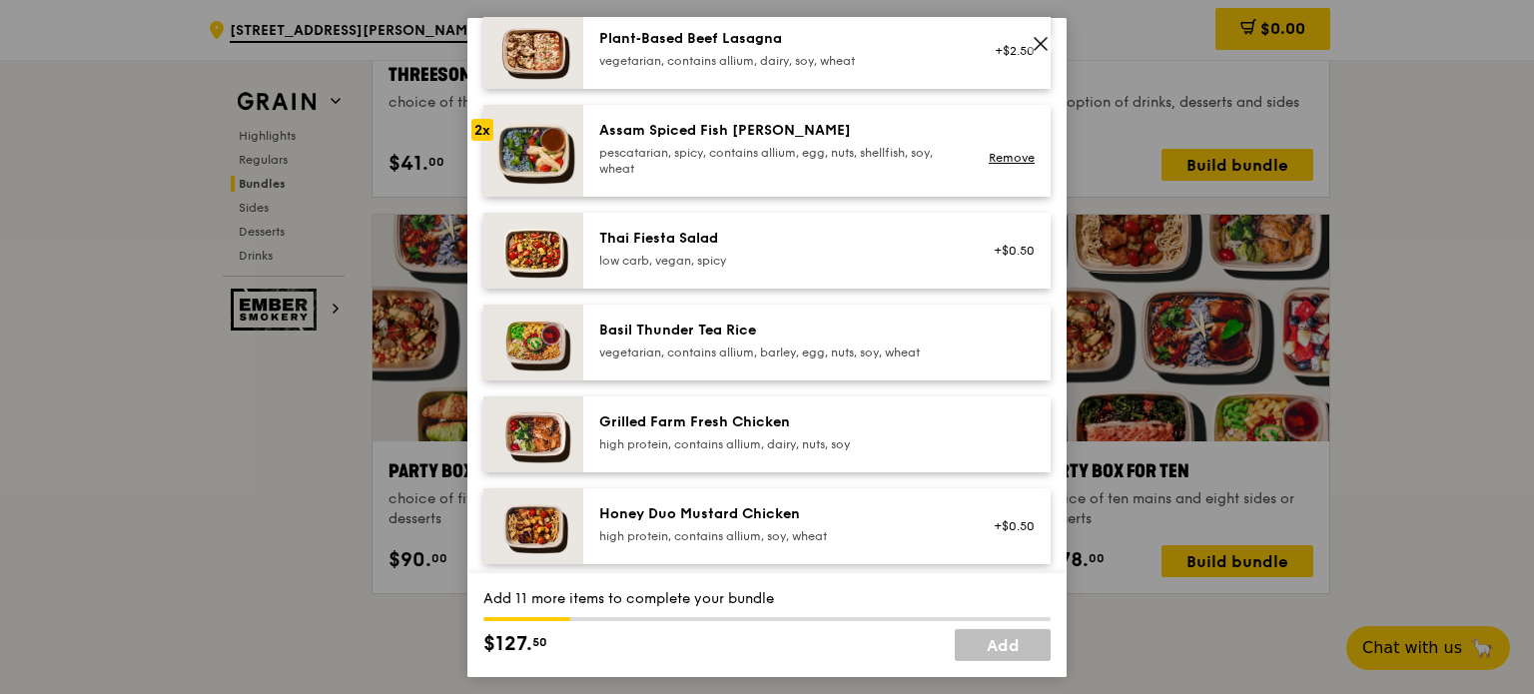
click at [822, 353] on div "vegetarian, contains allium, barley, egg, nuts, soy, wheat" at bounding box center [778, 352] width 359 height 16
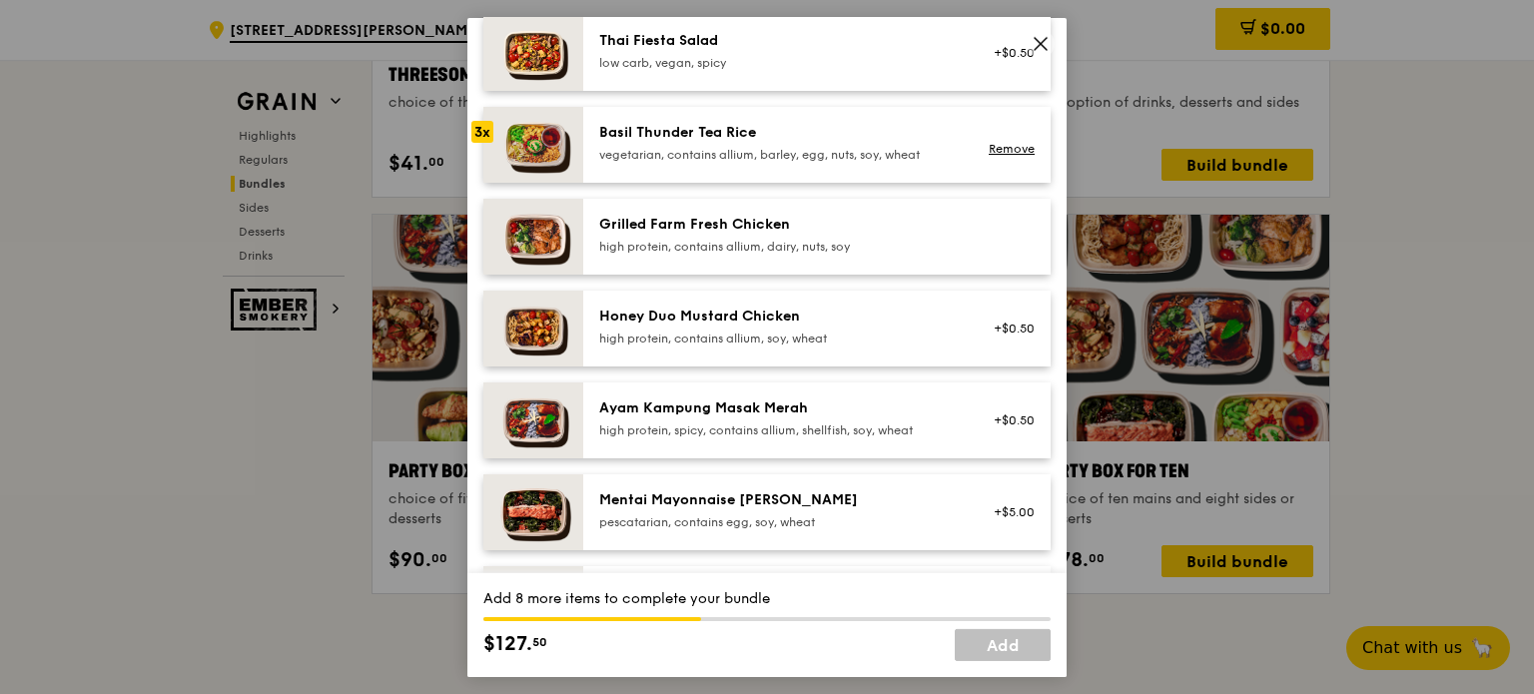
scroll to position [400, 0]
click at [775, 248] on div "high protein, contains allium, dairy, nuts, soy" at bounding box center [778, 244] width 359 height 16
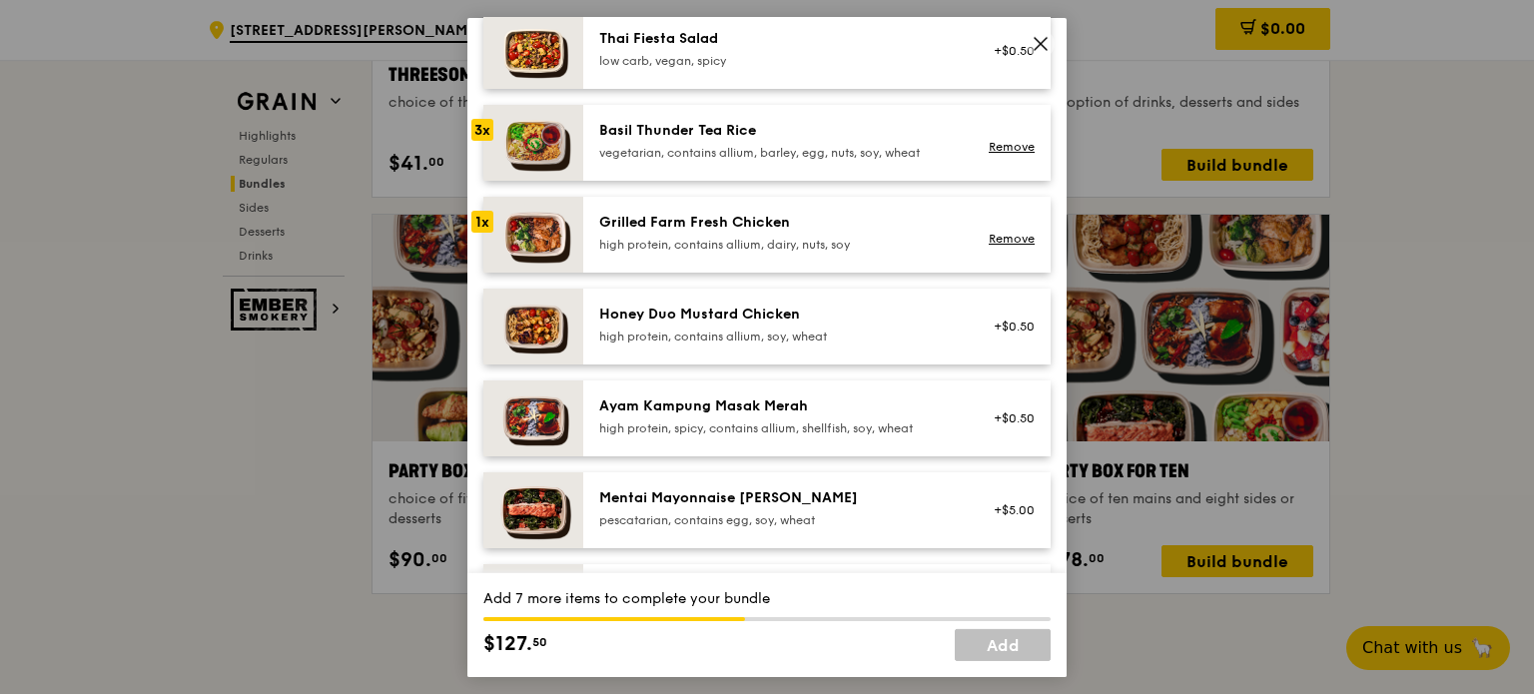
click at [775, 248] on div "high protein, contains allium, dairy, nuts, soy" at bounding box center [778, 244] width 359 height 16
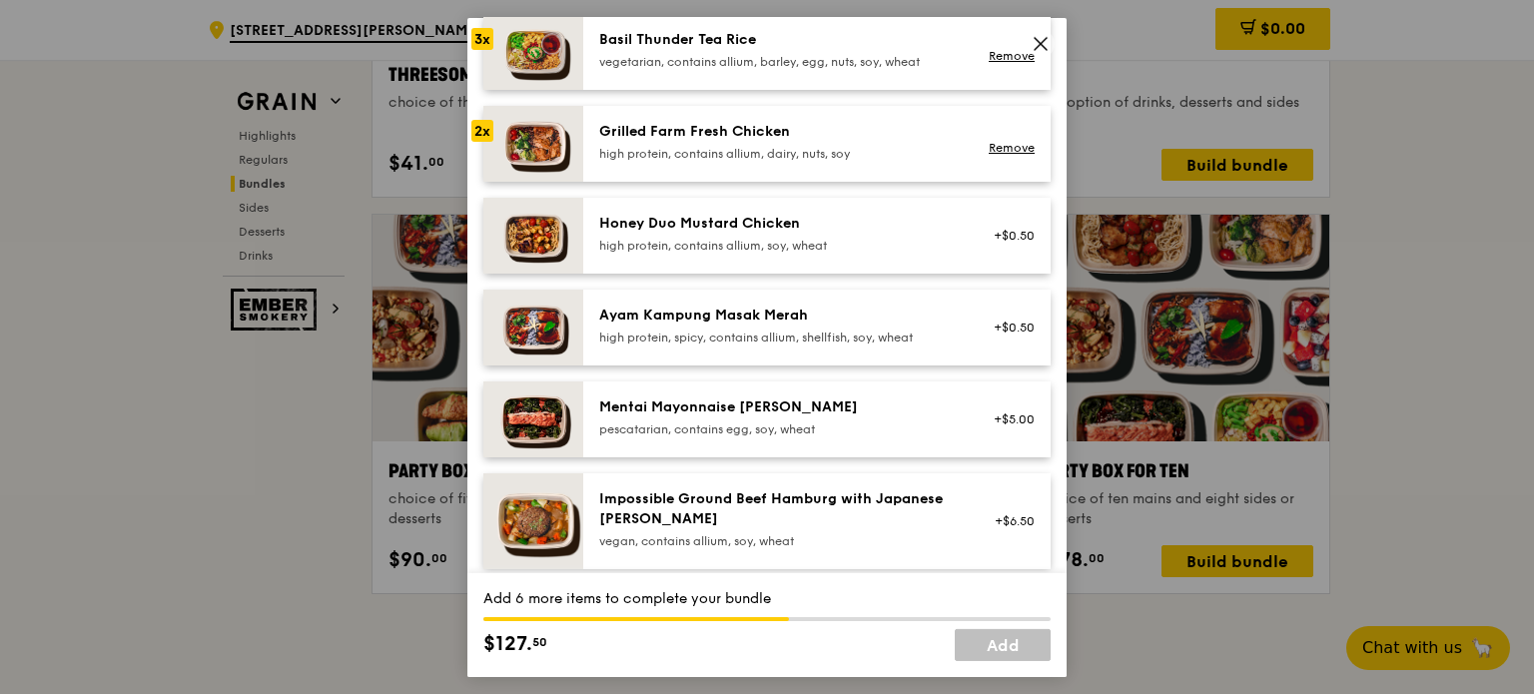
scroll to position [499, 0]
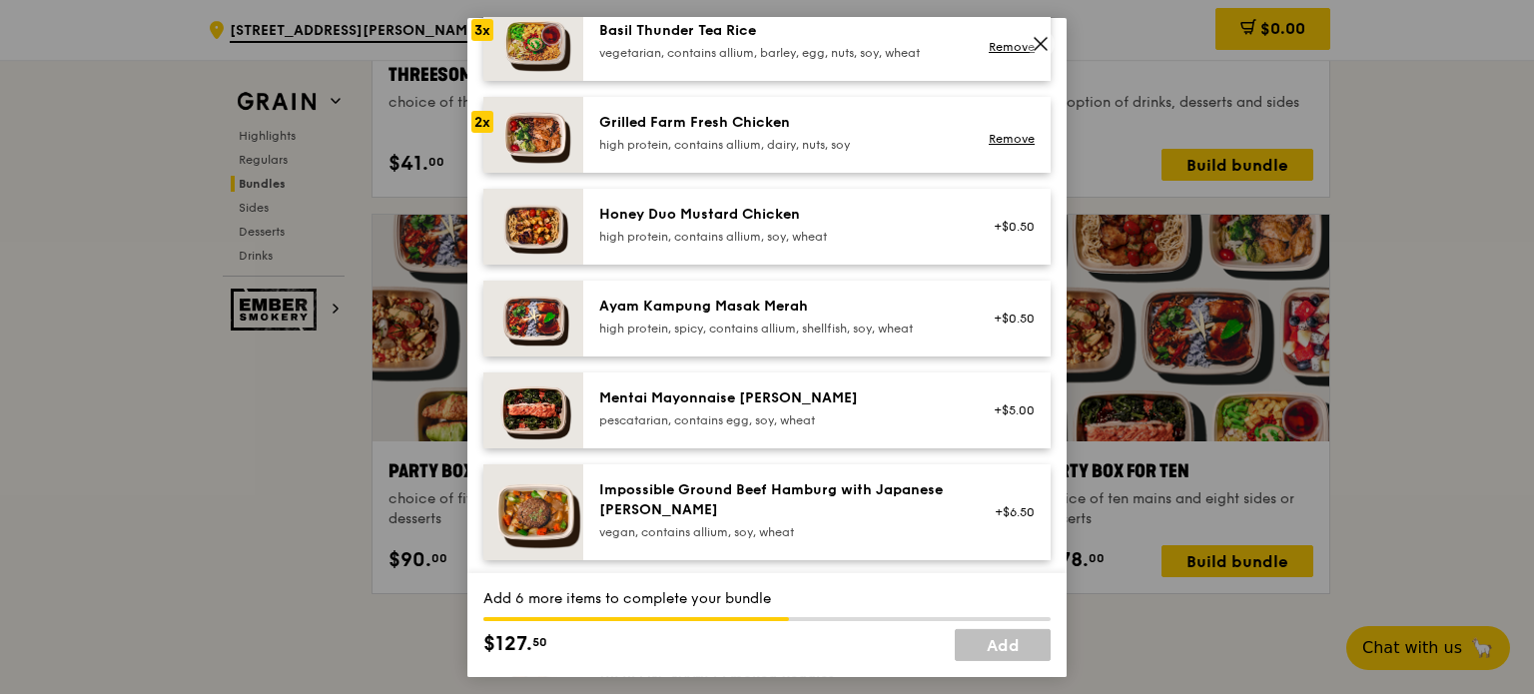
click at [791, 159] on div "Grilled Farm Fresh Chicken high protein, contains allium, dairy, nuts, soy Remo…" at bounding box center [816, 134] width 467 height 76
click at [809, 143] on div "high protein, contains allium, dairy, nuts, soy" at bounding box center [778, 144] width 359 height 16
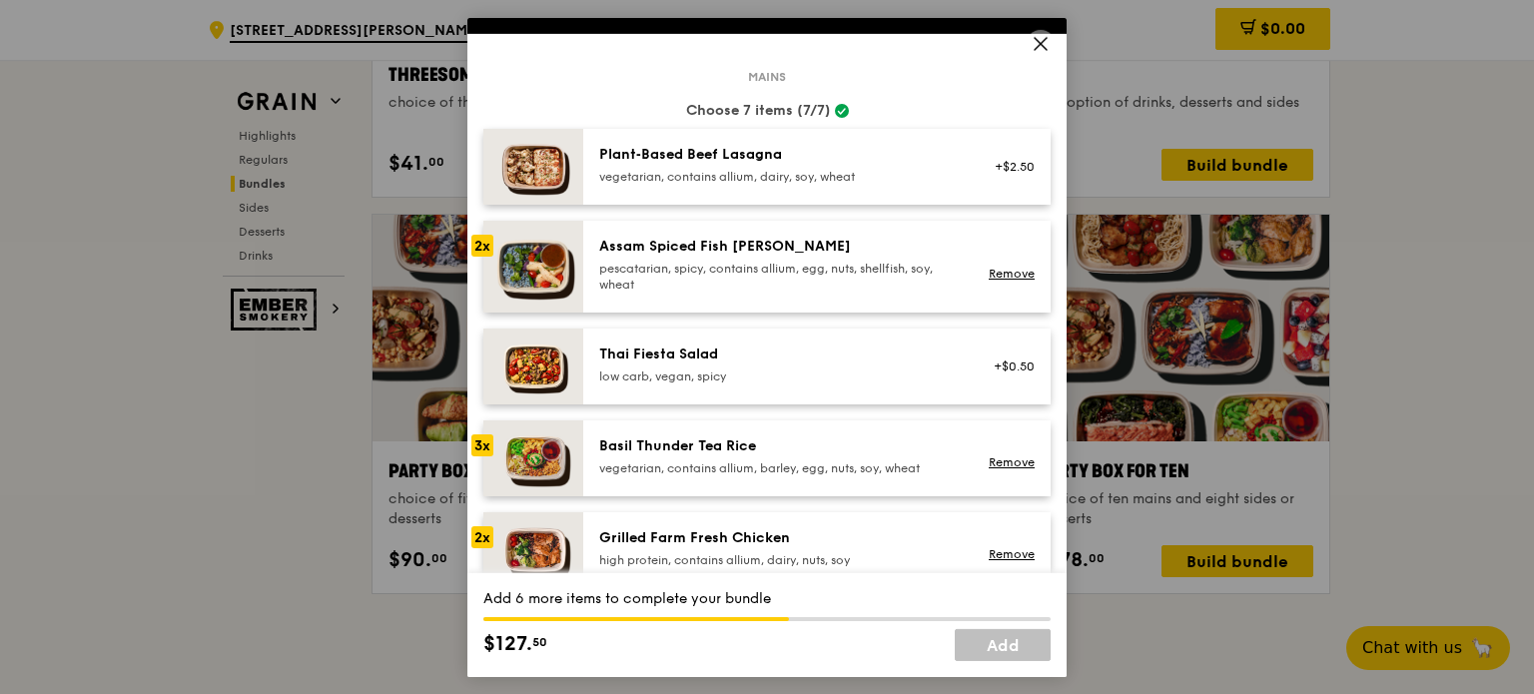
scroll to position [200, 0]
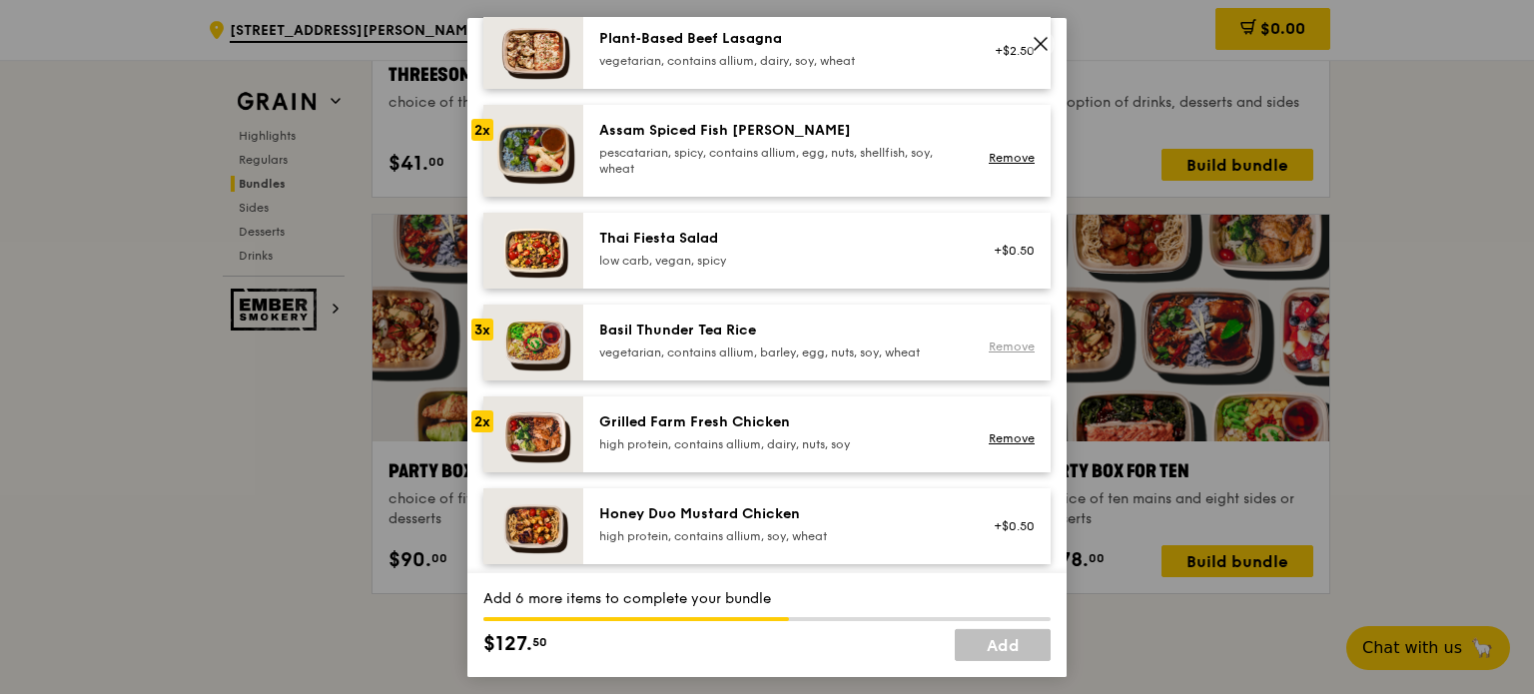
click at [989, 343] on link "Remove" at bounding box center [1012, 347] width 46 height 14
click at [753, 342] on div "Basil Thunder Tea Rice vegetarian, contains allium, barley, egg, nuts, soy, whe…" at bounding box center [778, 340] width 359 height 40
click at [791, 406] on div "Grilled Farm Fresh Chicken high protein, contains allium, dairy, nuts, soy Remo…" at bounding box center [816, 434] width 467 height 76
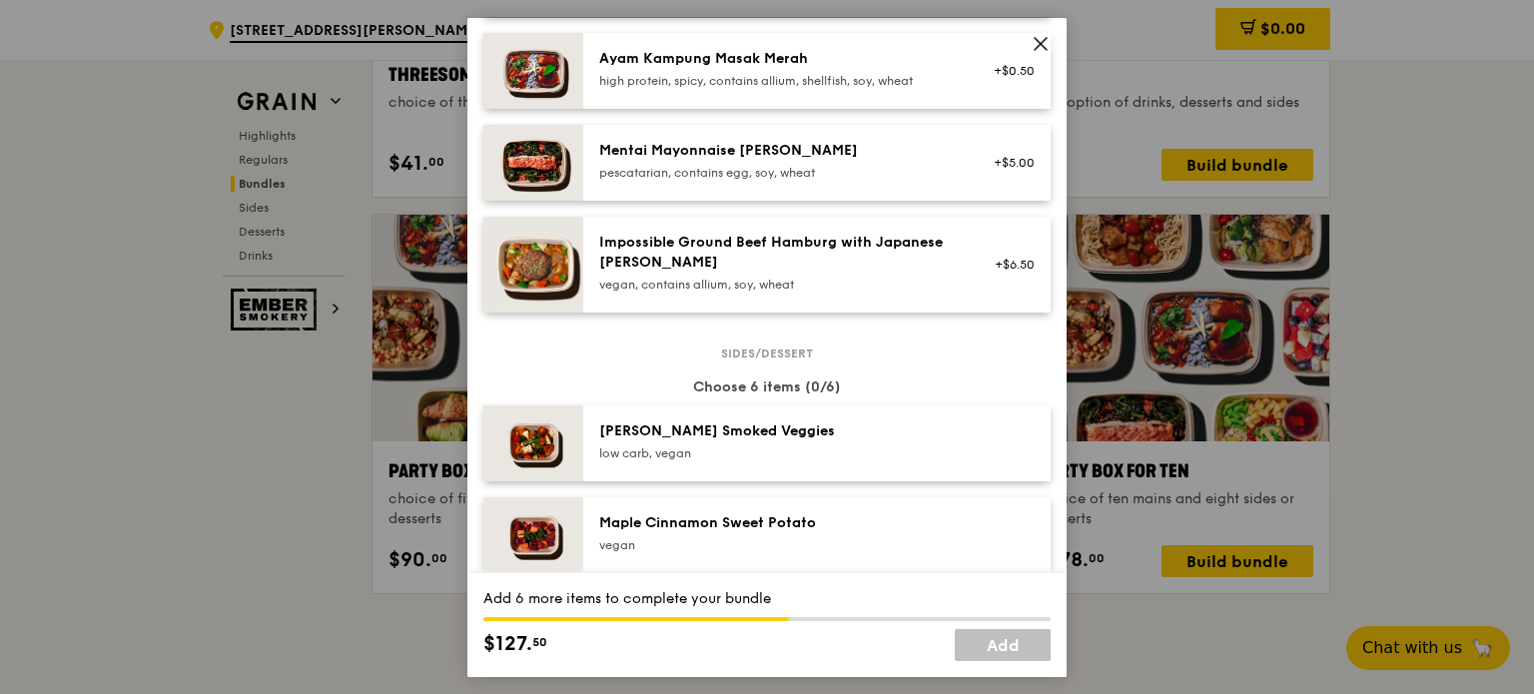
scroll to position [899, 0]
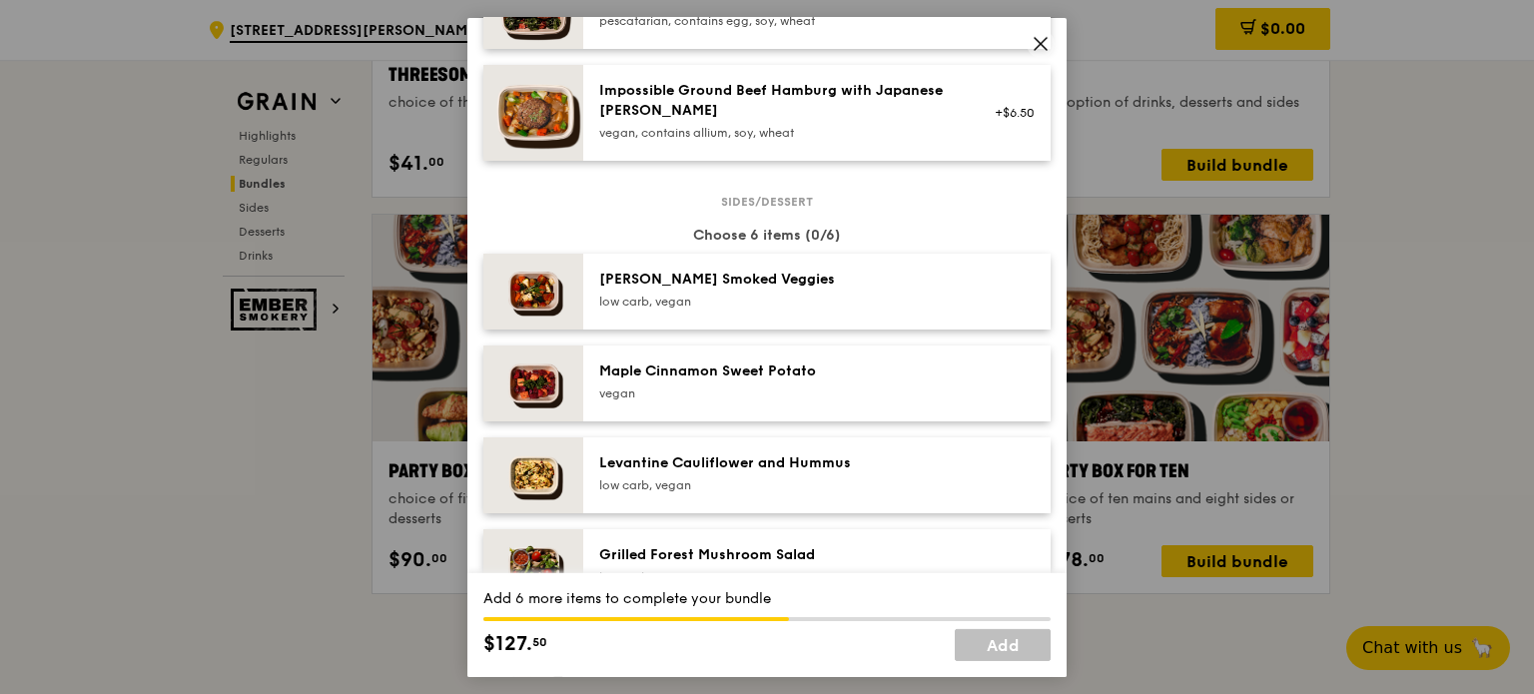
click at [787, 314] on div "Rosemary Smoked Veggies low carb, vegan" at bounding box center [816, 291] width 467 height 76
click at [787, 314] on div "Rosemary Smoked Veggies low carb, vegan Remove" at bounding box center [816, 291] width 467 height 76
click at [751, 377] on div "Maple Cinnamon Sweet Potato" at bounding box center [778, 371] width 359 height 20
click at [680, 484] on div "low carb, vegan" at bounding box center [778, 484] width 359 height 16
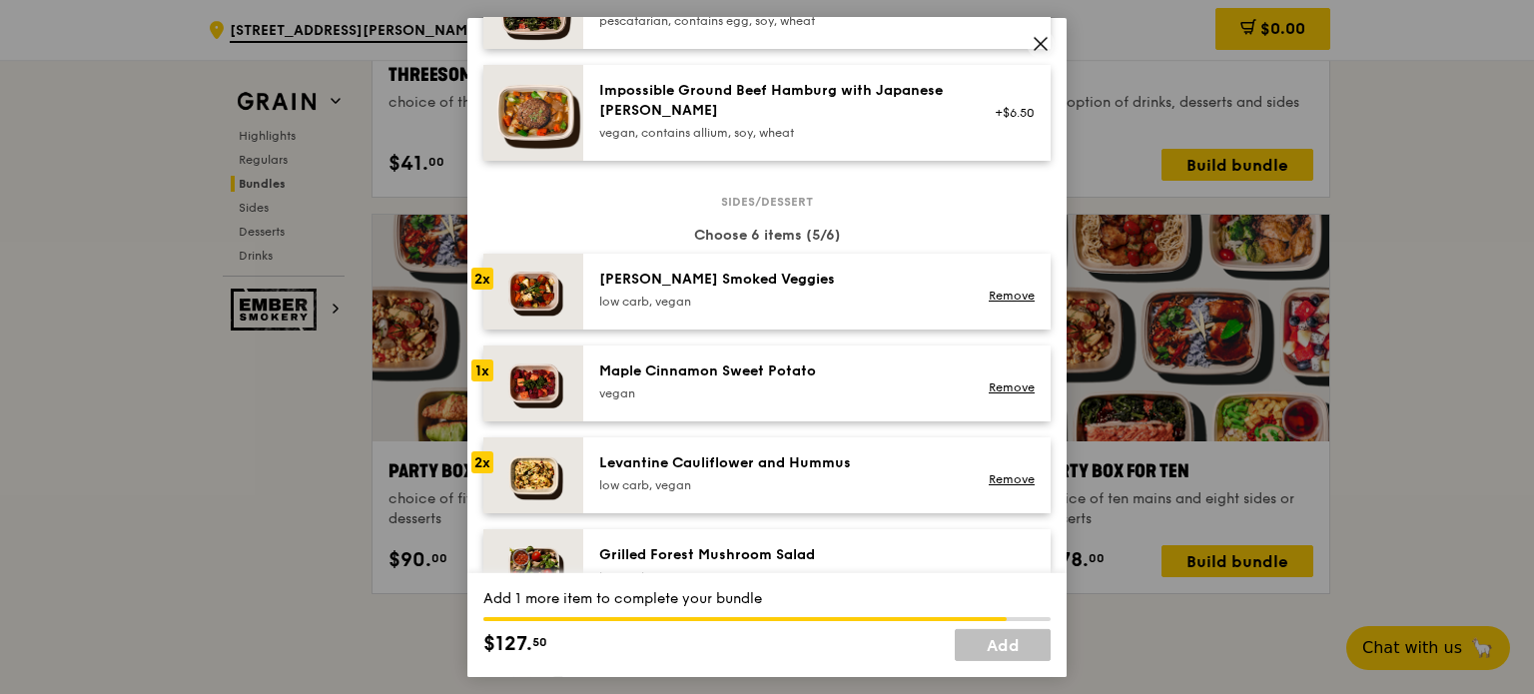
scroll to position [999, 0]
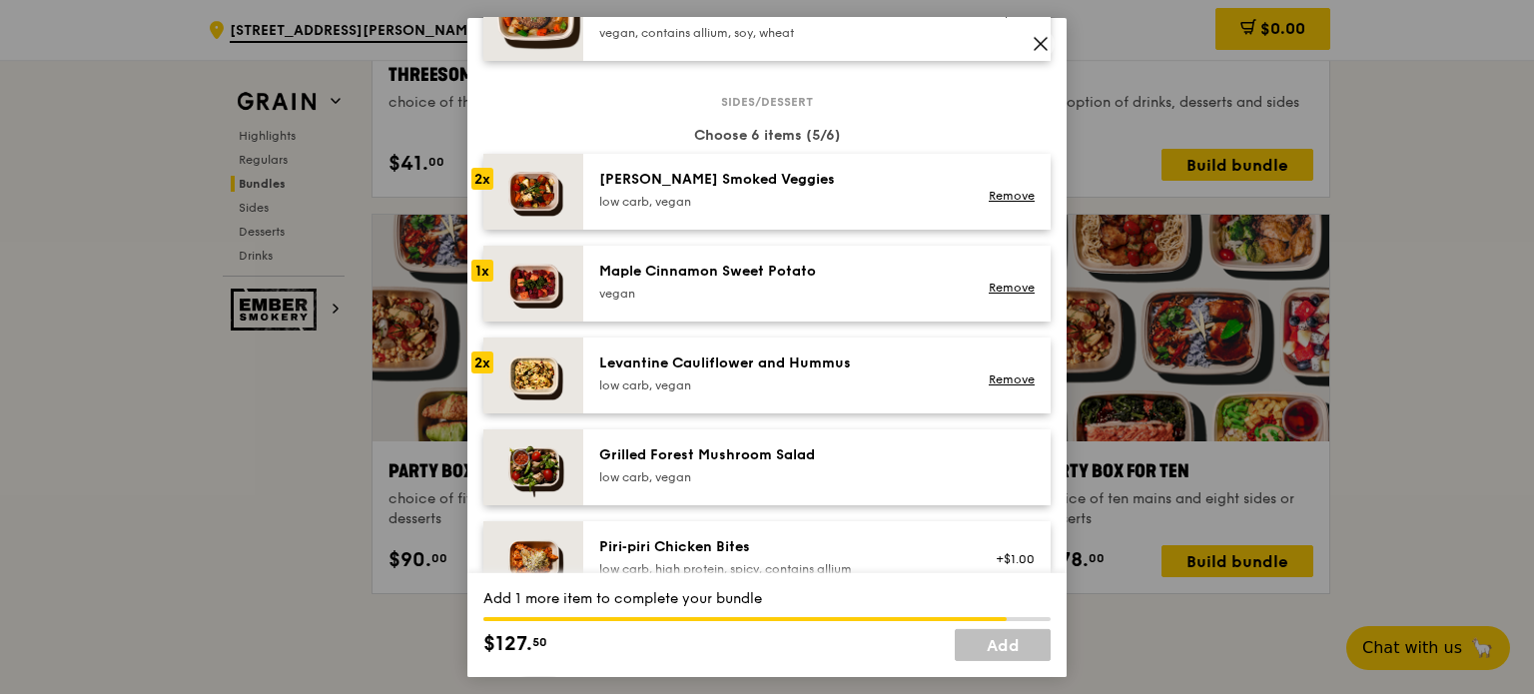
click at [680, 480] on div "low carb, vegan" at bounding box center [778, 476] width 359 height 16
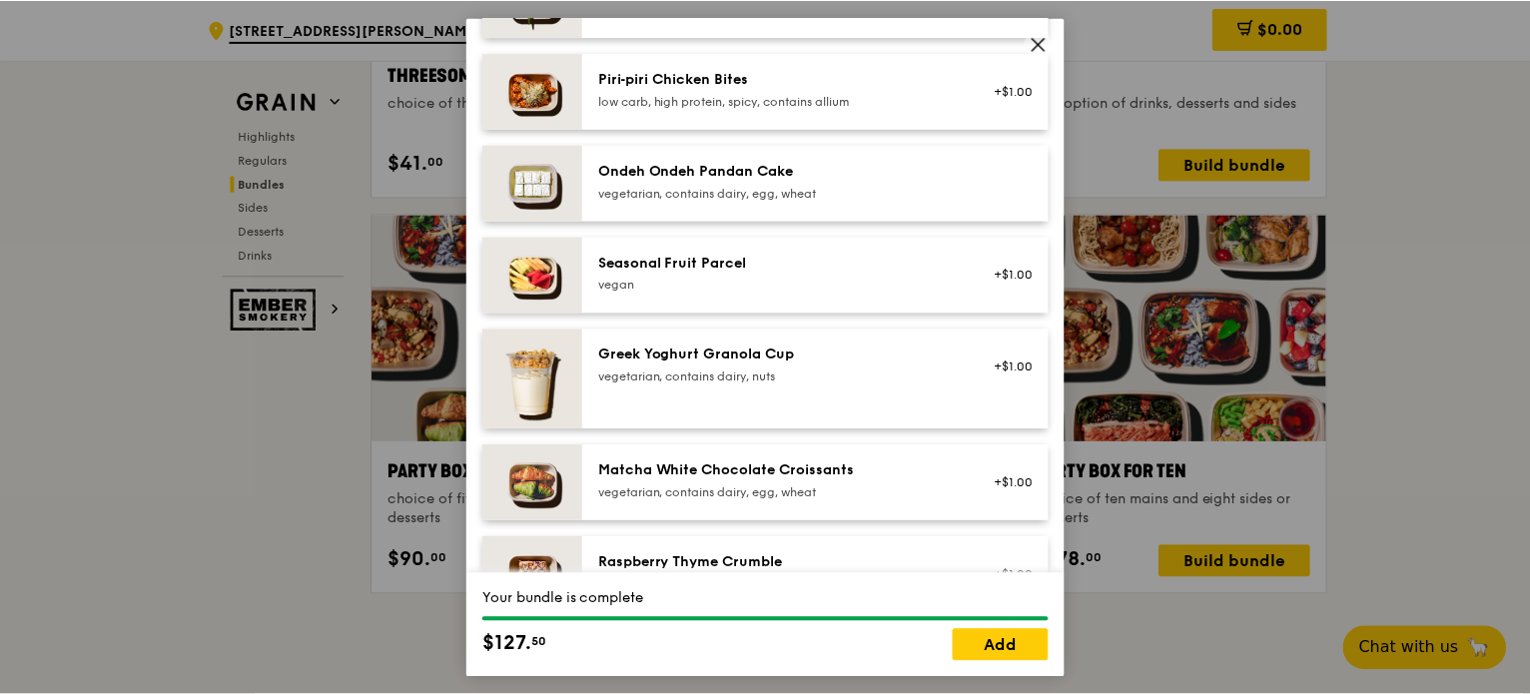
scroll to position [1498, 0]
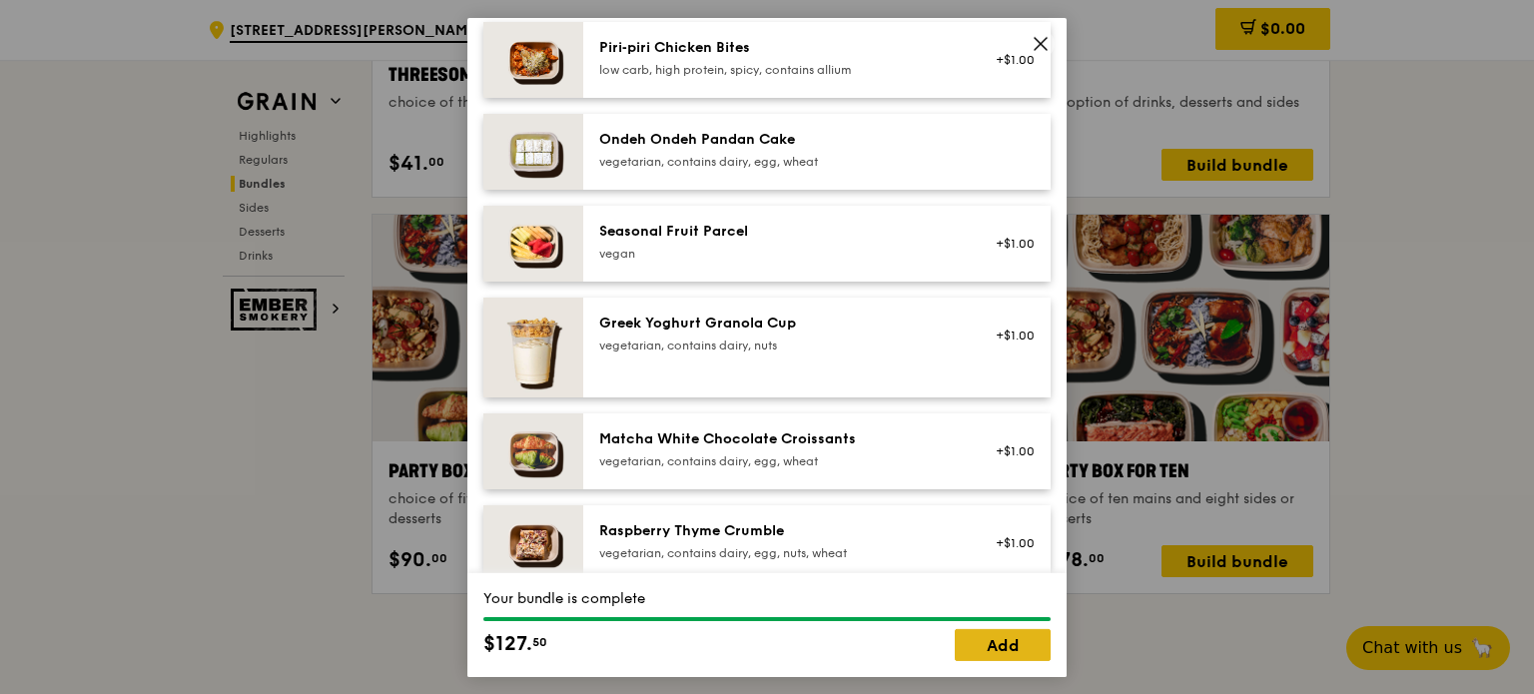
click at [999, 648] on link "Add" at bounding box center [1003, 645] width 96 height 32
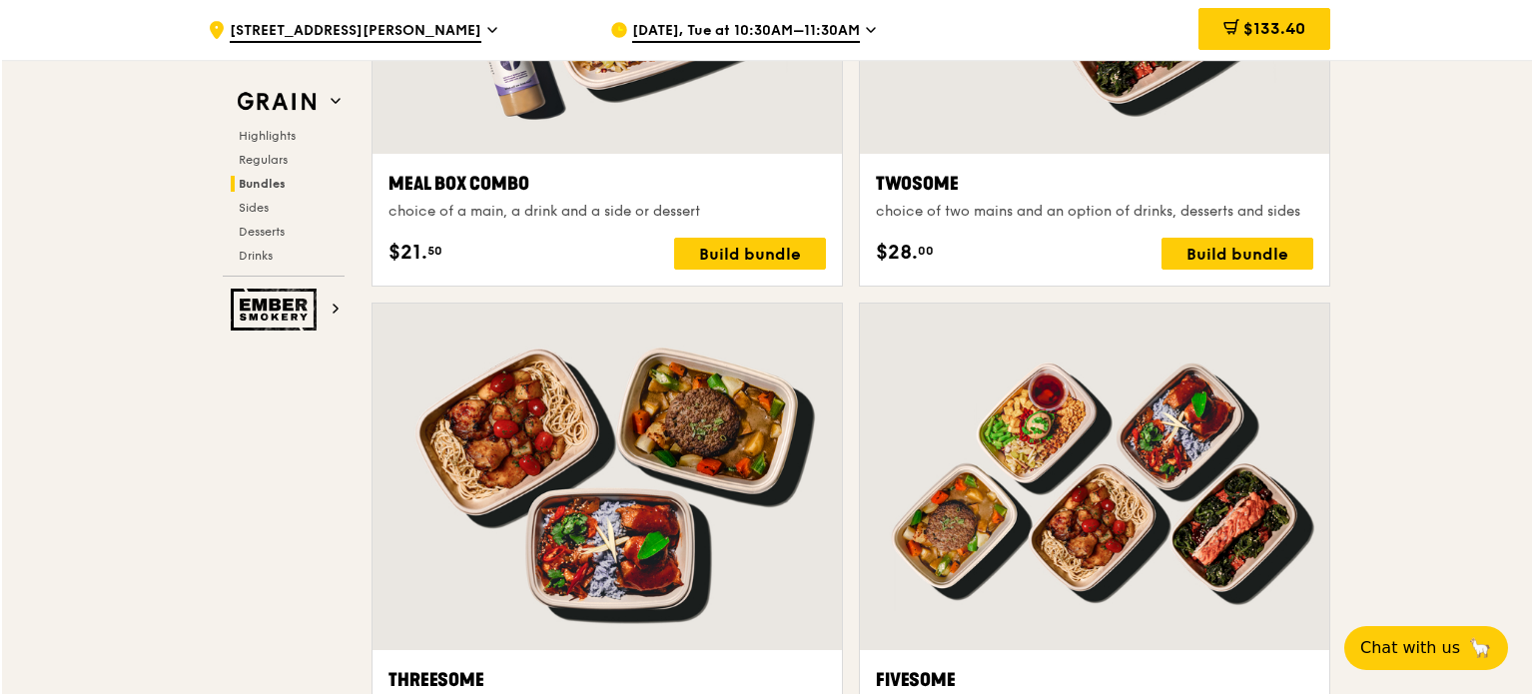
scroll to position [3196, 0]
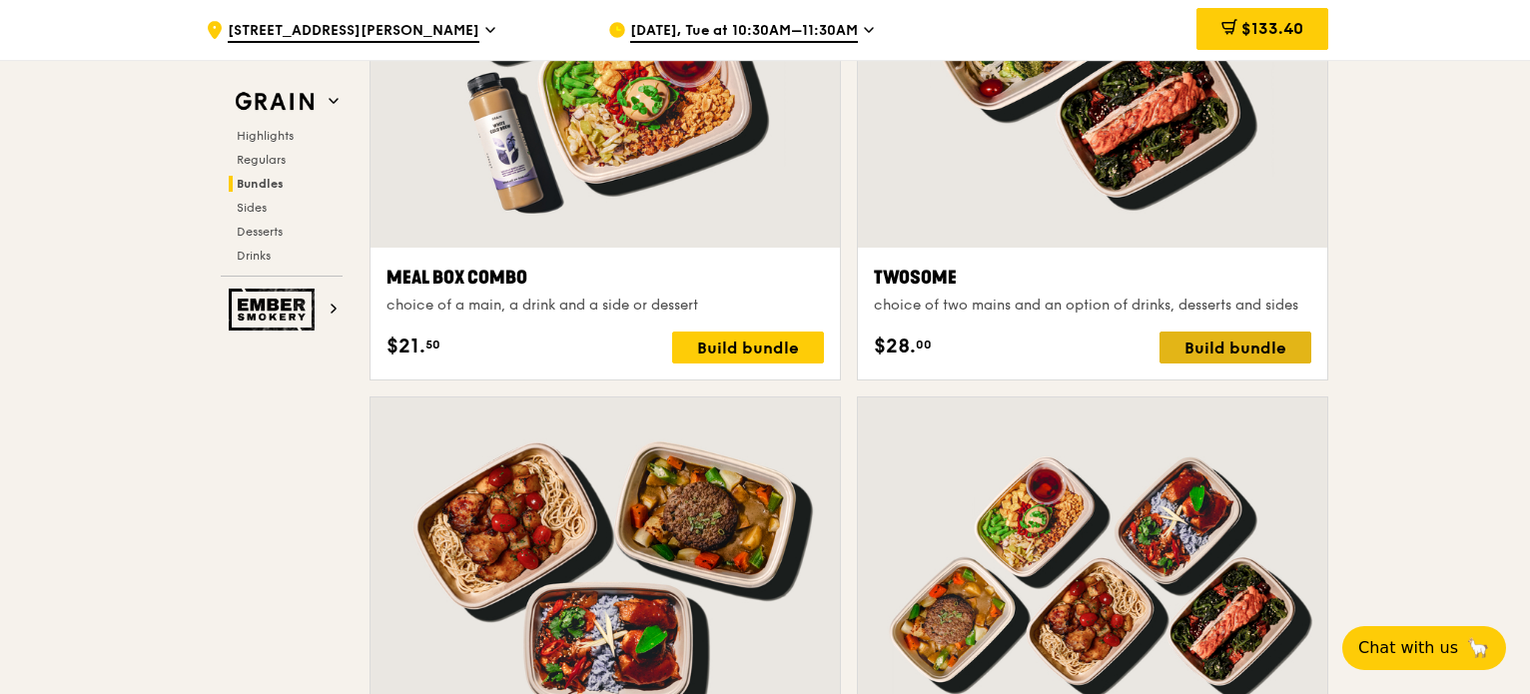
click at [1273, 338] on div "Build bundle" at bounding box center [1236, 348] width 152 height 32
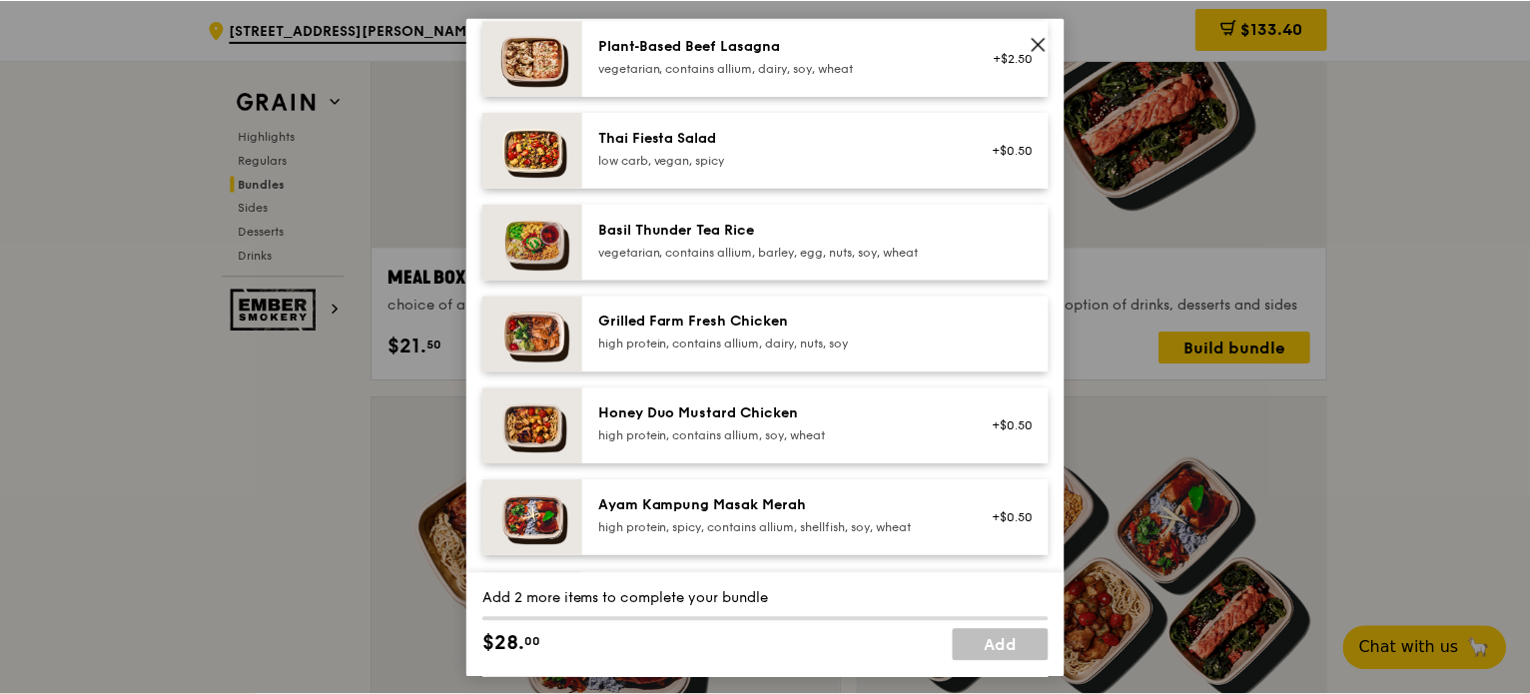
scroll to position [300, 0]
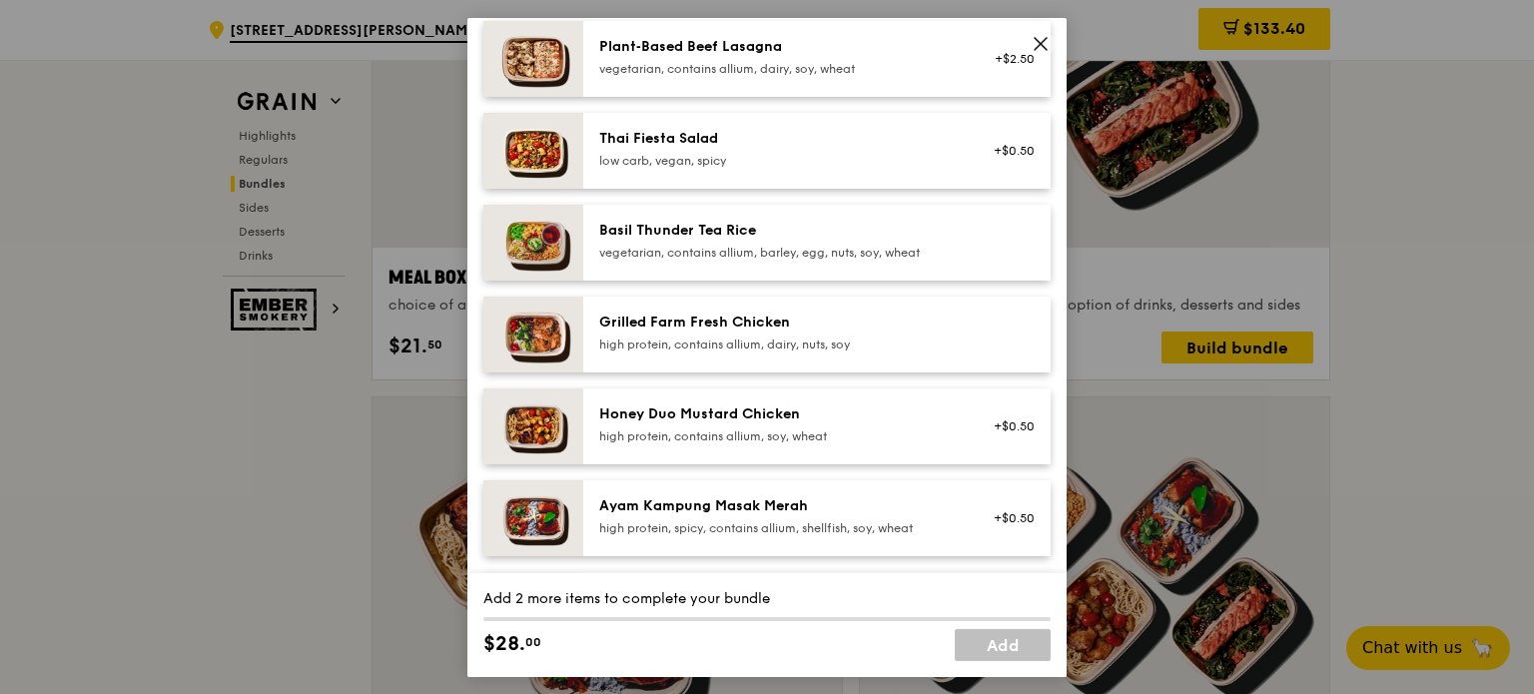
click at [689, 315] on div "Grilled Farm Fresh Chicken" at bounding box center [778, 322] width 359 height 20
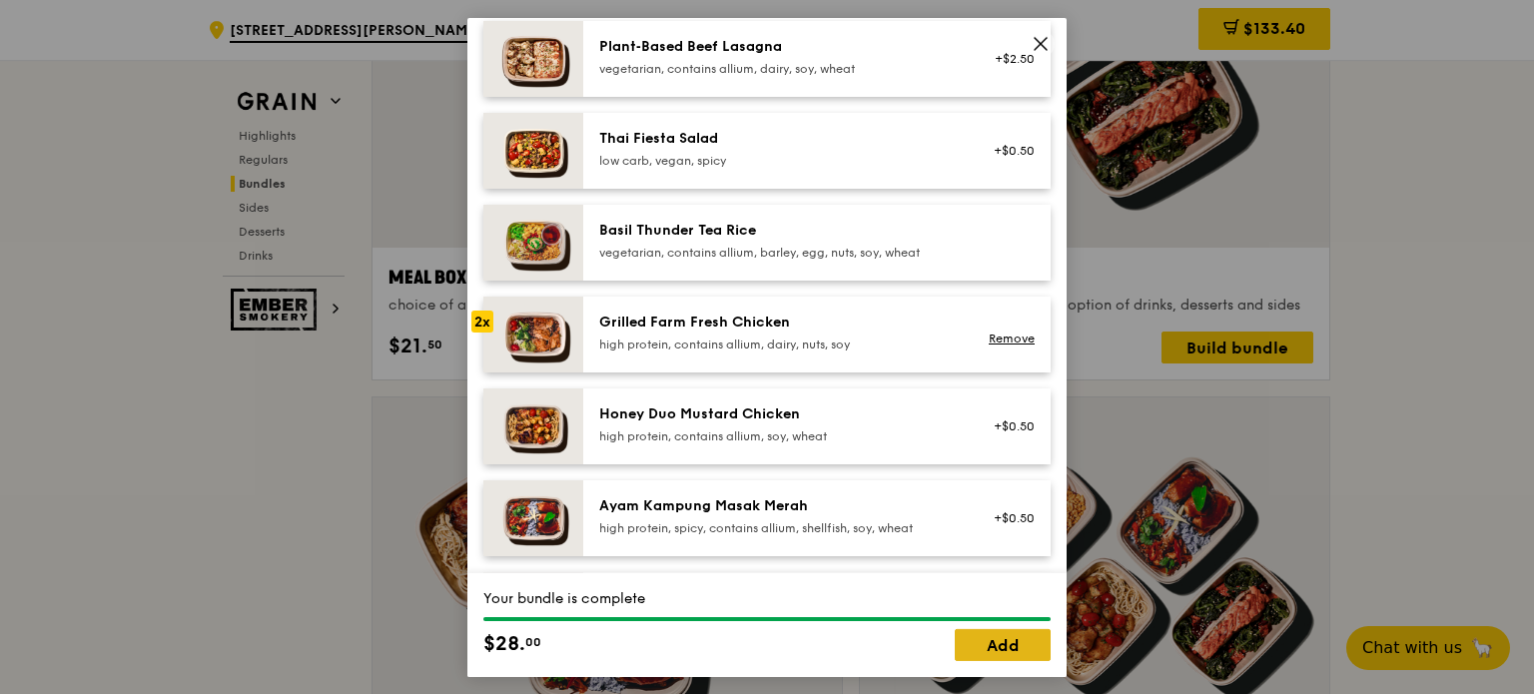
click at [964, 650] on link "Add" at bounding box center [1003, 645] width 96 height 32
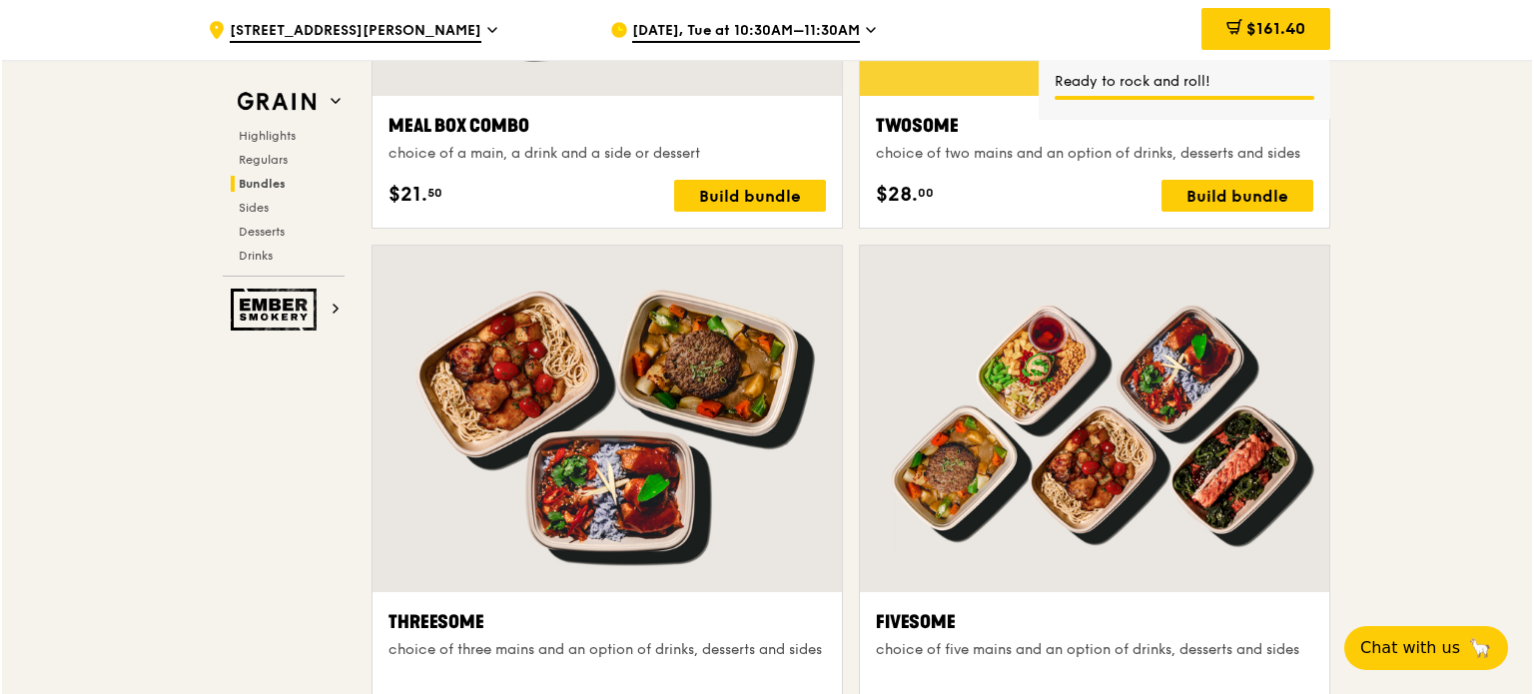
scroll to position [3096, 0]
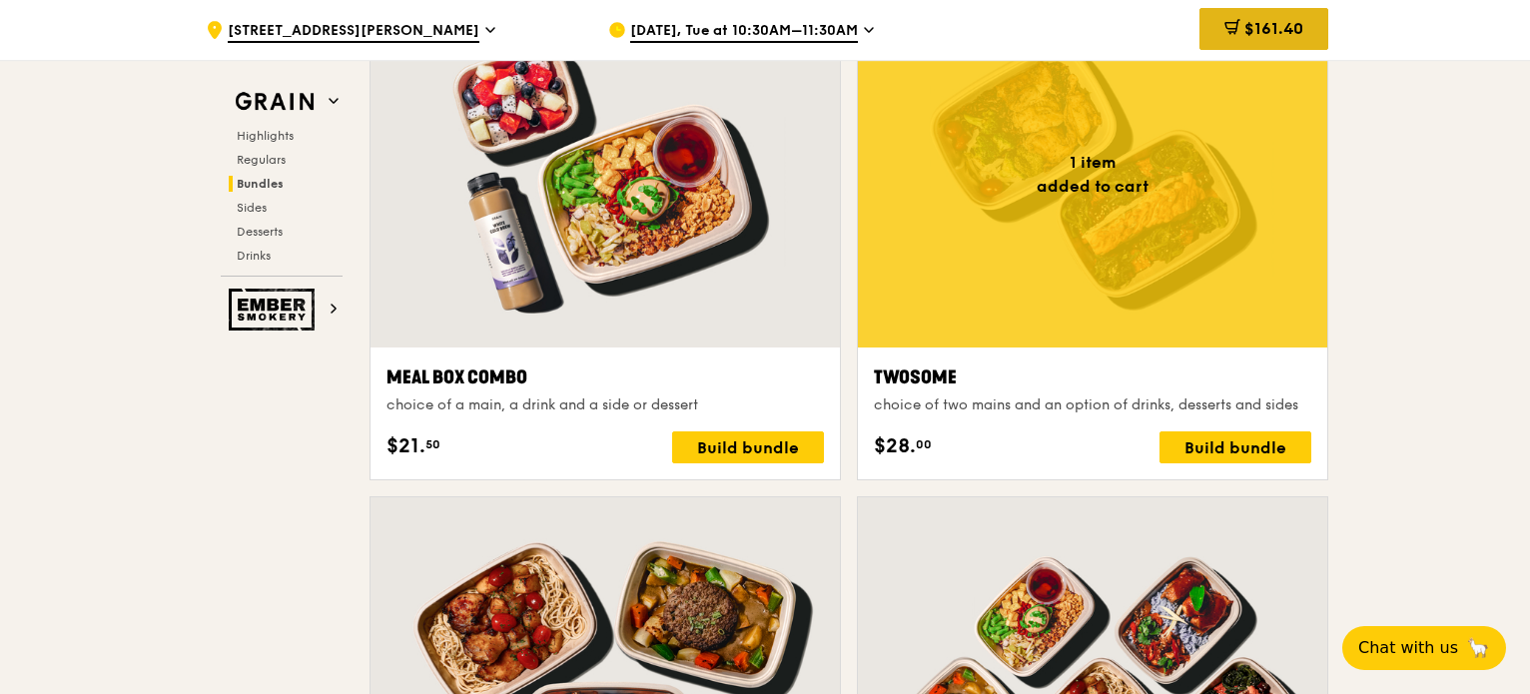
click at [1260, 19] on span "$161.40" at bounding box center [1273, 28] width 59 height 19
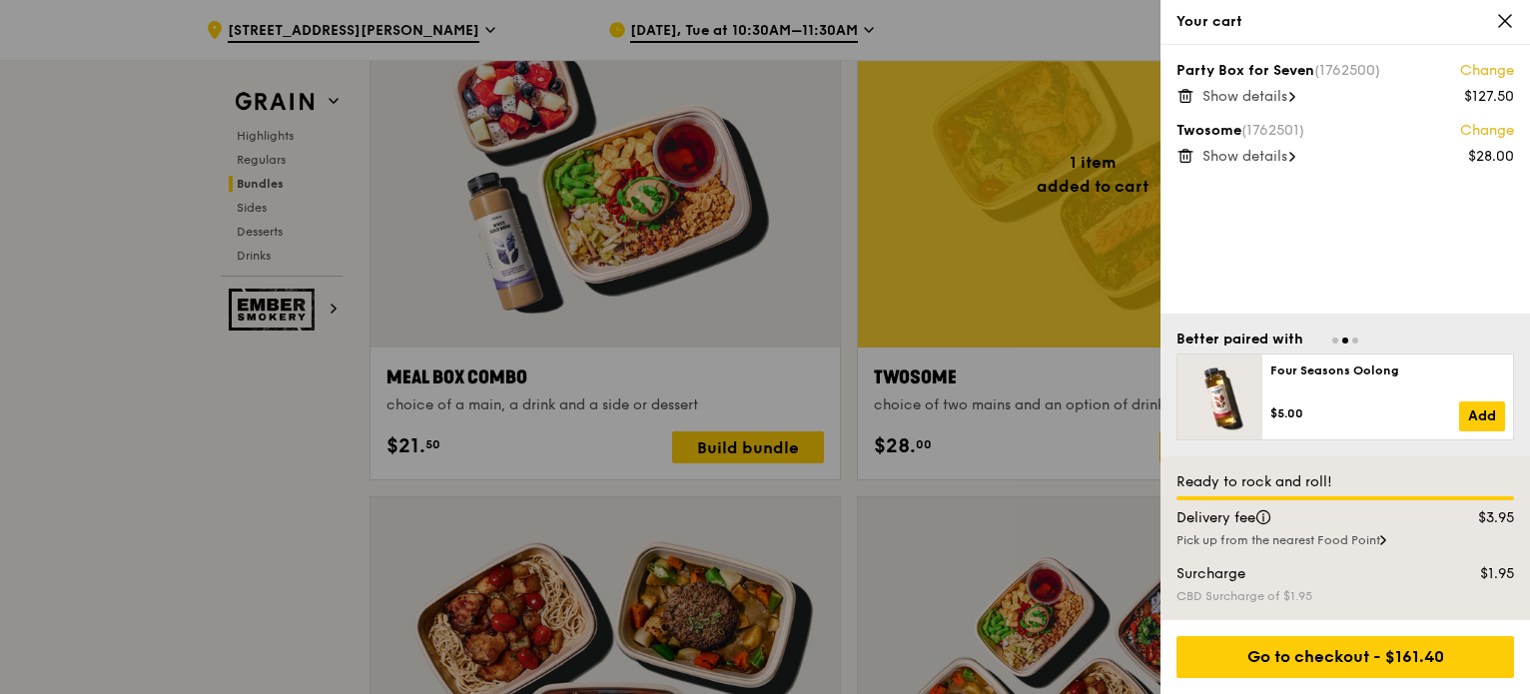
click at [1470, 130] on link "Change" at bounding box center [1487, 131] width 54 height 20
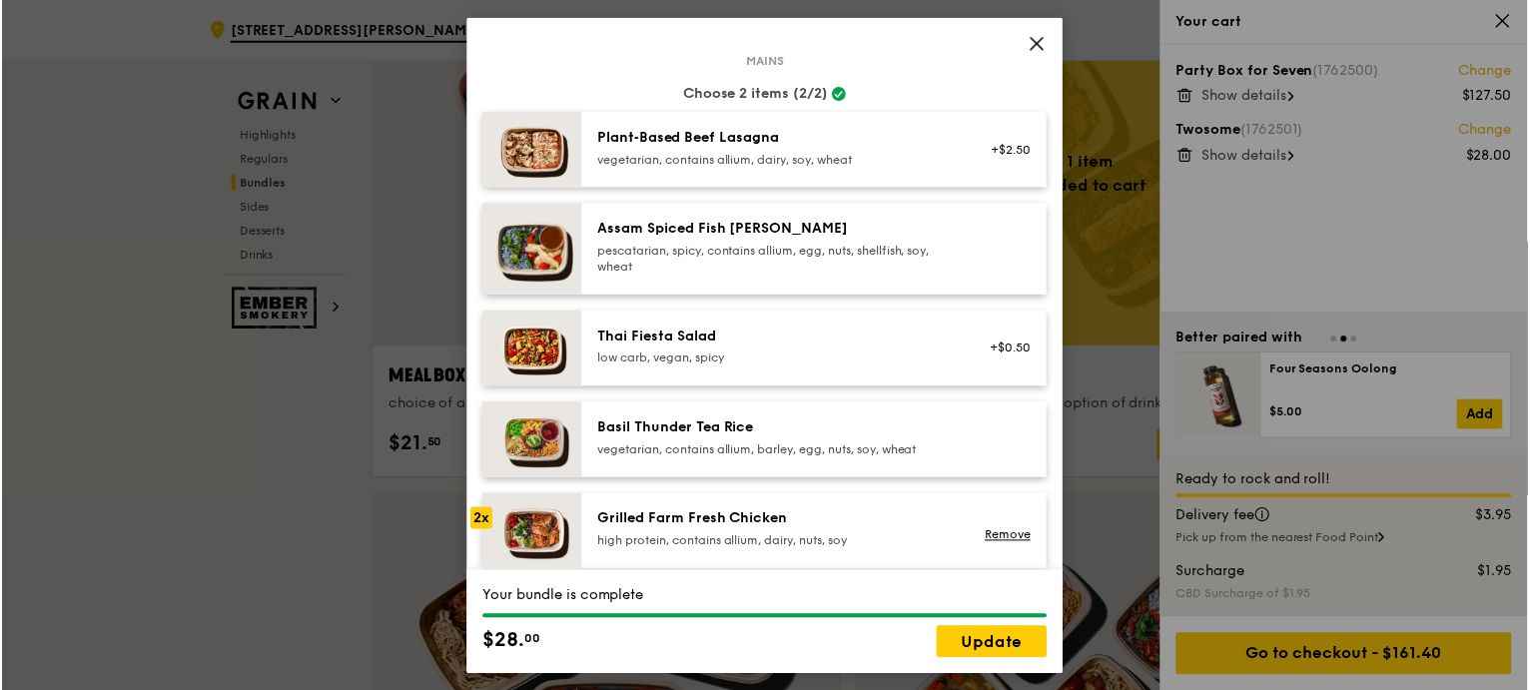
scroll to position [100, 0]
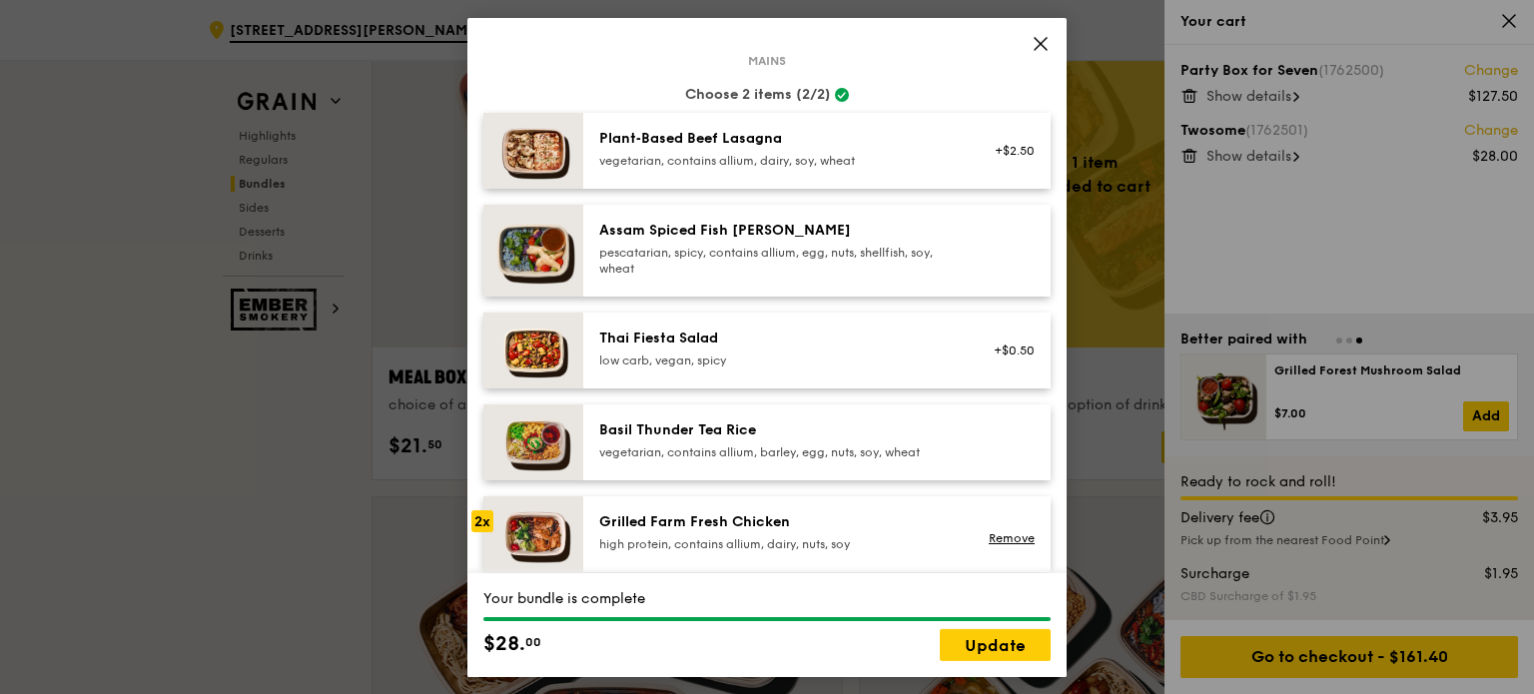
click at [1042, 38] on icon at bounding box center [1041, 43] width 18 height 18
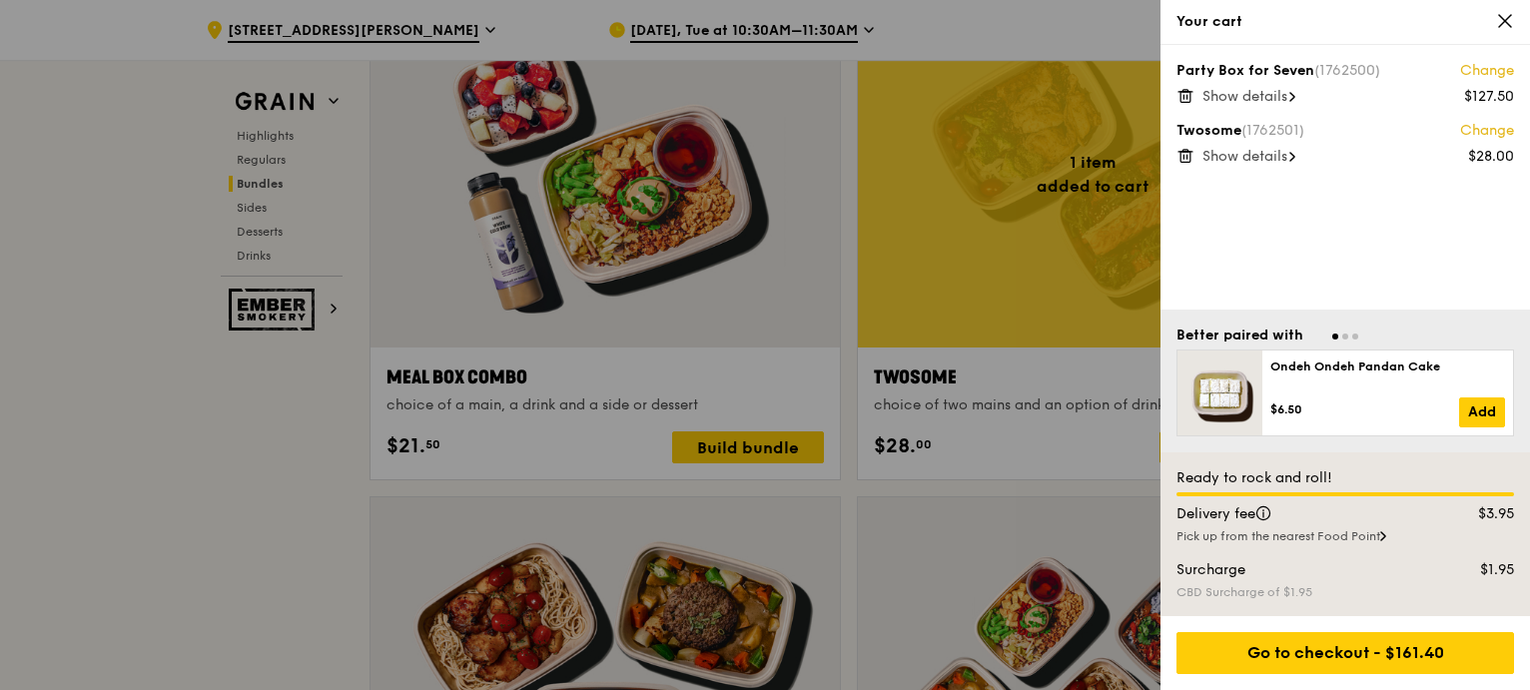
scroll to position [3196, 0]
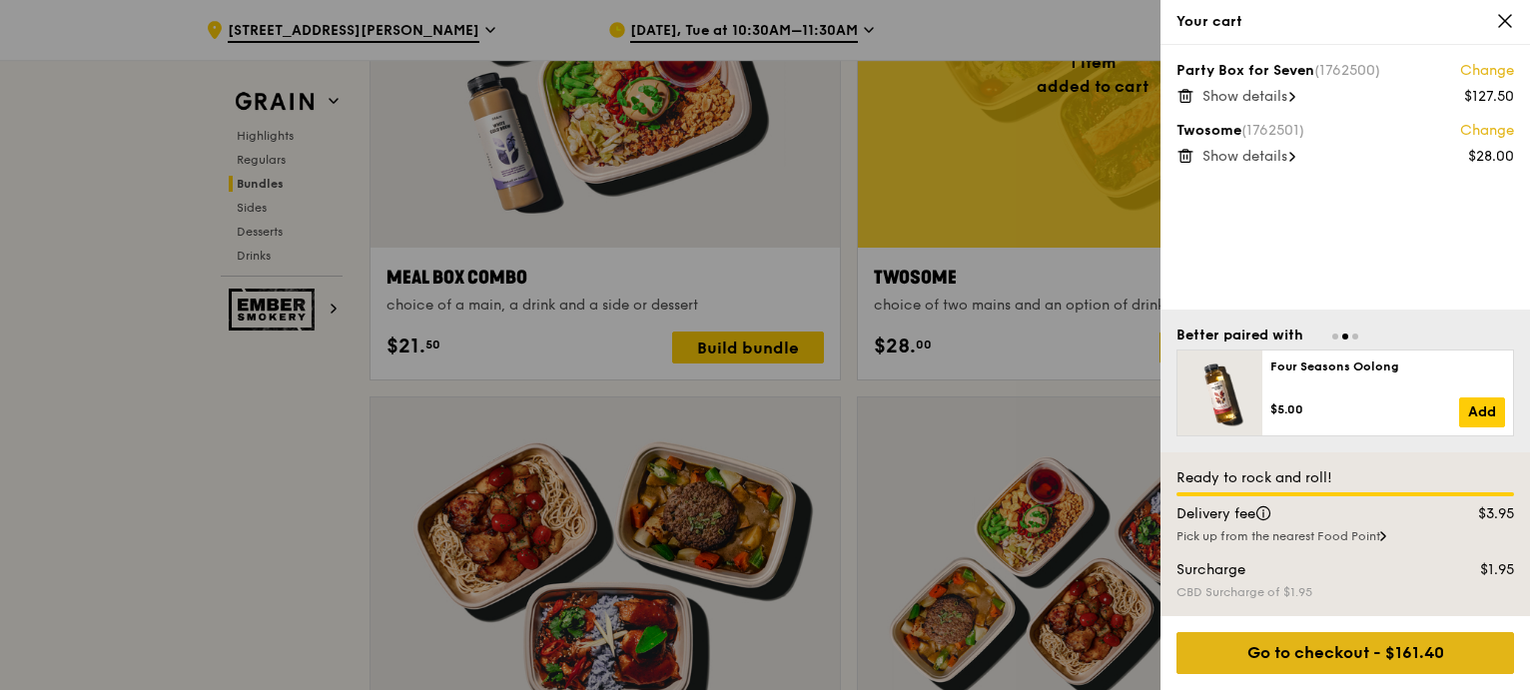
click at [1380, 639] on div "Go to checkout - $161.40" at bounding box center [1346, 653] width 338 height 42
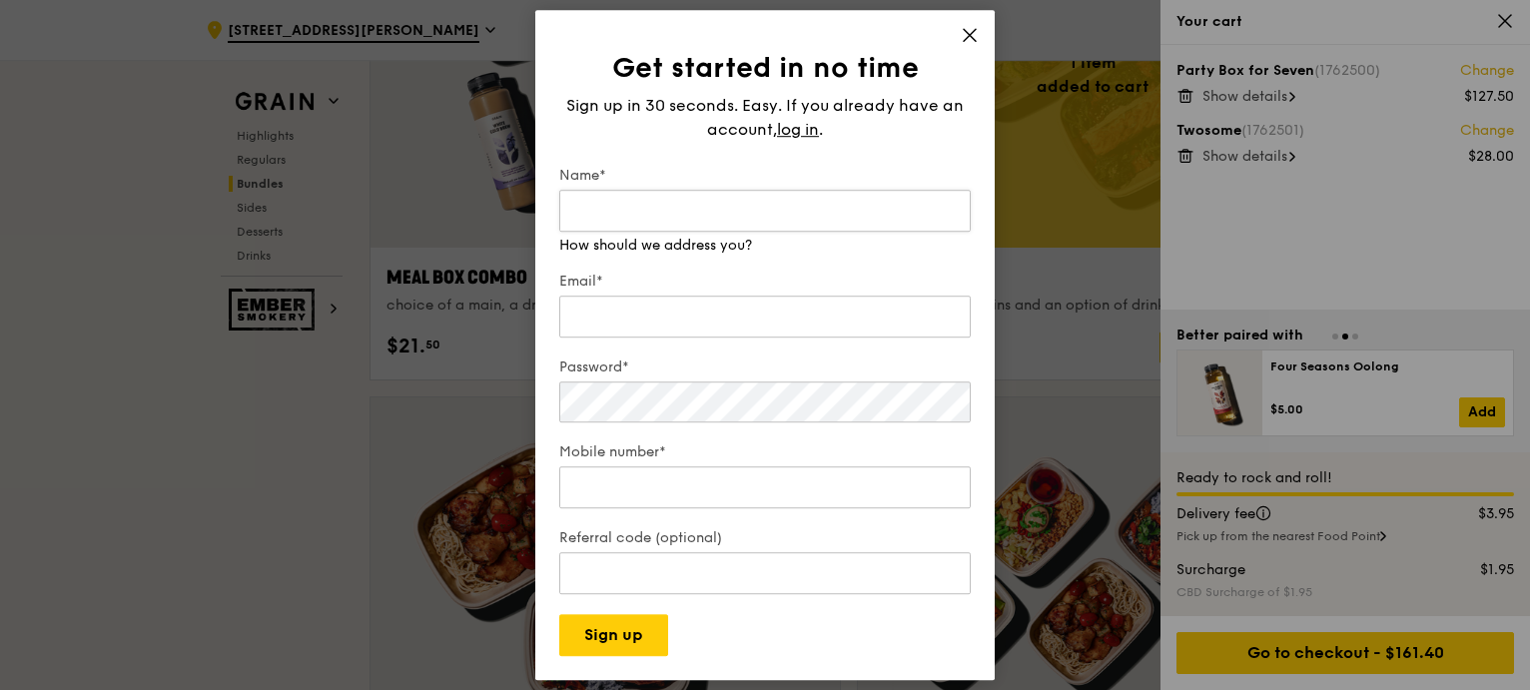
click at [592, 213] on input "Name*" at bounding box center [764, 211] width 411 height 42
type input "Jorine Oon"
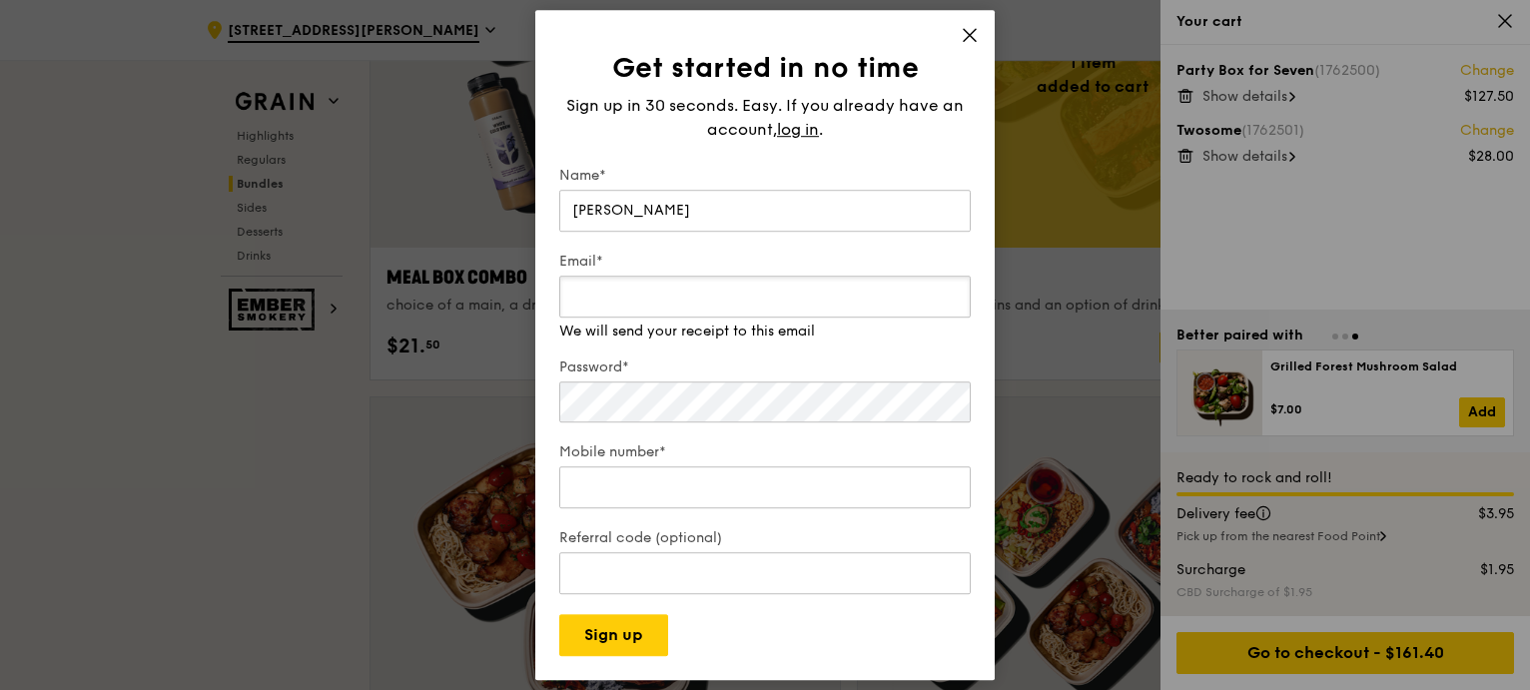
click at [655, 307] on input "Email*" at bounding box center [764, 297] width 411 height 42
type input "jorine.oon@yum.com"
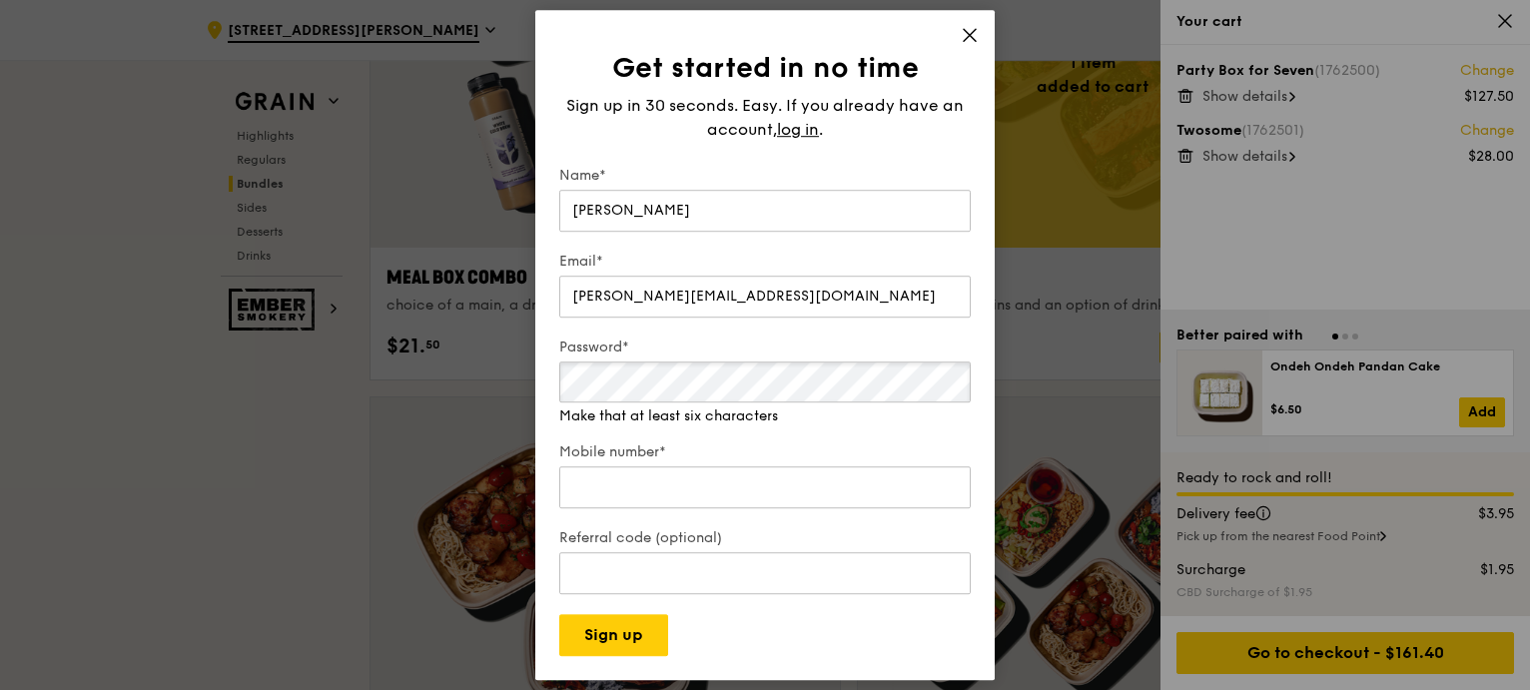
click at [745, 409] on div "Password* Make that at least six characters" at bounding box center [764, 383] width 411 height 90
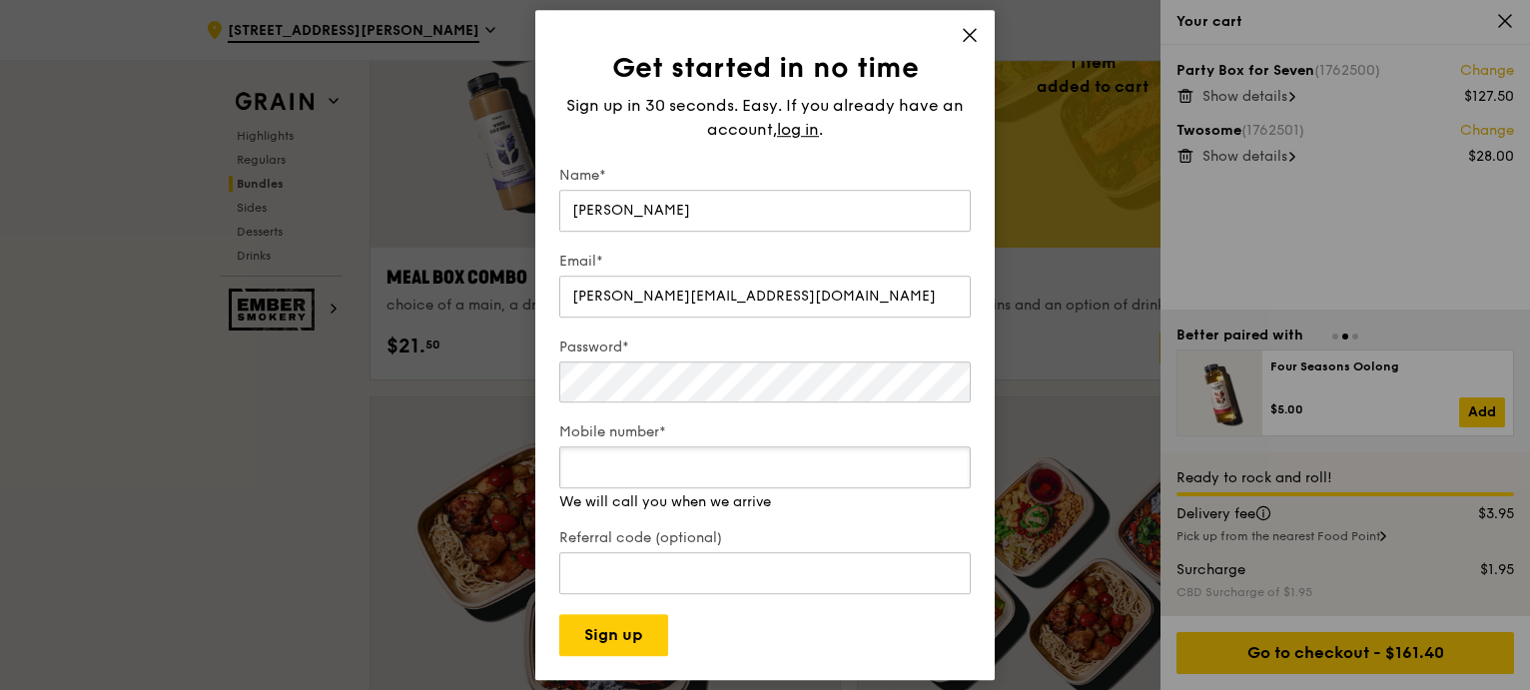
click at [756, 488] on input "Mobile number*" at bounding box center [764, 467] width 411 height 42
type input "98245616"
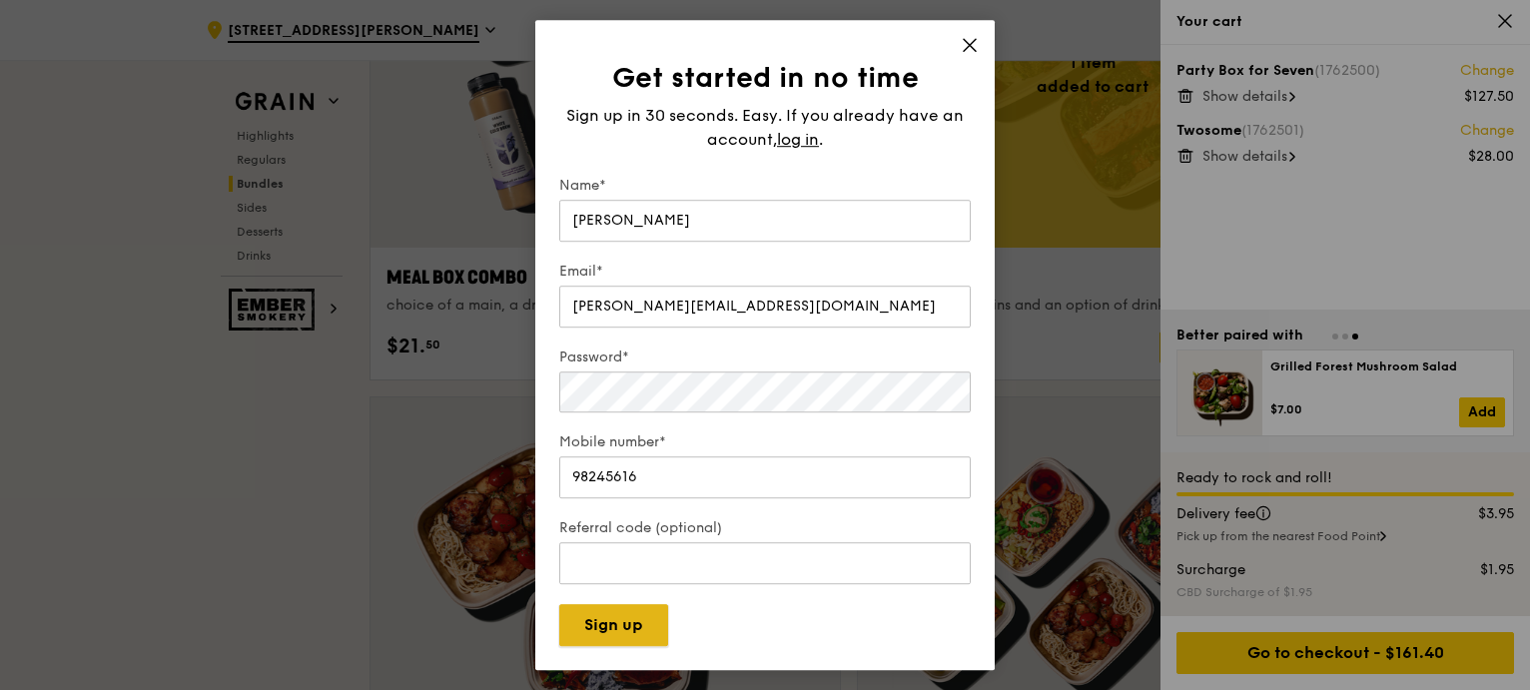
click at [654, 634] on button "Sign up" at bounding box center [613, 625] width 109 height 42
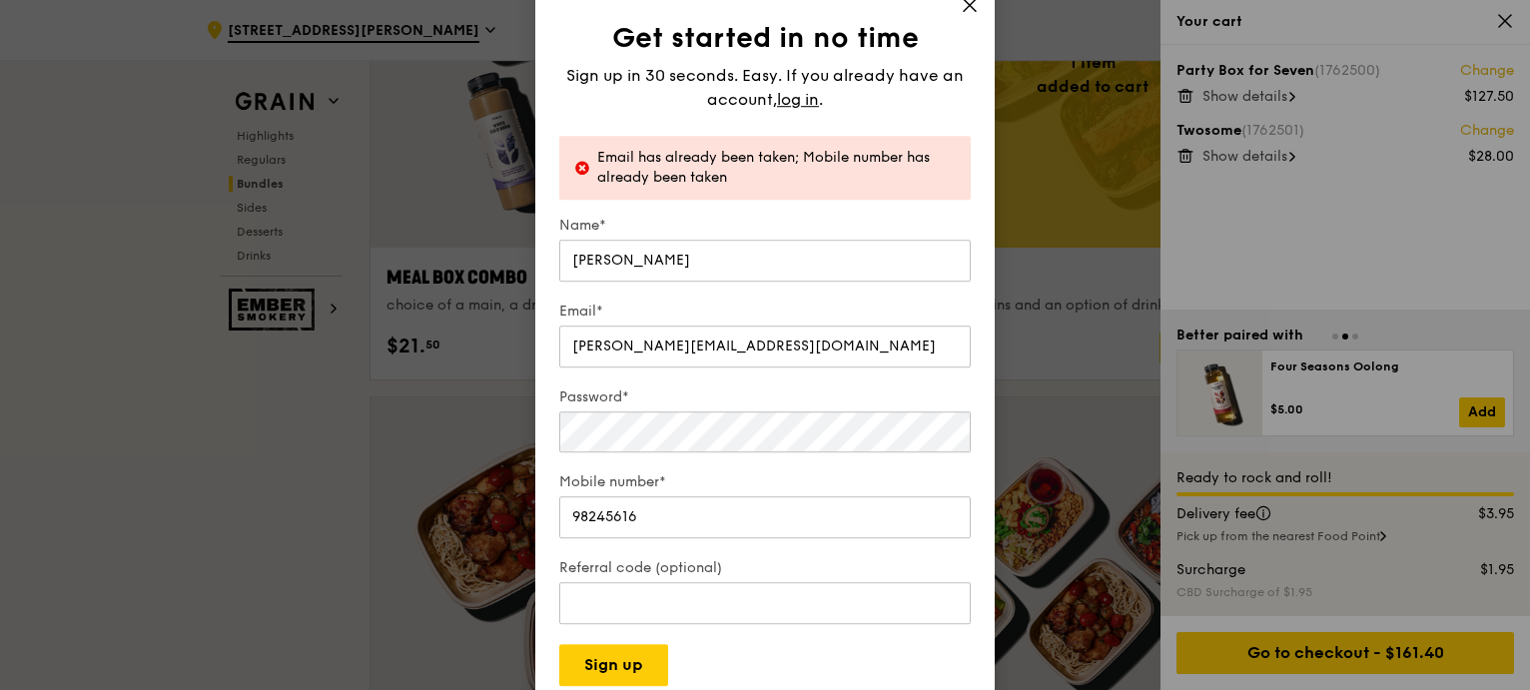
click at [978, 8] on icon at bounding box center [970, 5] width 18 height 18
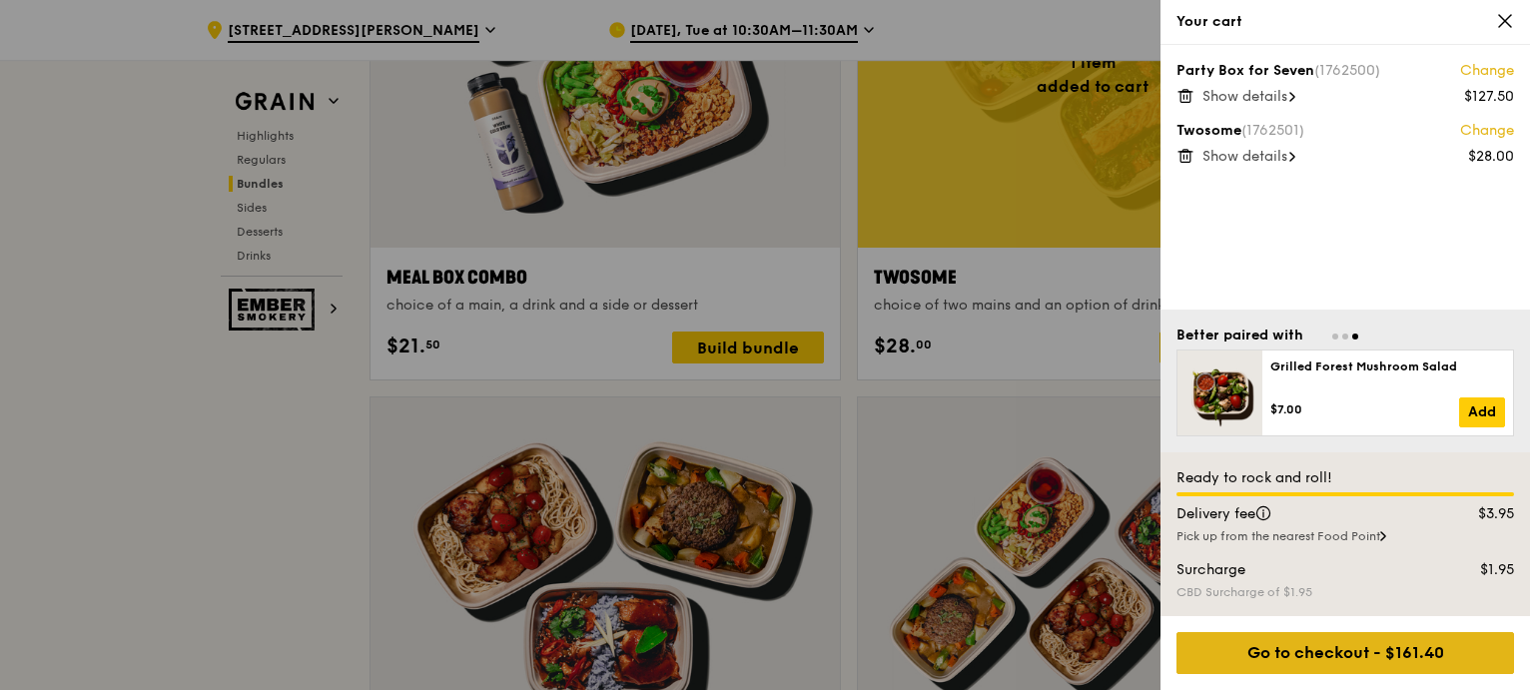
click at [1444, 665] on div "Go to checkout - $161.40" at bounding box center [1346, 653] width 338 height 42
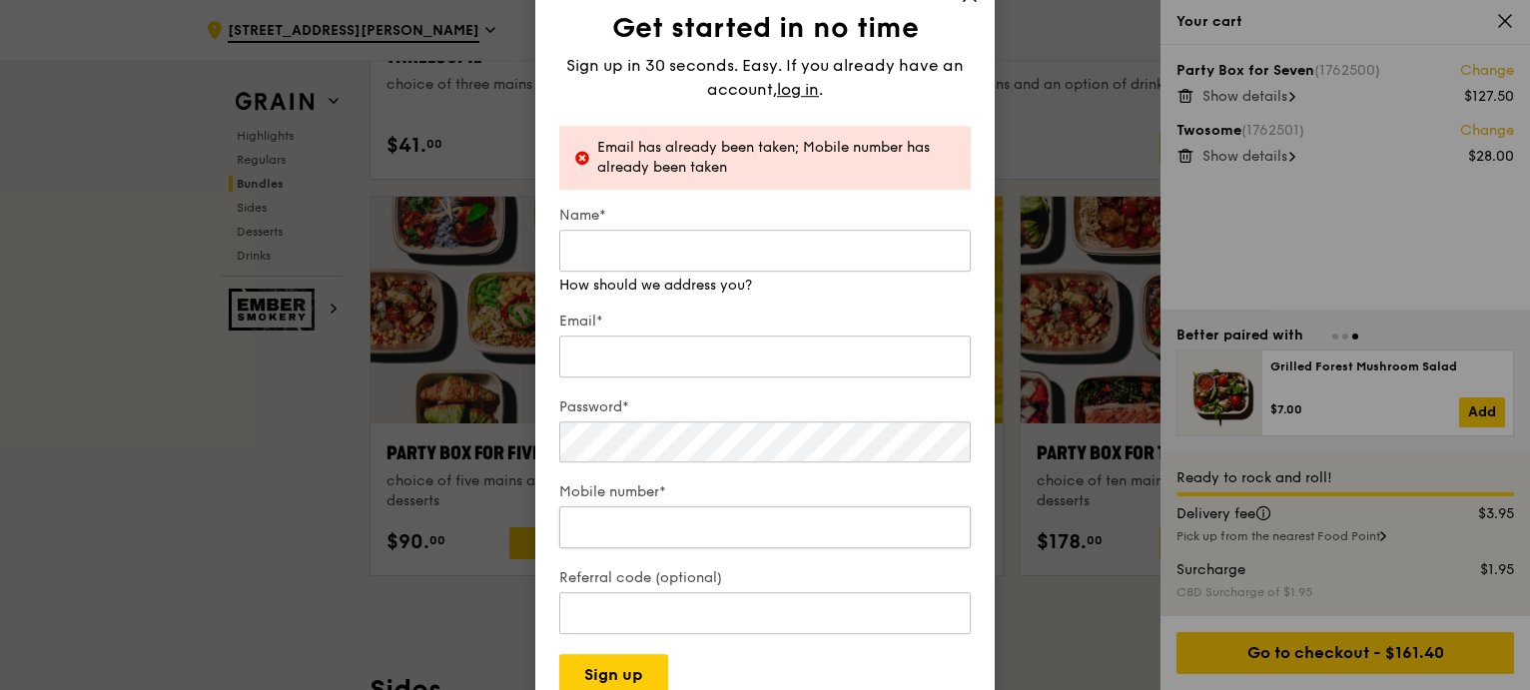
scroll to position [4395, 0]
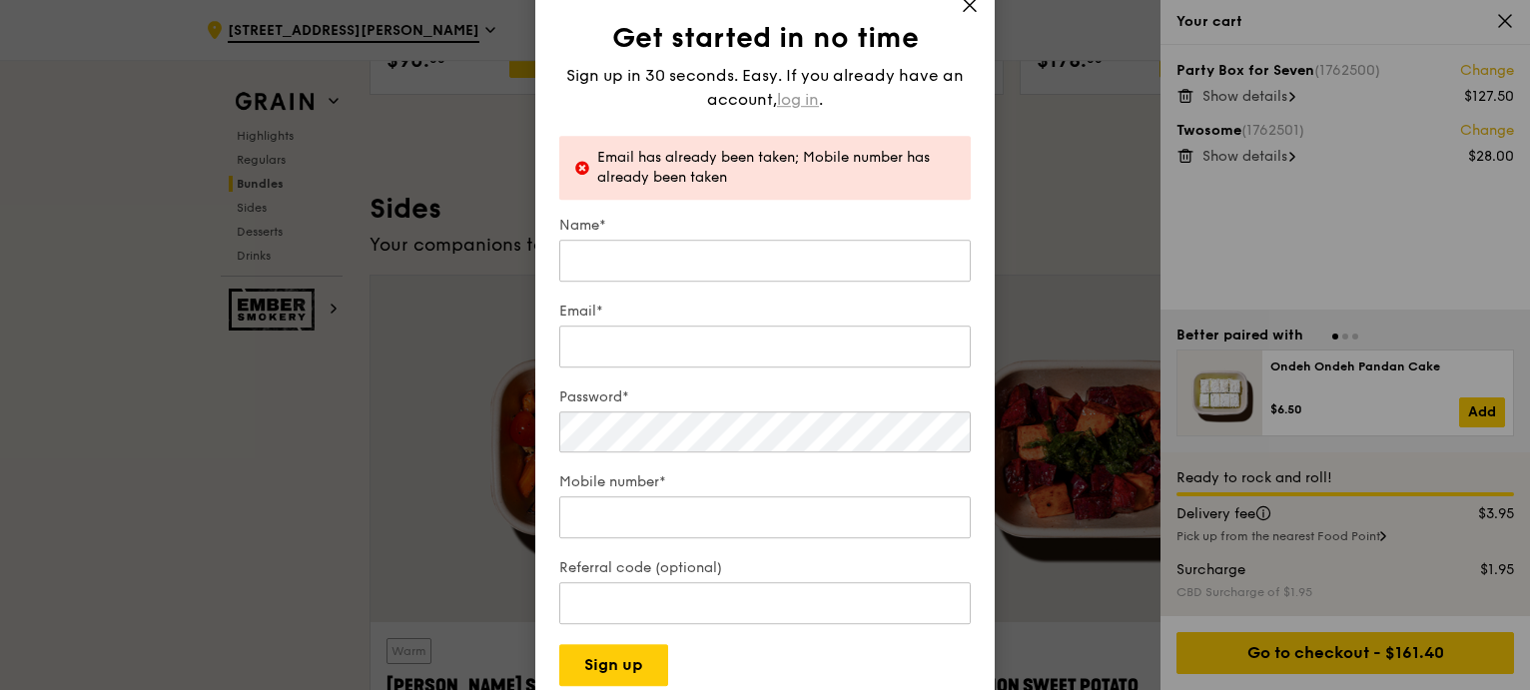
click at [800, 94] on span "log in" at bounding box center [798, 100] width 42 height 24
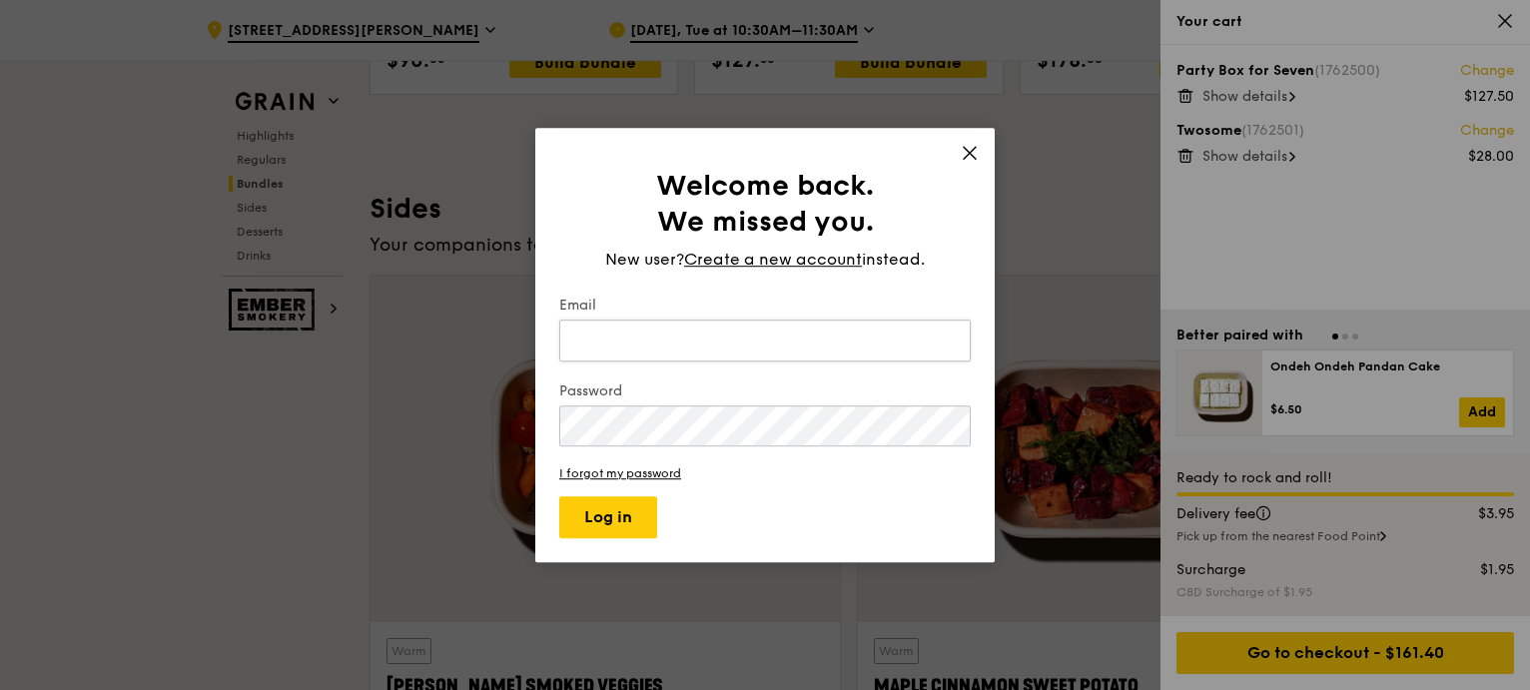
click at [712, 339] on input "Email" at bounding box center [764, 341] width 411 height 42
type input "jorine.oon@yum.com"
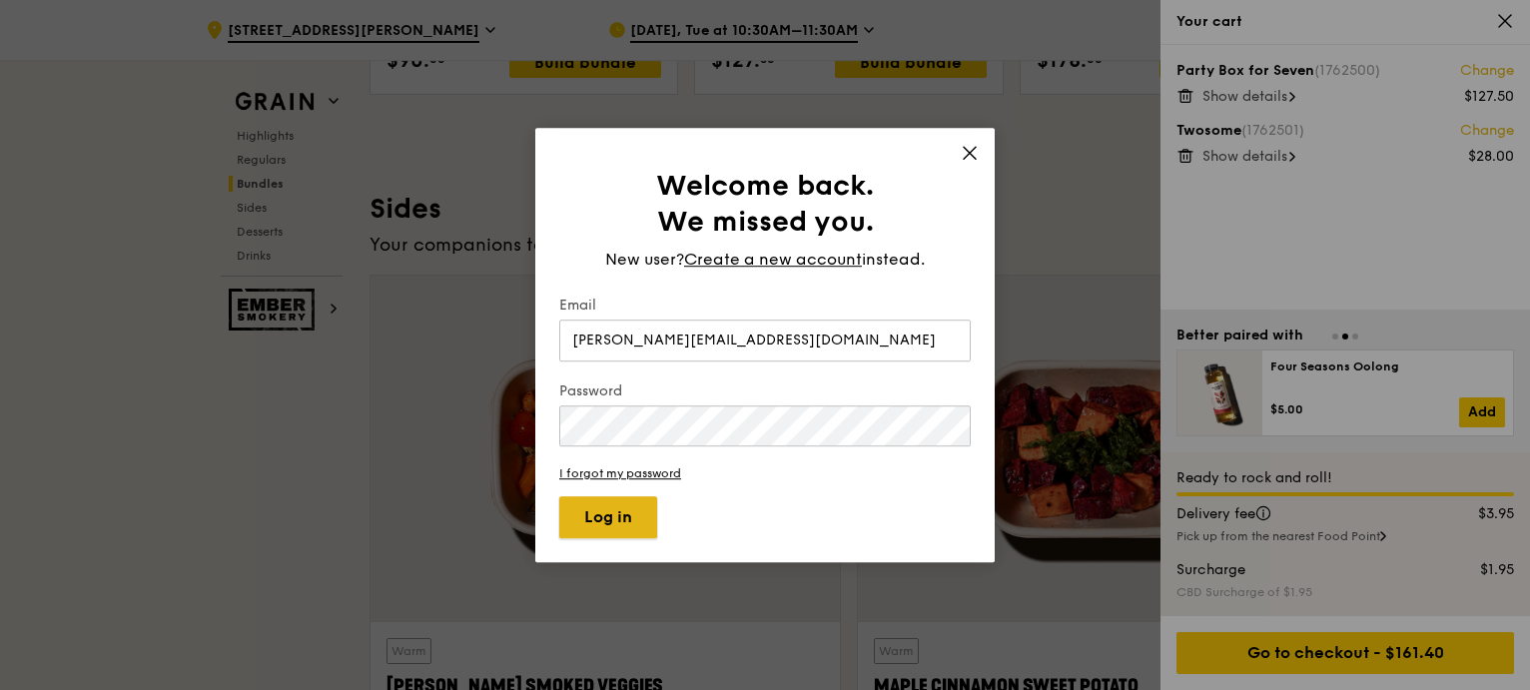
click at [603, 508] on button "Log in" at bounding box center [608, 517] width 98 height 42
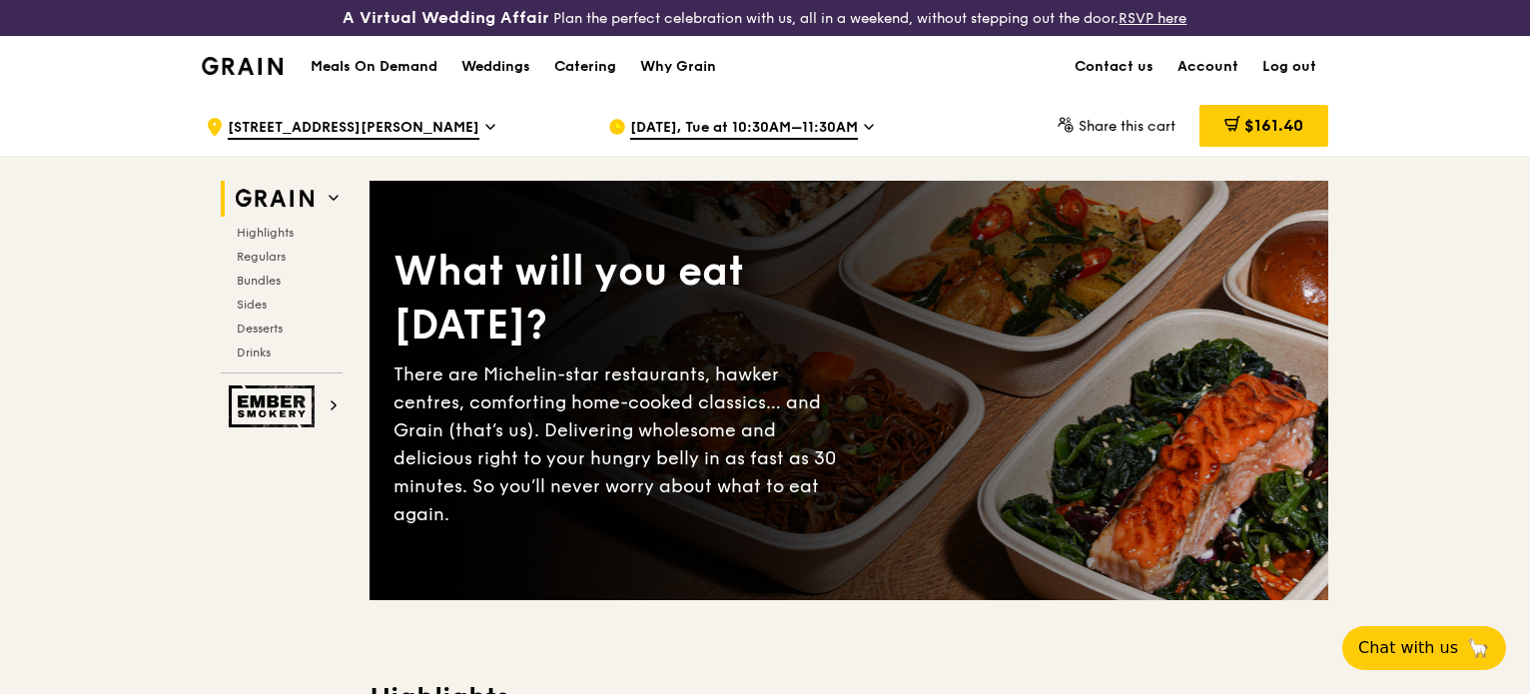
click at [1228, 114] on div "$161.40" at bounding box center [1264, 126] width 129 height 42
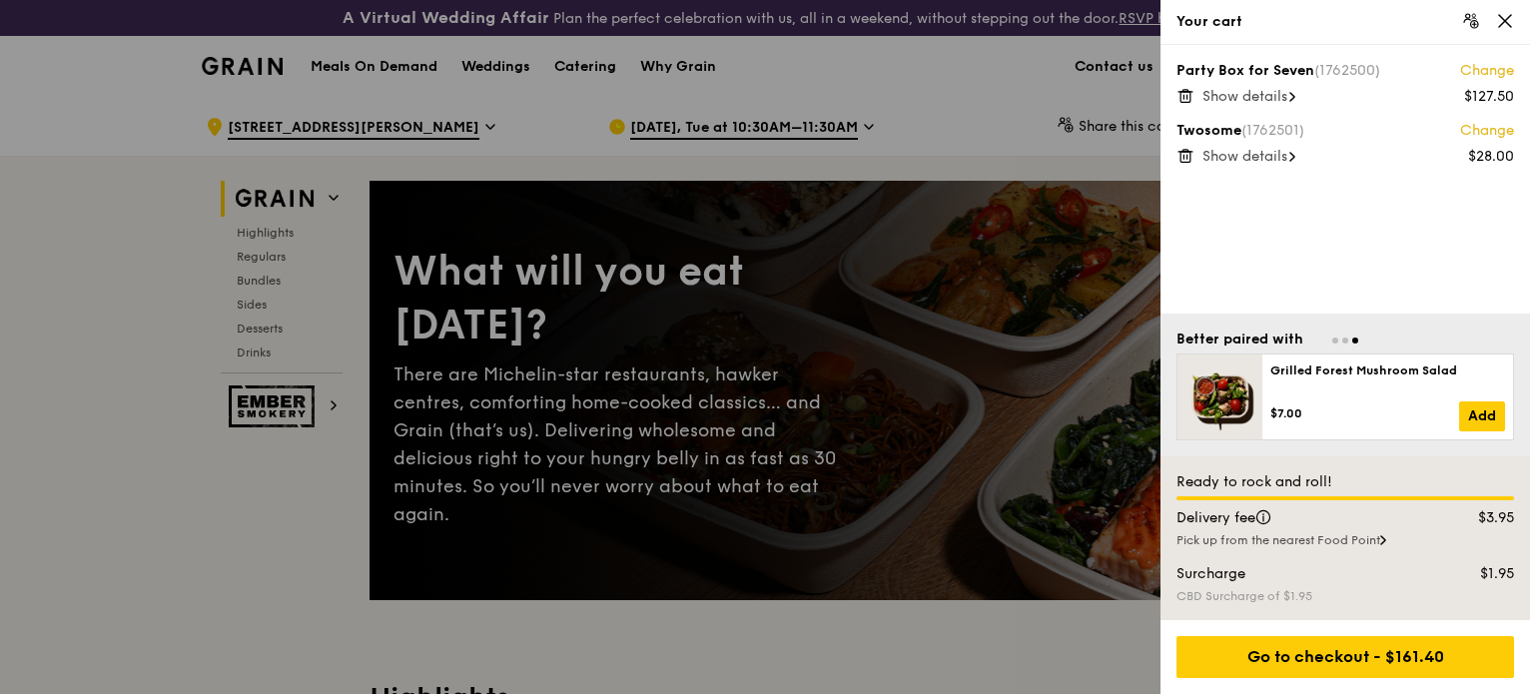
click at [1270, 99] on span "Show details" at bounding box center [1245, 96] width 85 height 17
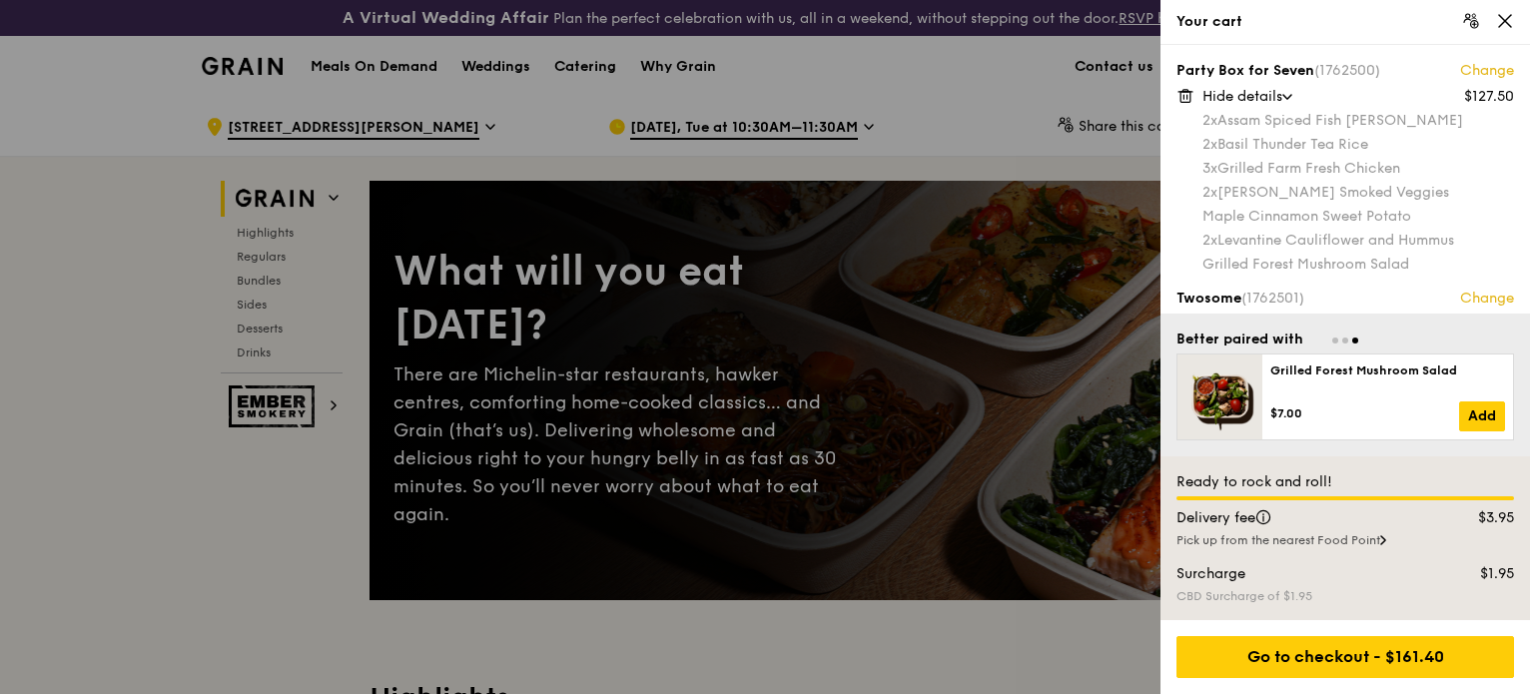
click at [1282, 90] on span "Hide details" at bounding box center [1243, 96] width 80 height 17
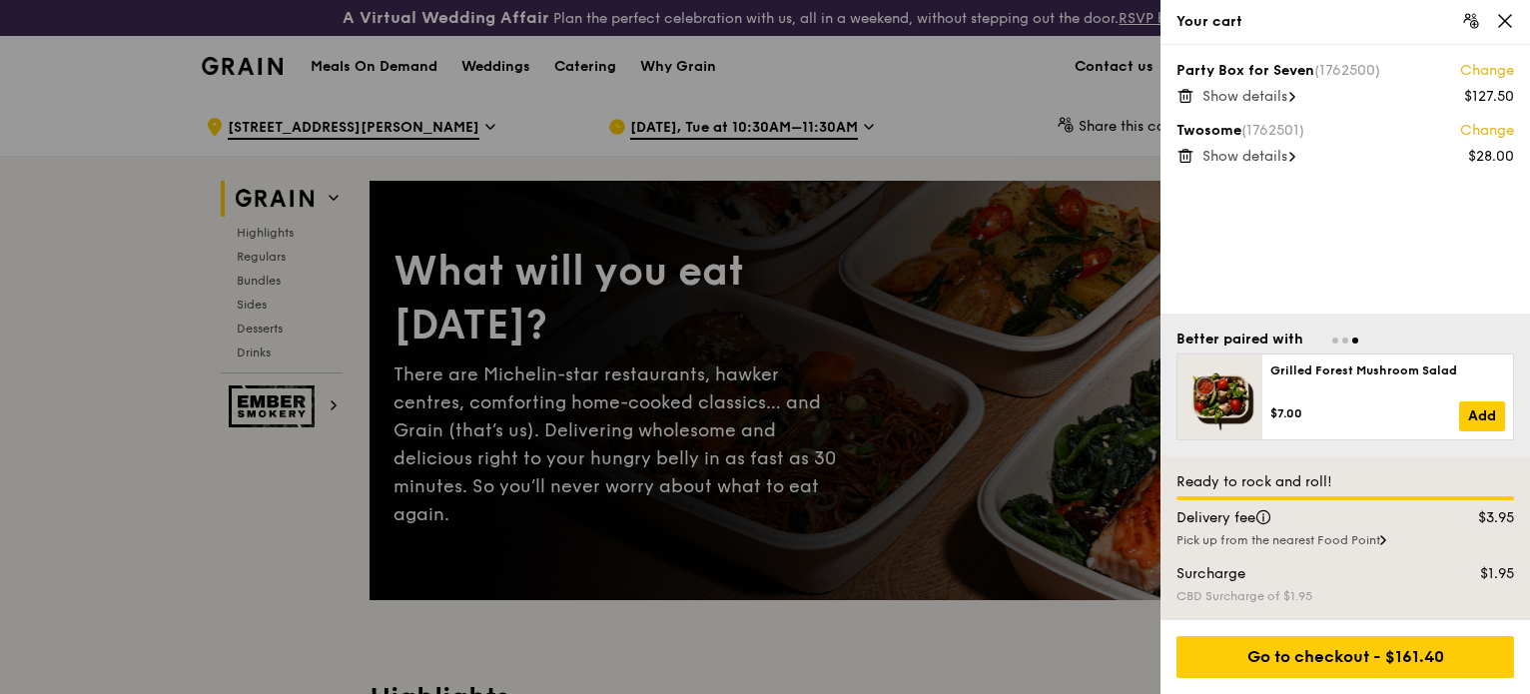
click at [1271, 152] on span "Show details" at bounding box center [1245, 156] width 85 height 17
click at [1278, 93] on span "Show details" at bounding box center [1245, 96] width 85 height 17
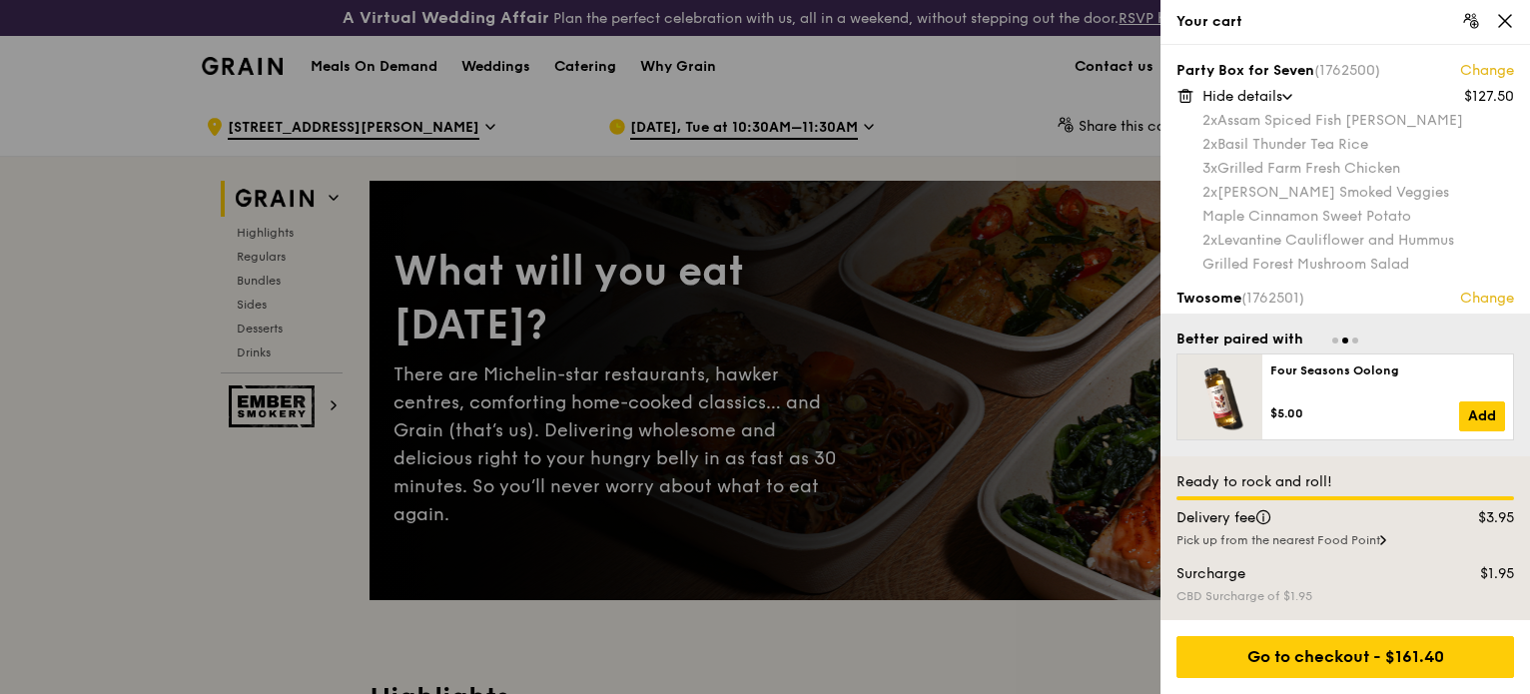
click at [1260, 99] on span "Hide details" at bounding box center [1243, 96] width 80 height 17
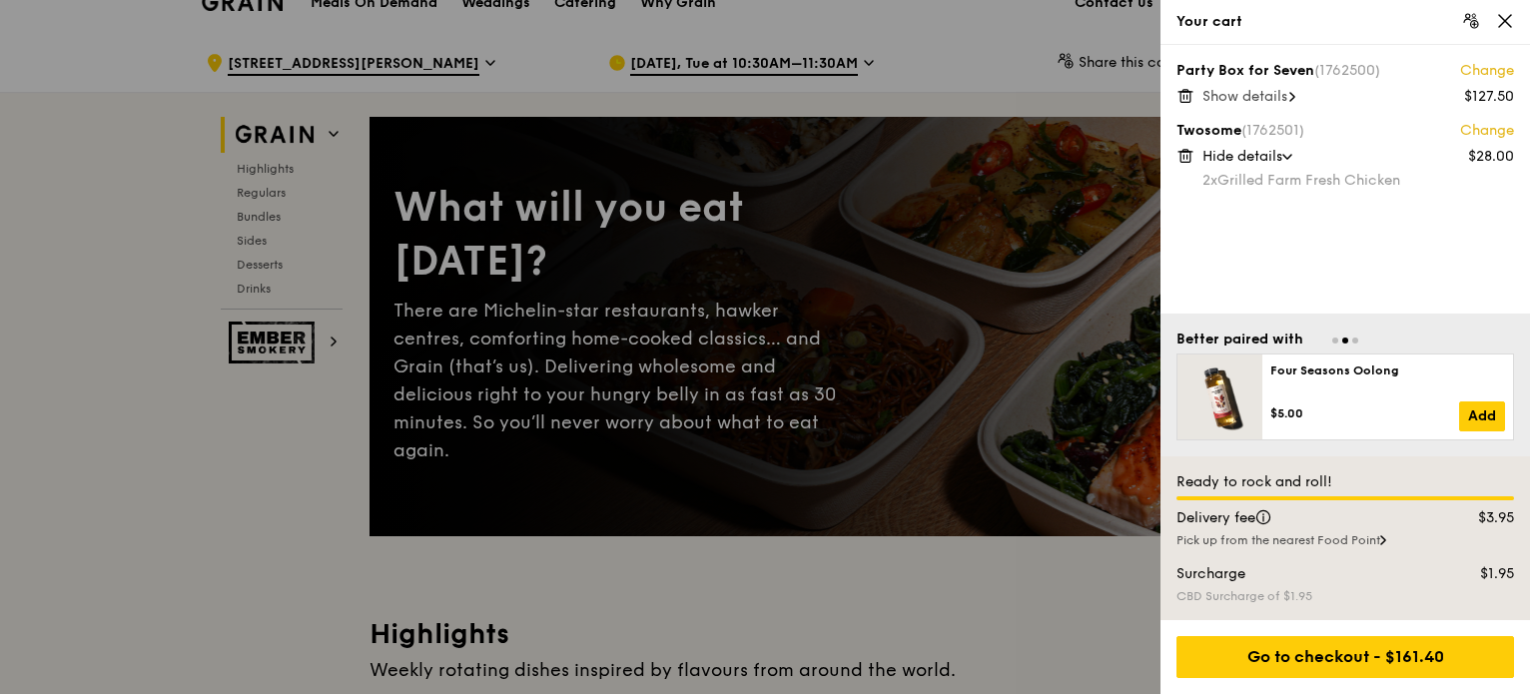
scroll to position [100, 0]
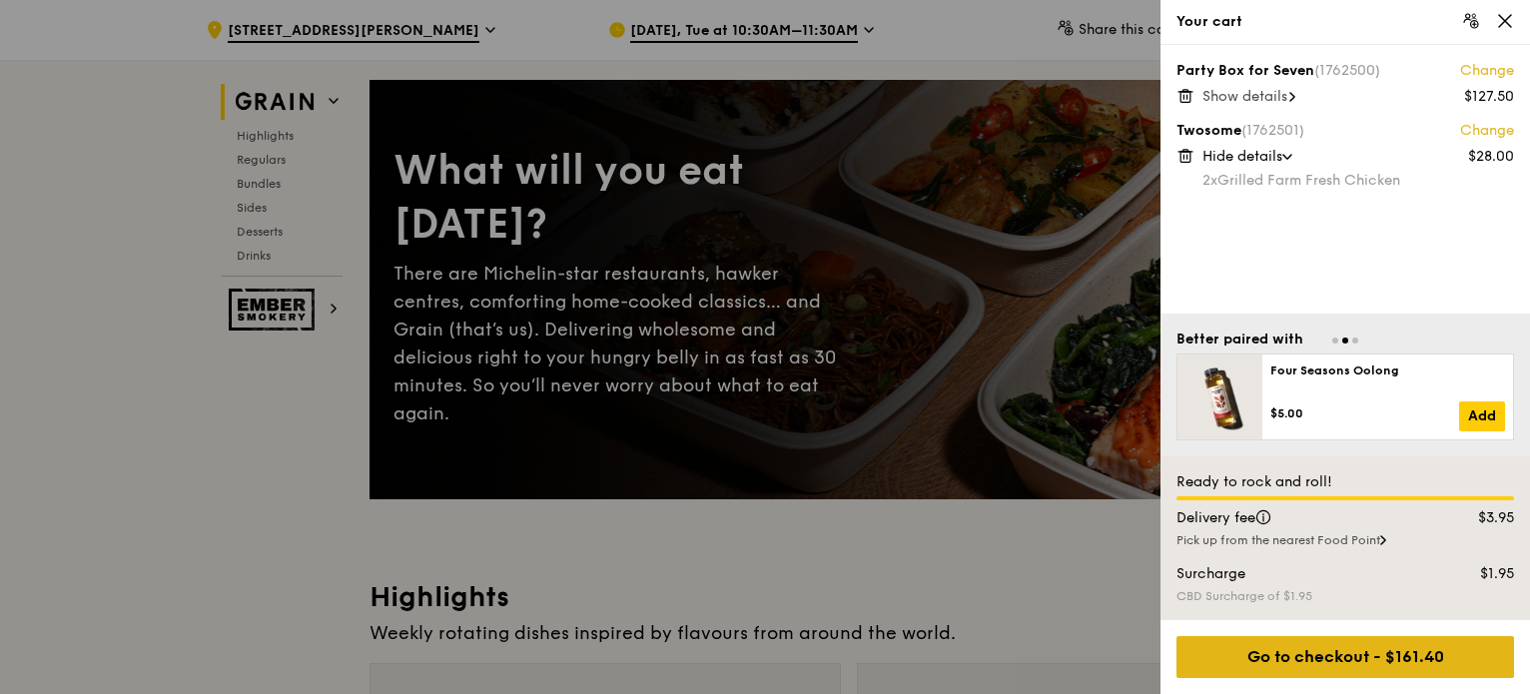
click at [1375, 657] on div "Go to checkout - $161.40" at bounding box center [1346, 657] width 338 height 42
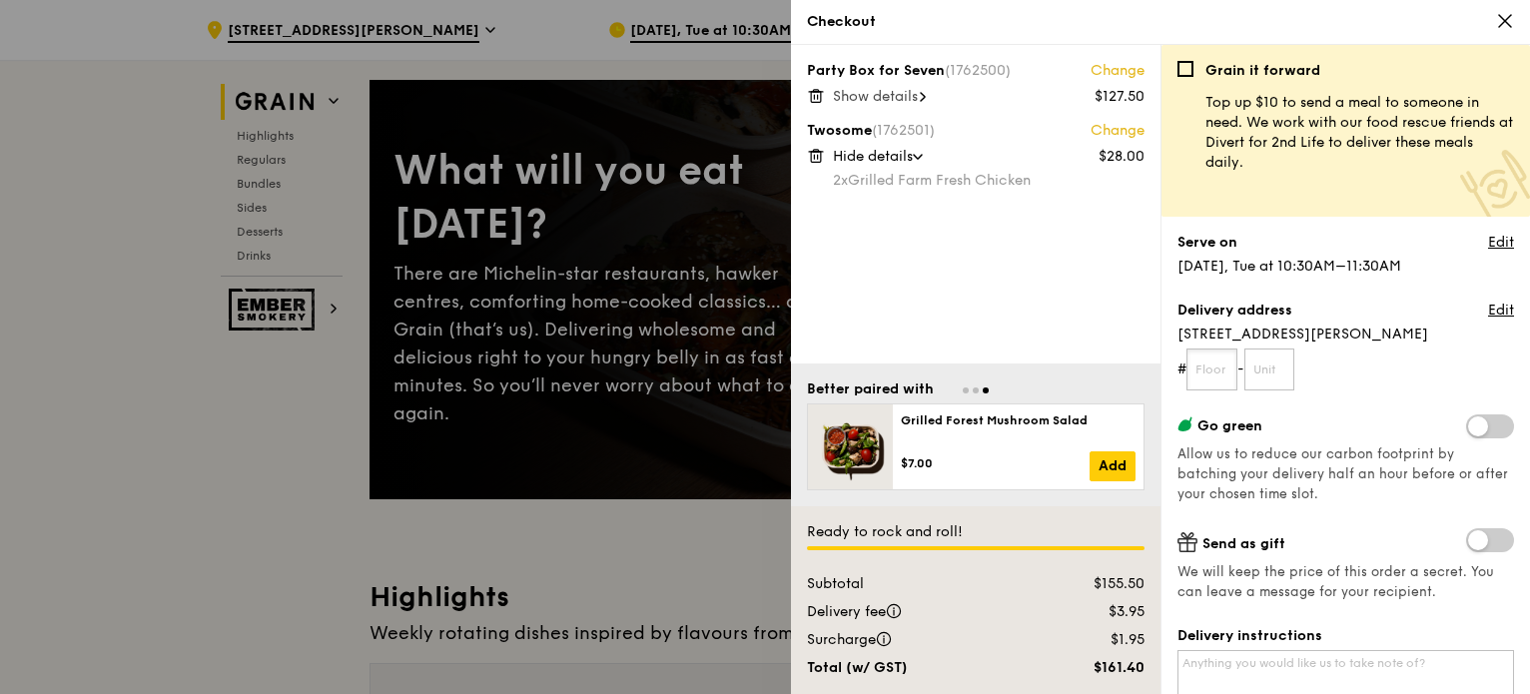
click at [1227, 363] on input "text" at bounding box center [1212, 370] width 51 height 42
type input "06"
click at [1263, 375] on input "text" at bounding box center [1269, 370] width 51 height 42
type input "03"
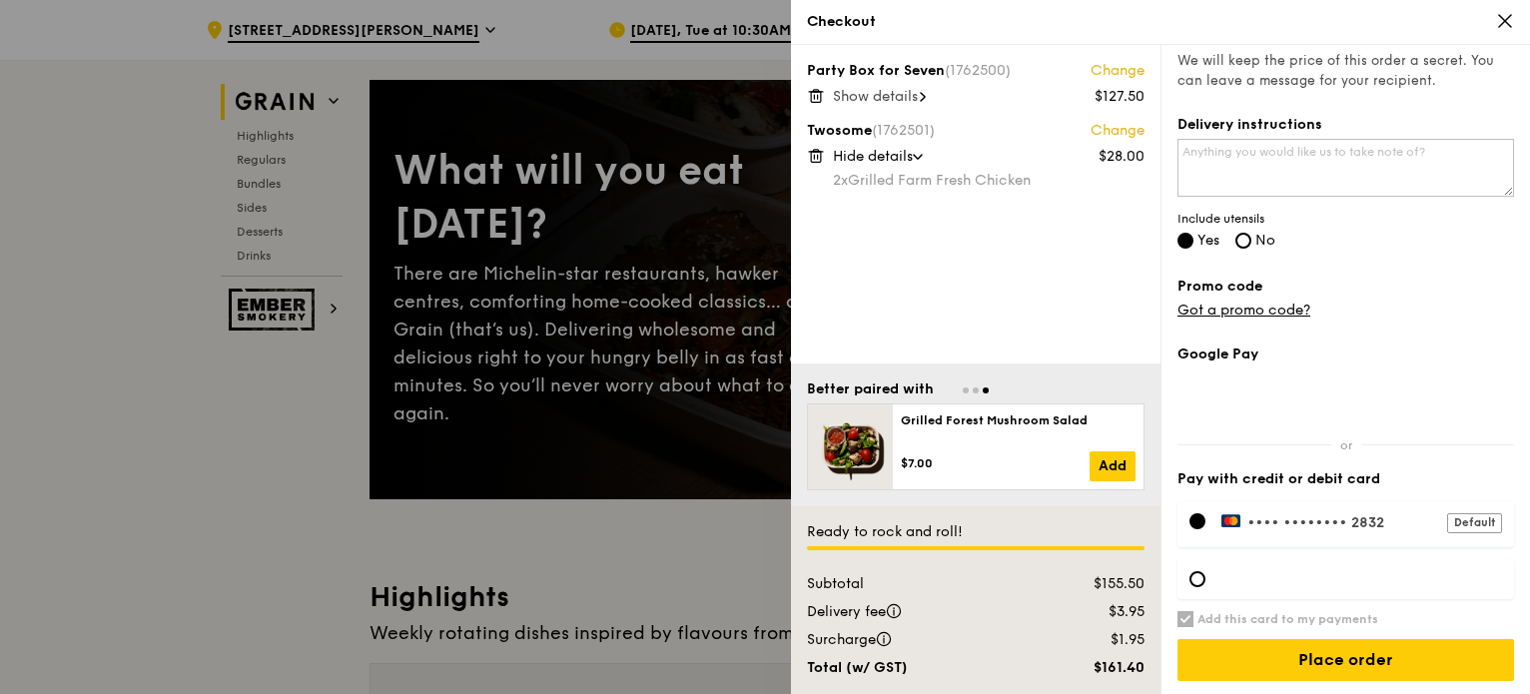
scroll to position [513, 0]
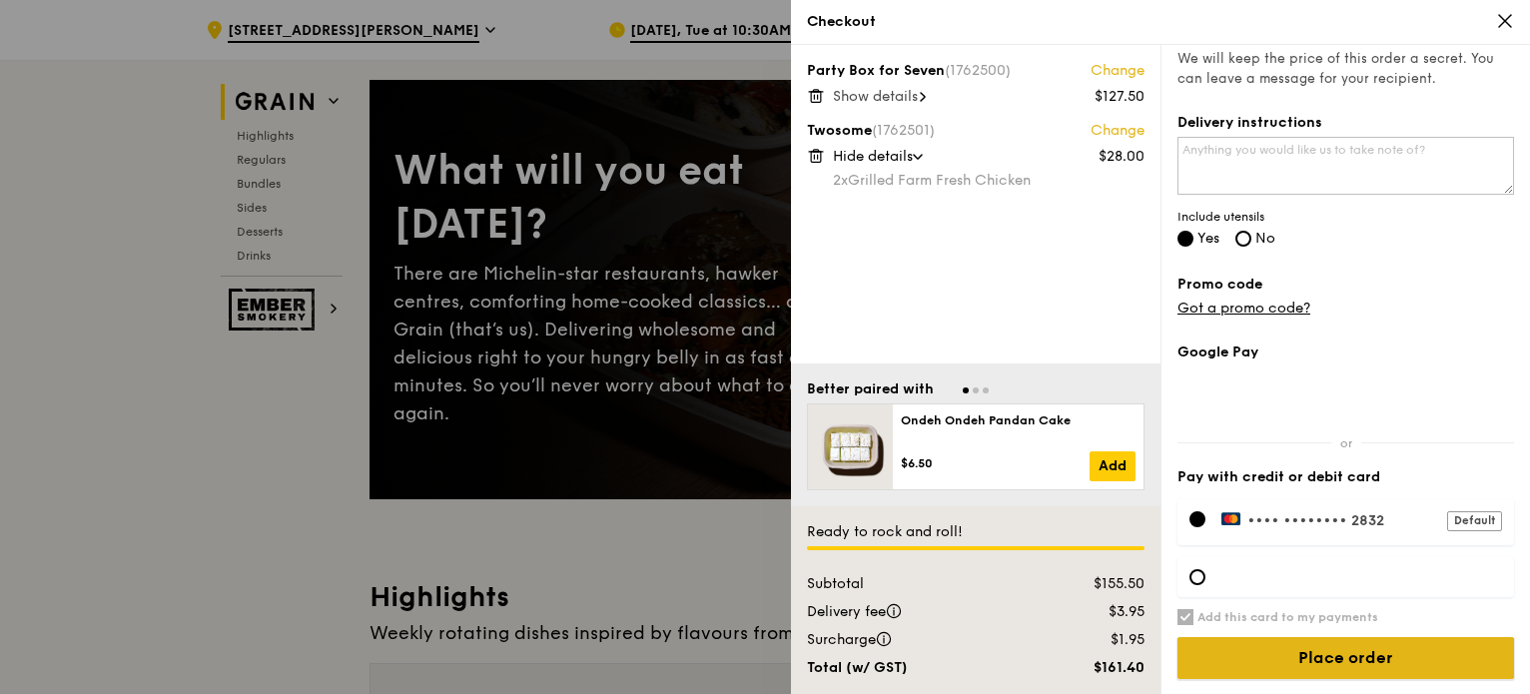
click at [1346, 649] on input "Place order" at bounding box center [1346, 658] width 337 height 42
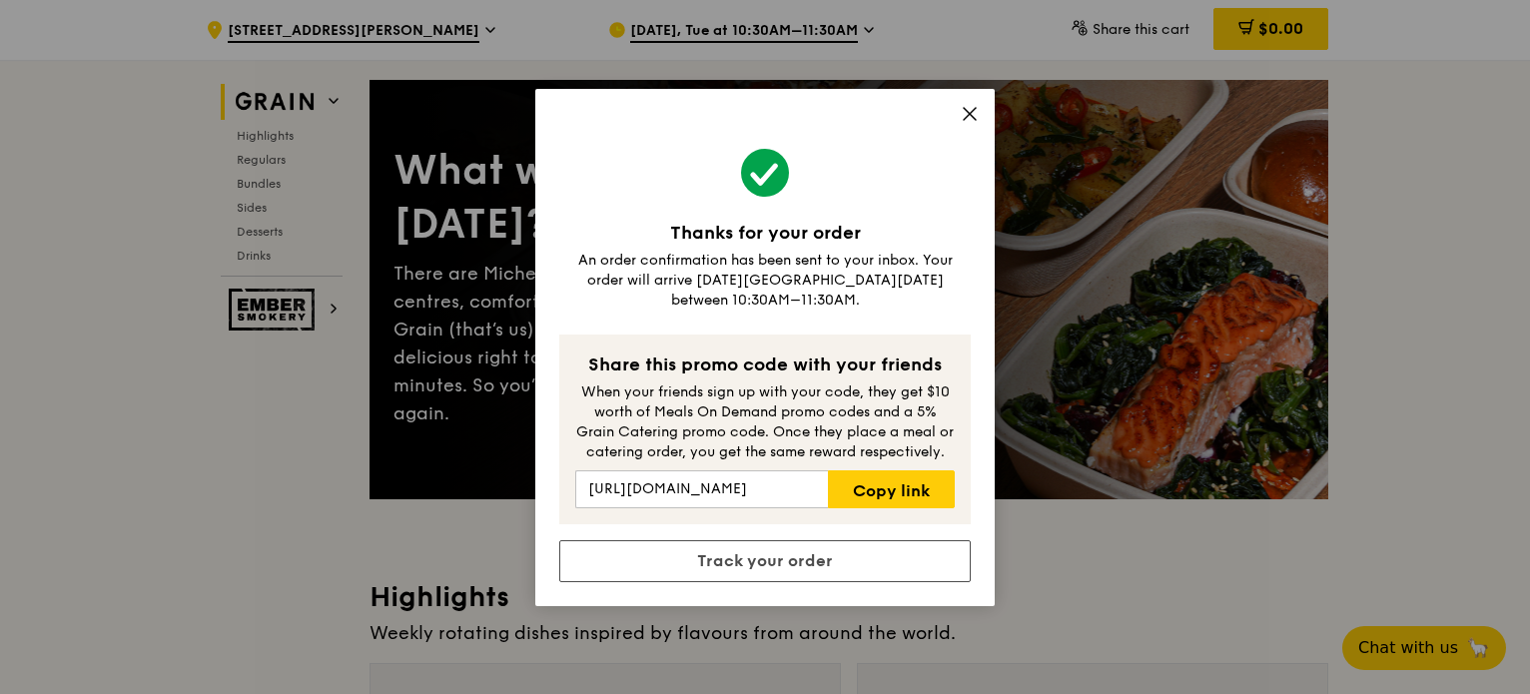
click at [974, 123] on icon at bounding box center [970, 114] width 18 height 18
